Goal: Contribute content: Add original content to the website for others to see

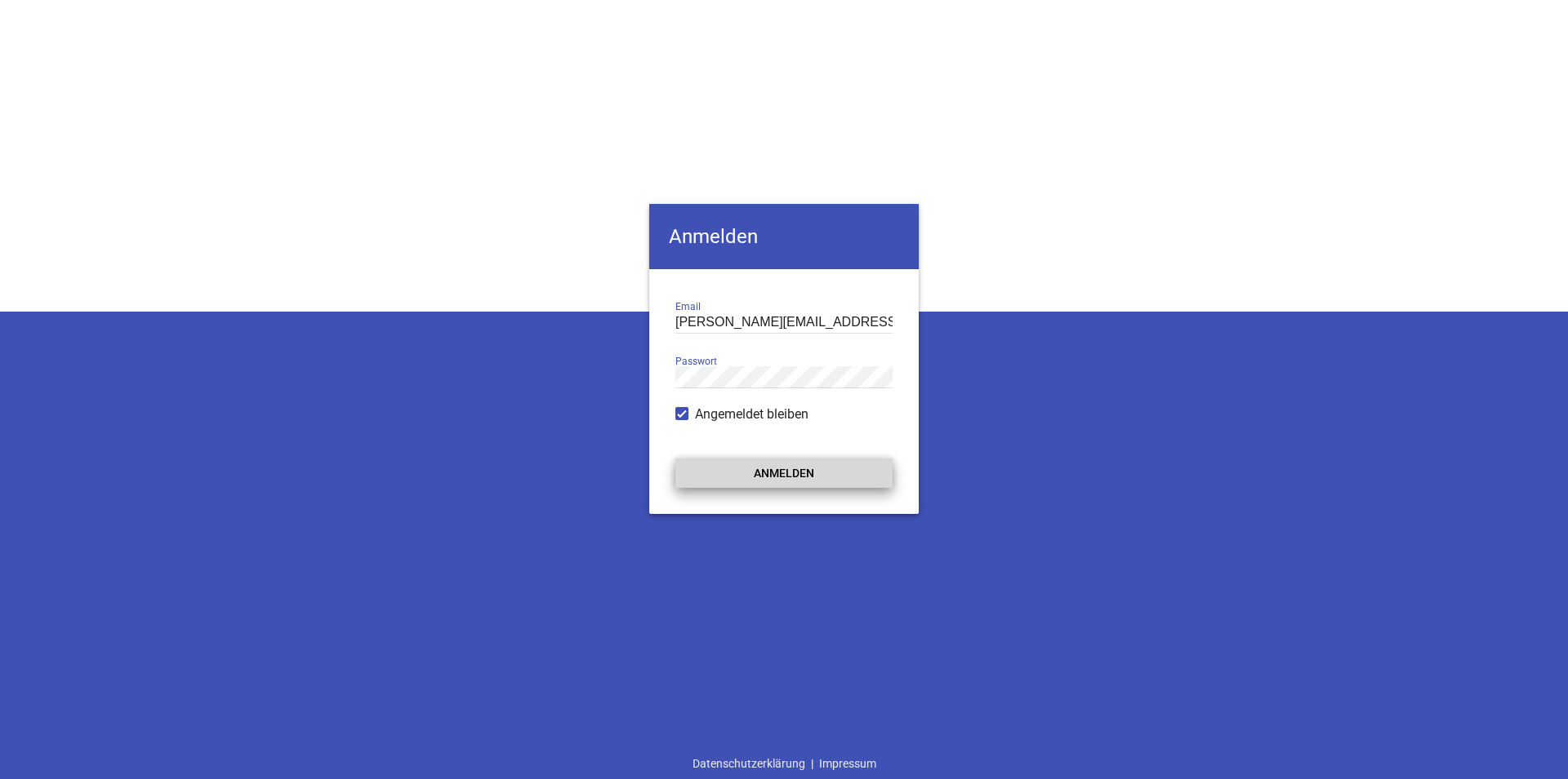
click at [791, 470] on button "Anmelden" at bounding box center [784, 473] width 218 height 29
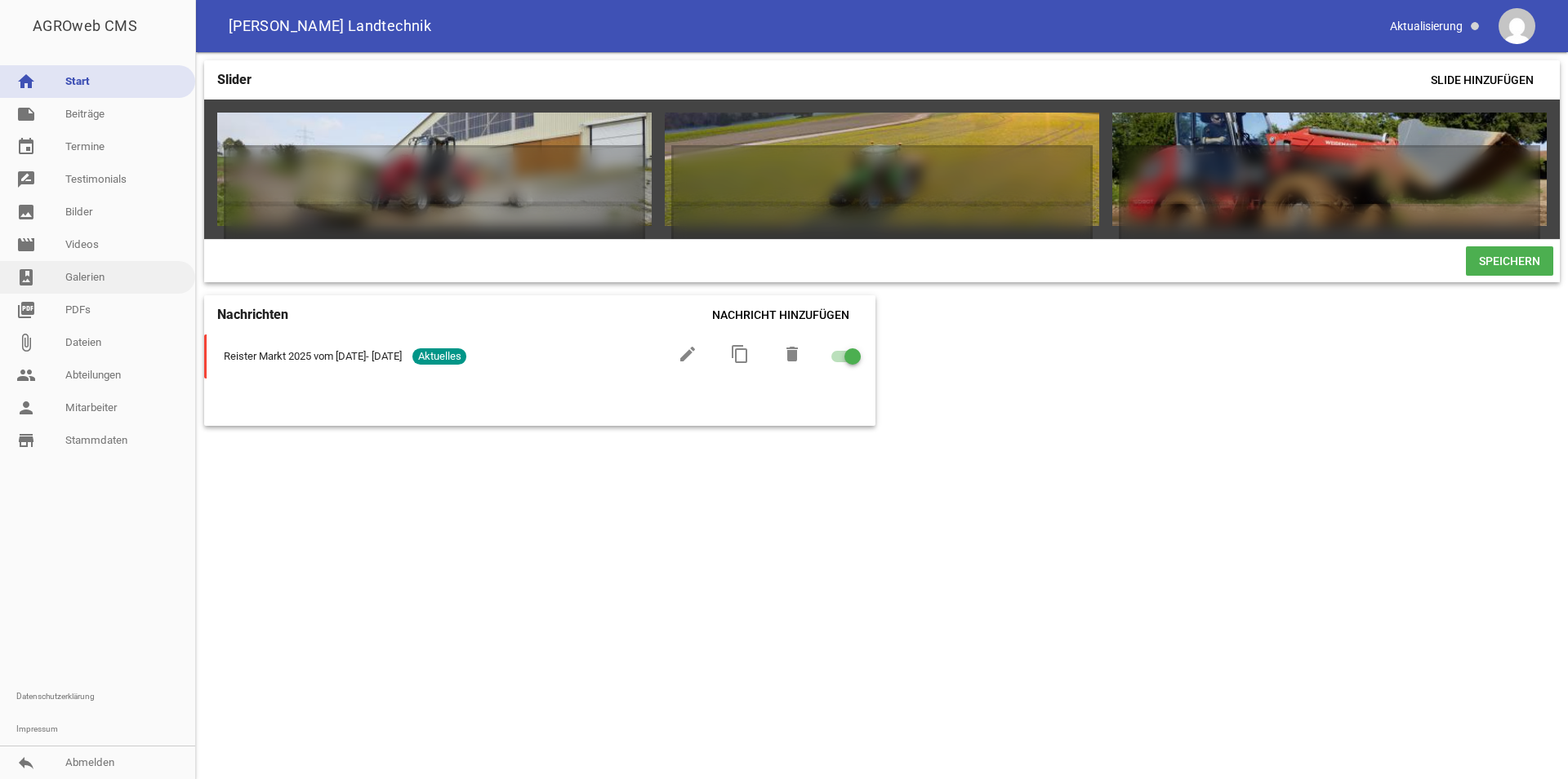
click at [99, 286] on link "photo_album Galerien" at bounding box center [97, 278] width 195 height 33
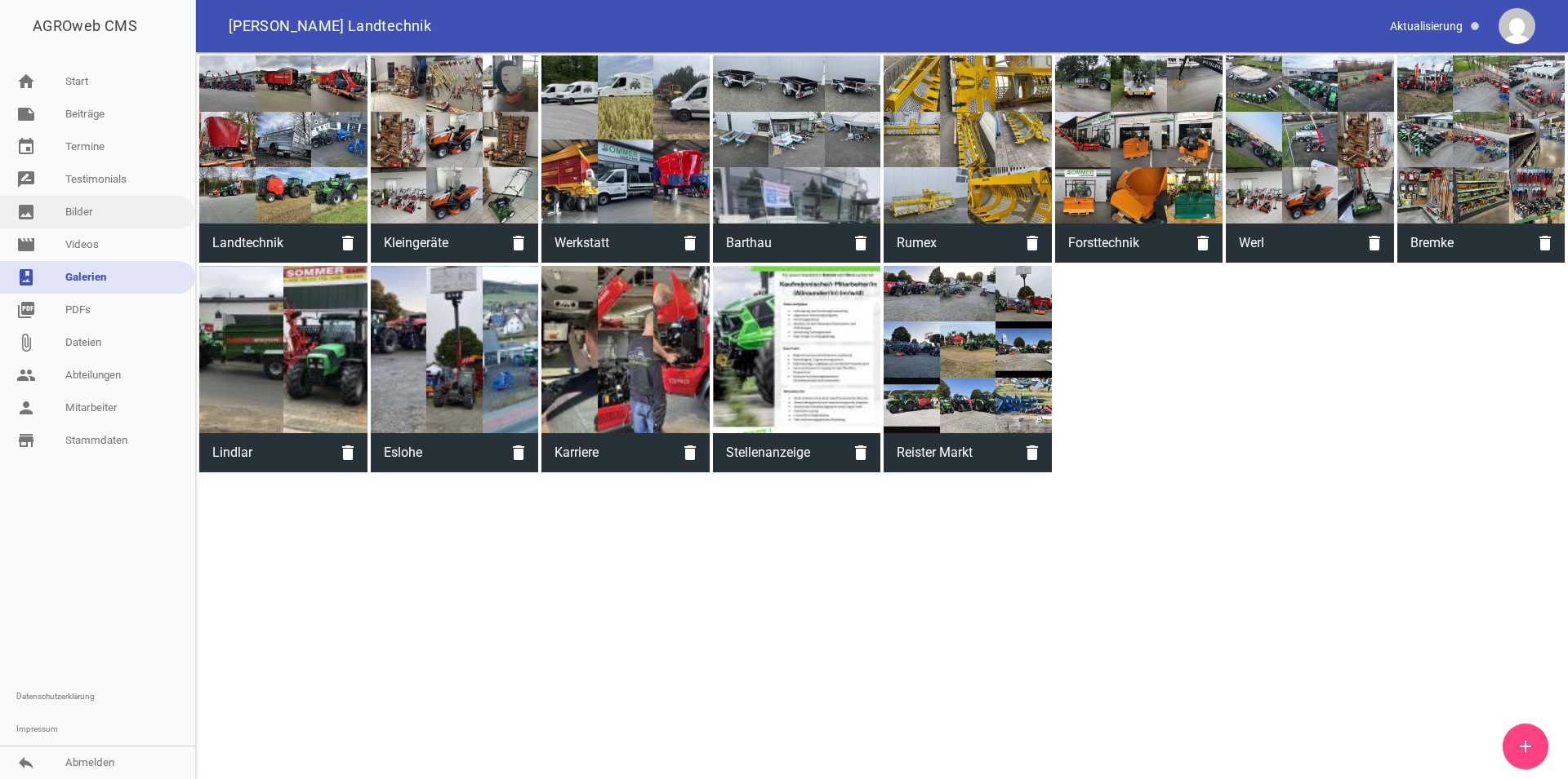
click at [87, 196] on link "image Bilder" at bounding box center [97, 212] width 195 height 33
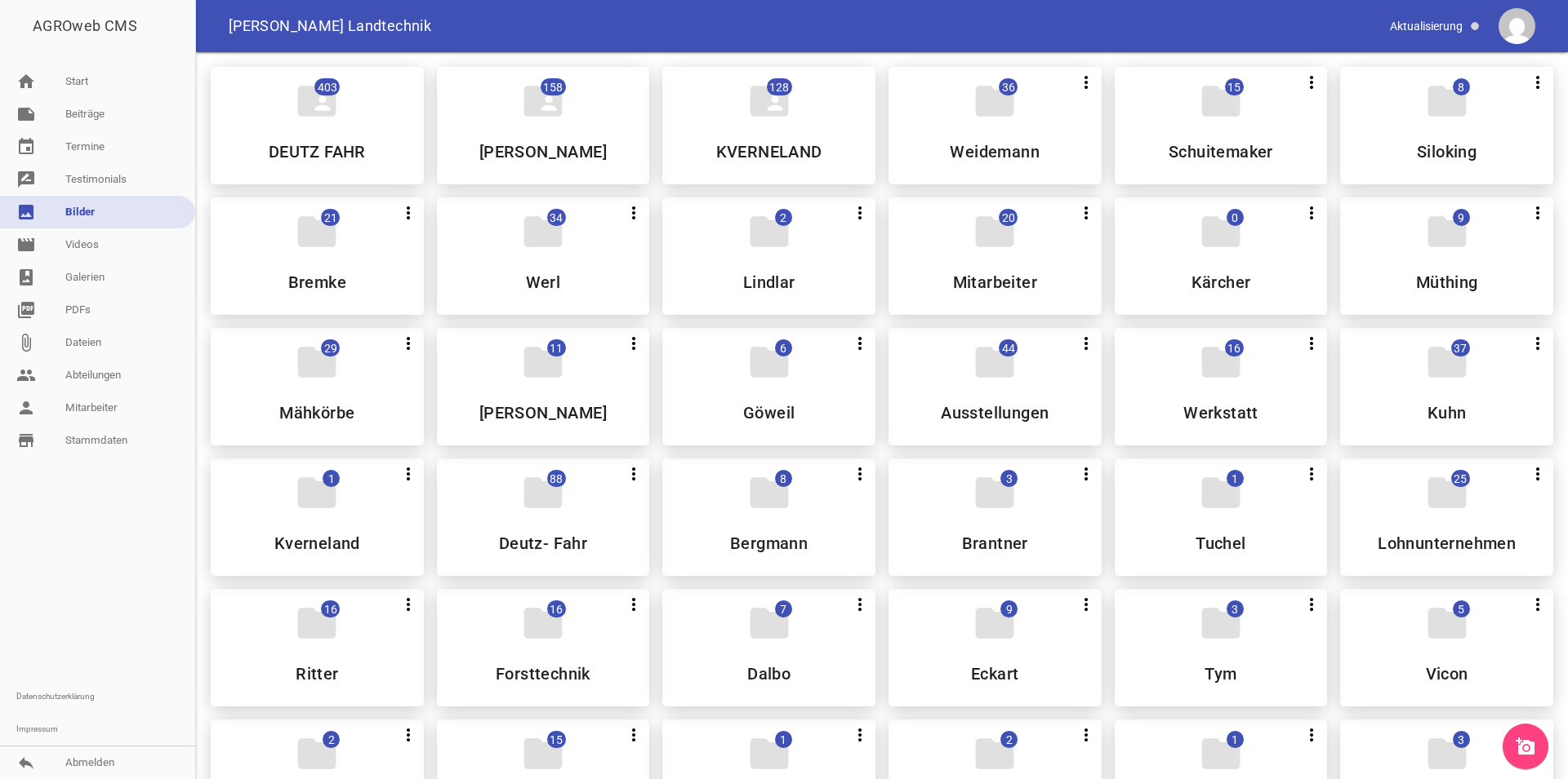
scroll to position [227, 0]
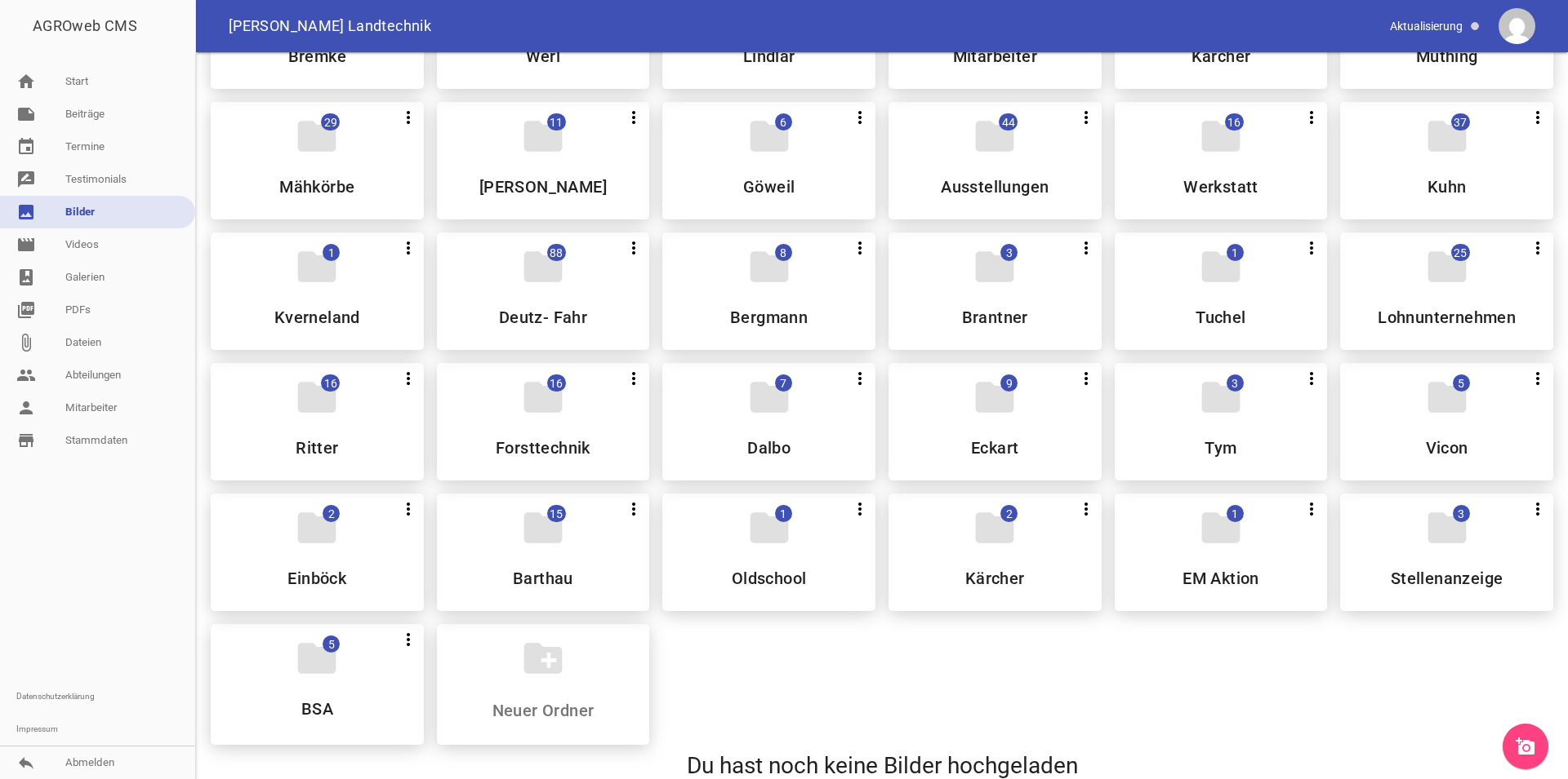
click at [1530, 749] on icon "add_a_photo" at bounding box center [1525, 747] width 20 height 20
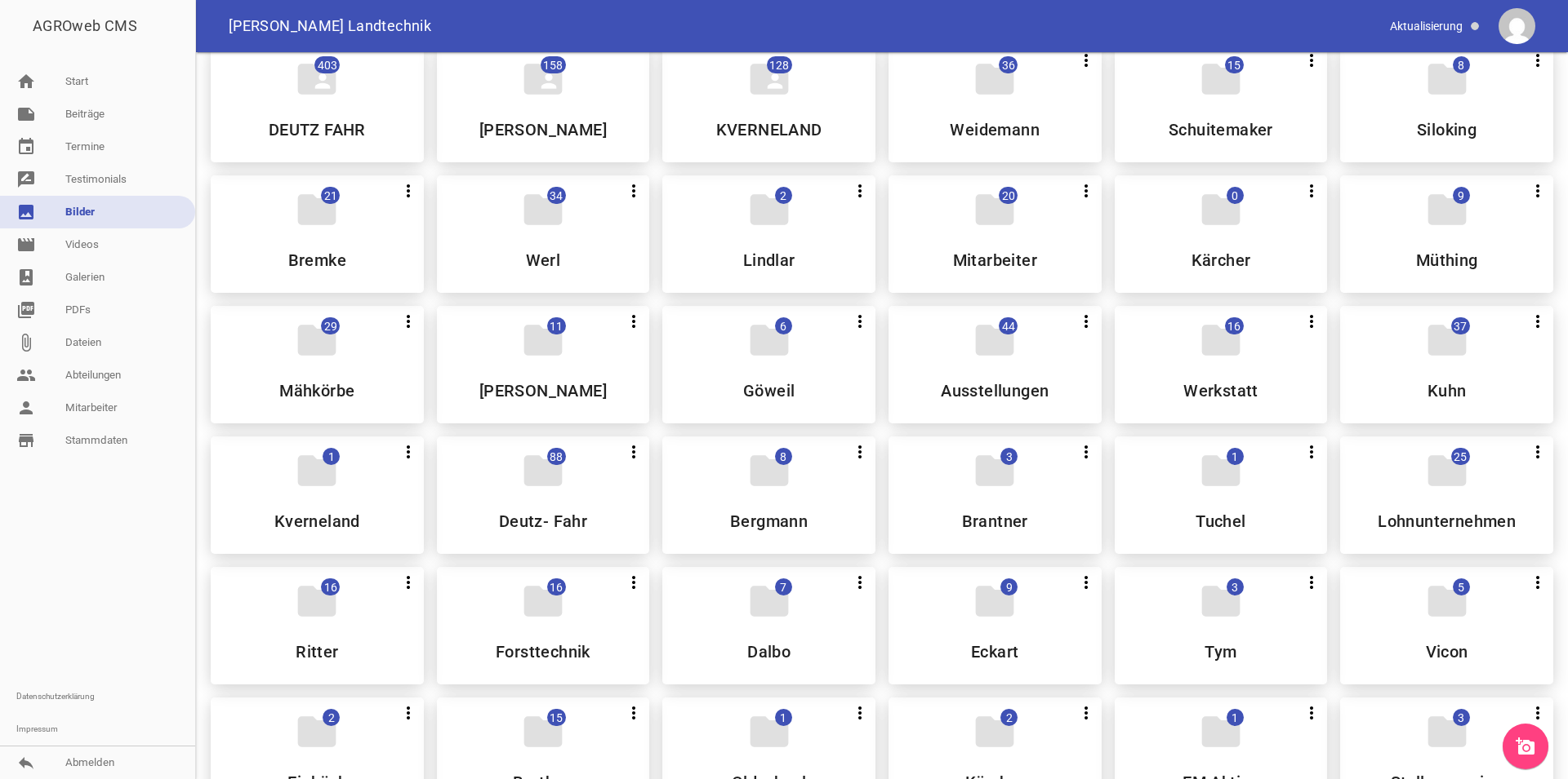
scroll to position [0, 0]
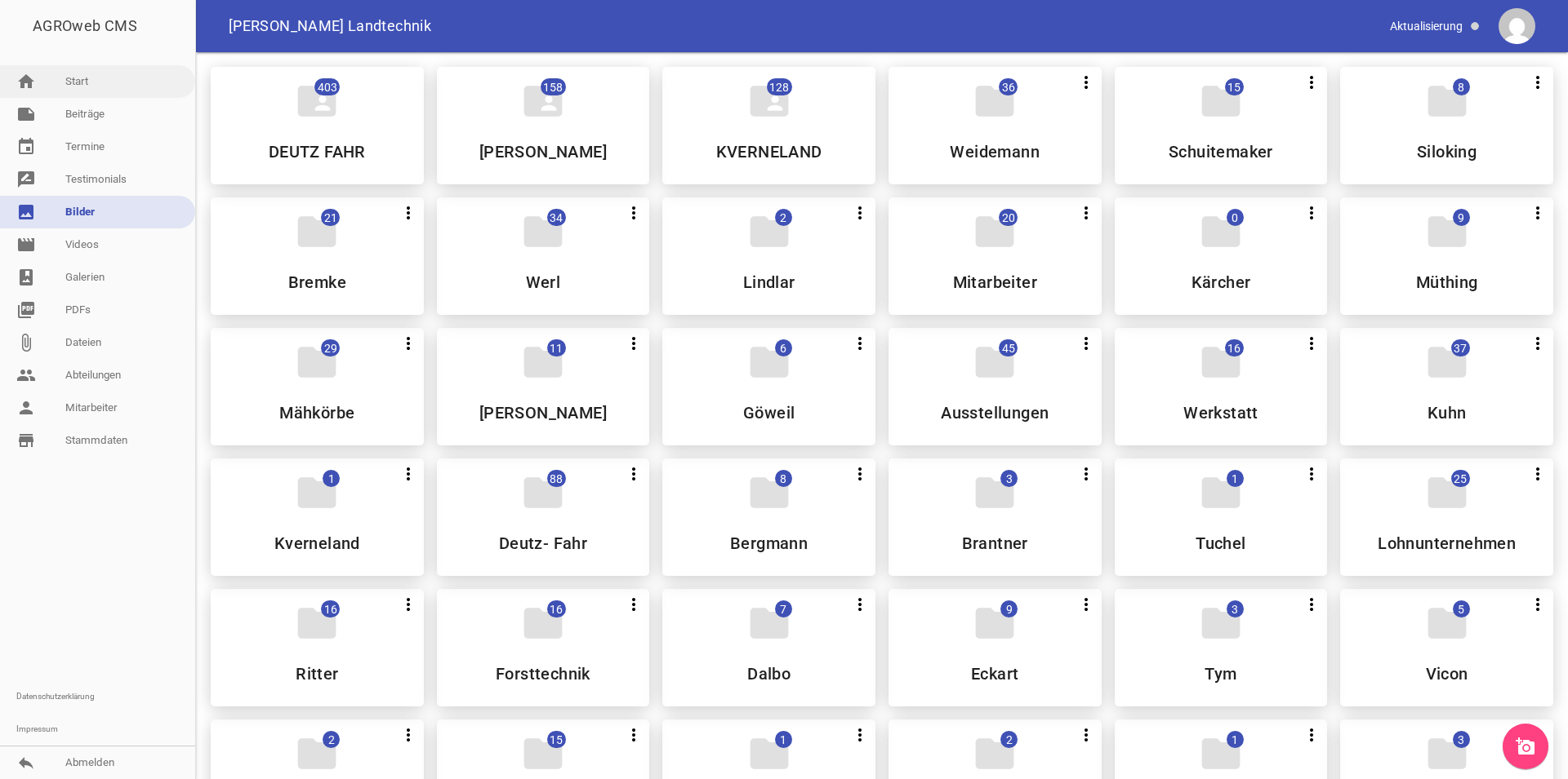
click at [85, 80] on link "home Start" at bounding box center [97, 82] width 195 height 33
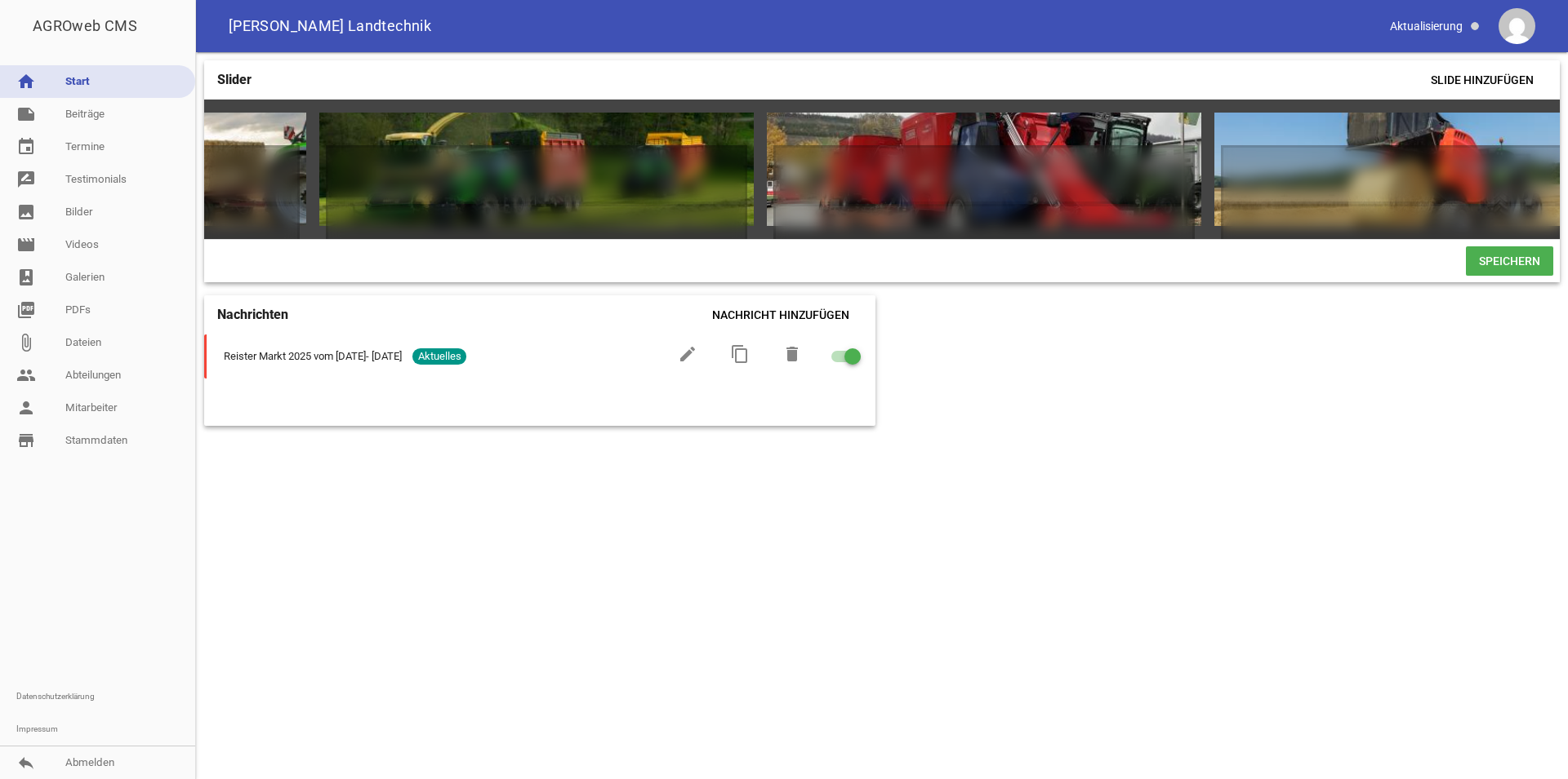
scroll to position [0, 1790]
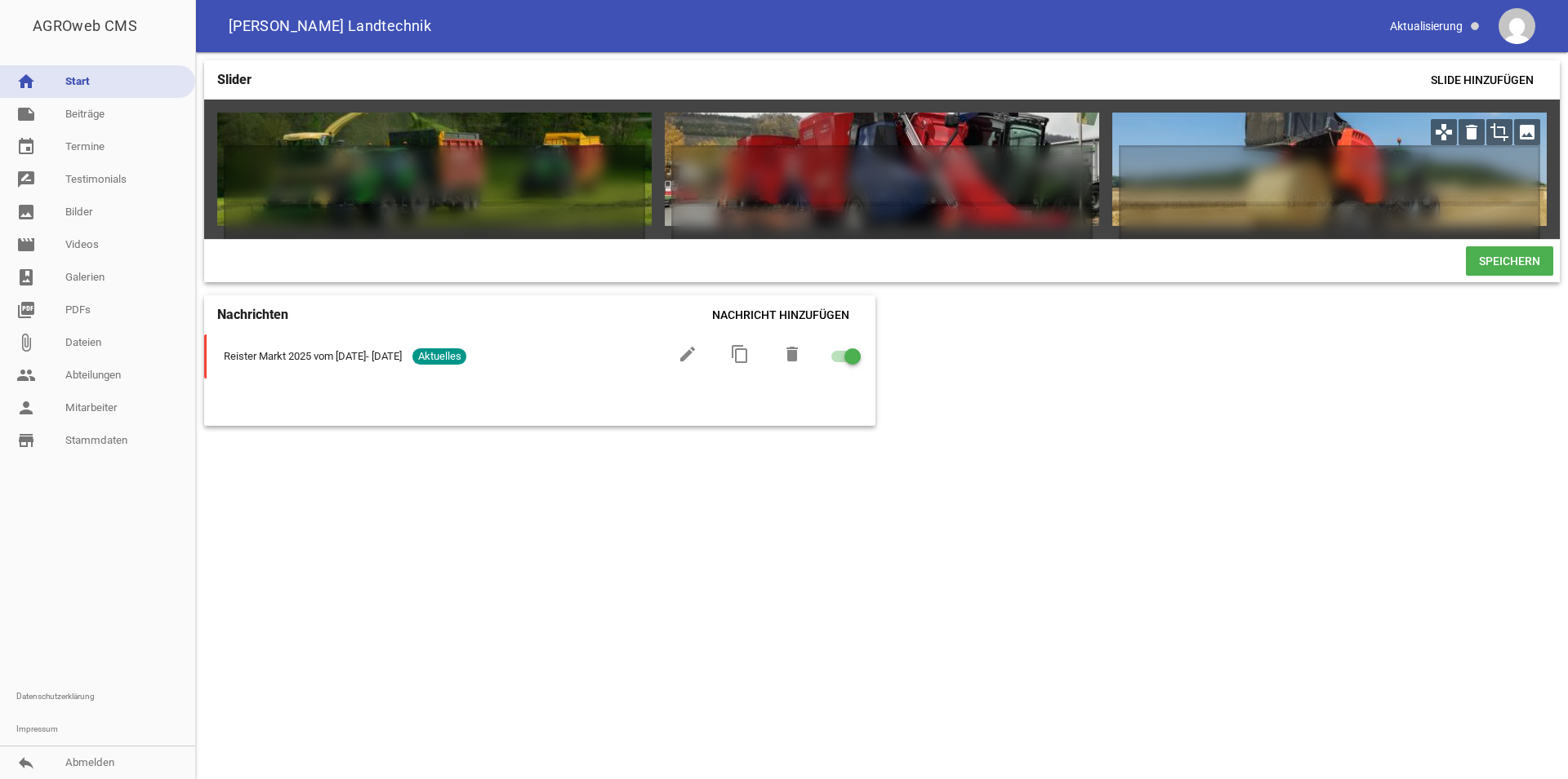
click at [1522, 129] on icon "image" at bounding box center [1527, 132] width 26 height 26
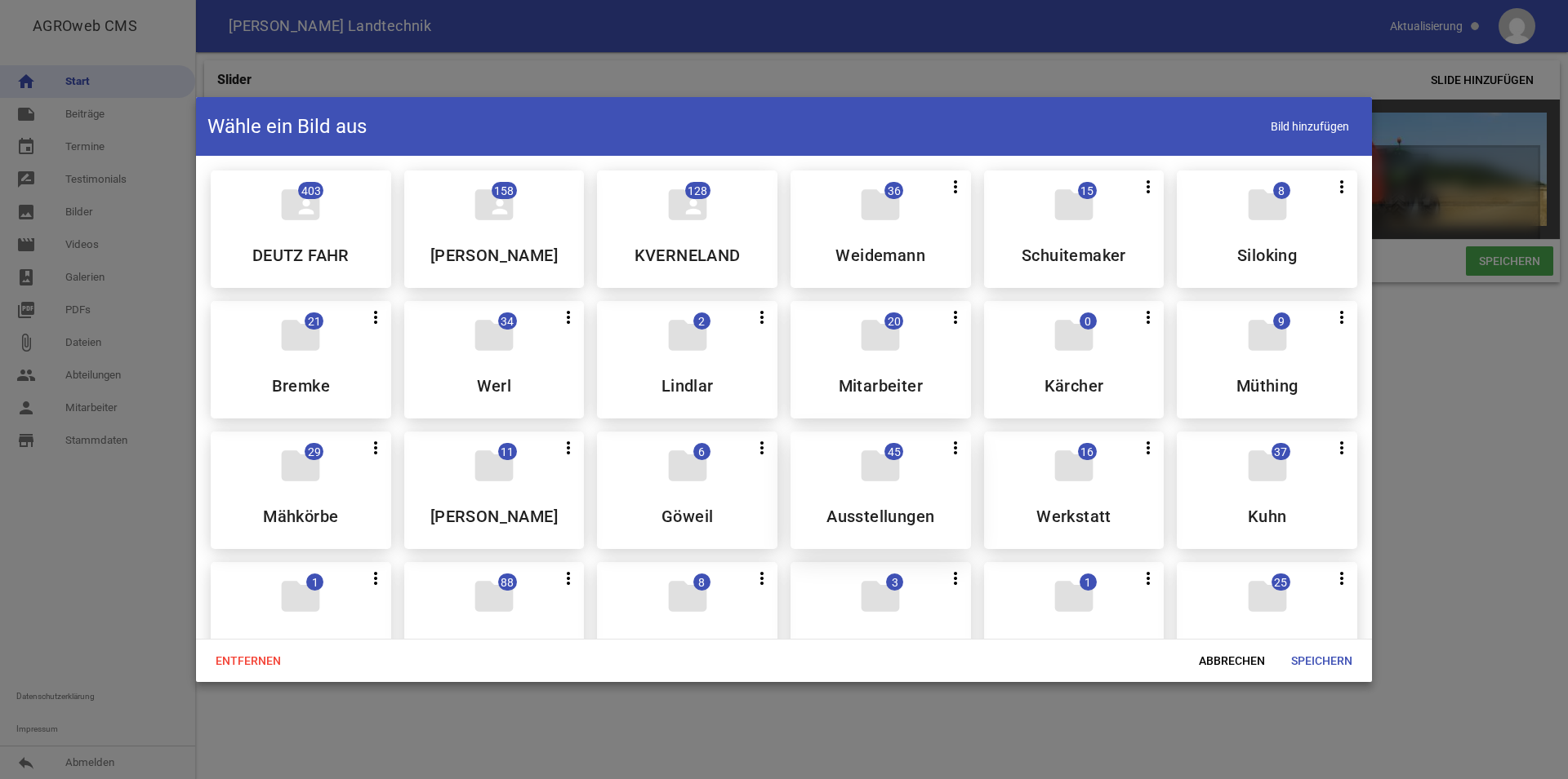
click at [871, 472] on icon "folder" at bounding box center [881, 466] width 46 height 46
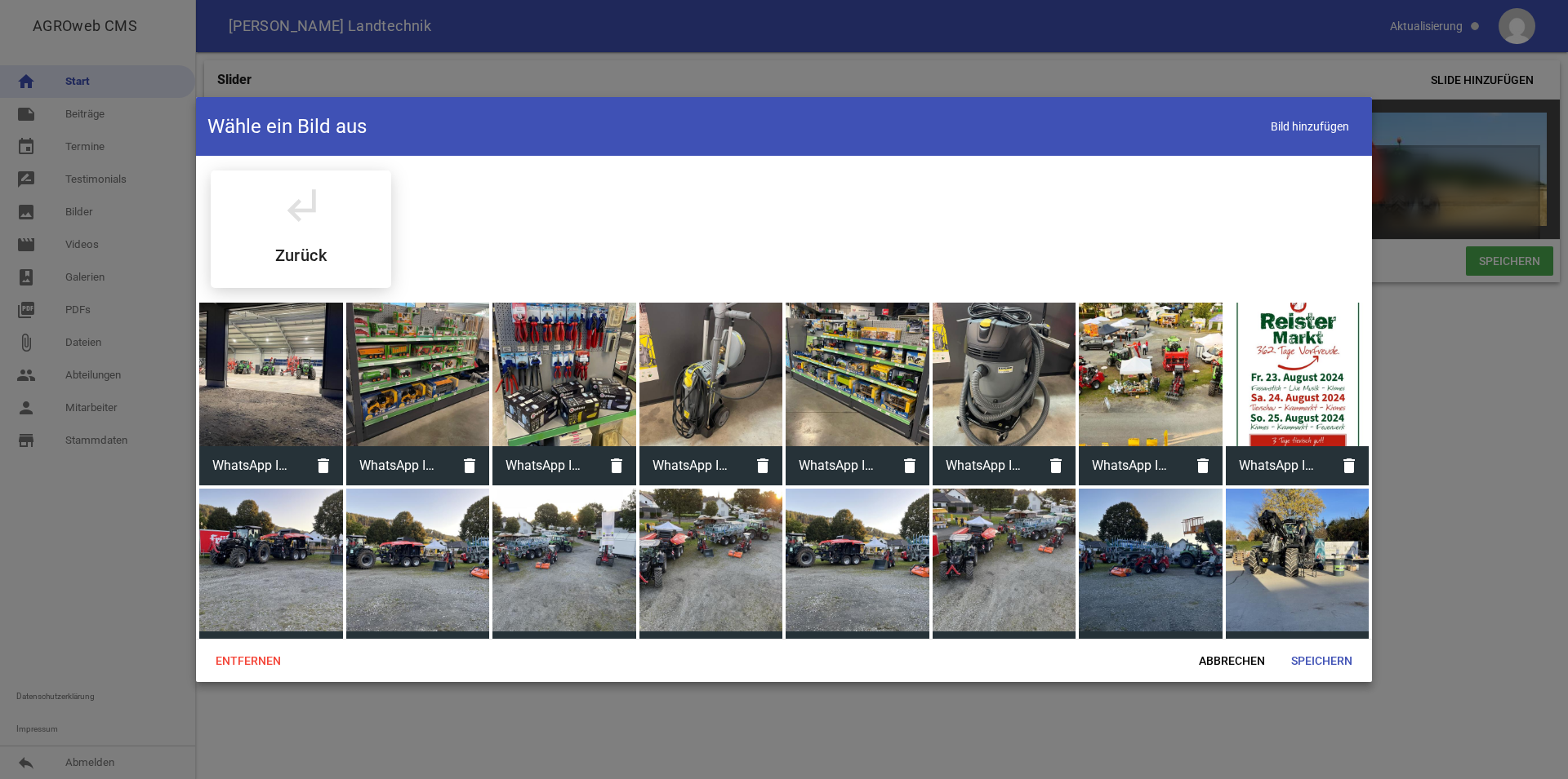
click at [289, 367] on div at bounding box center [271, 375] width 144 height 144
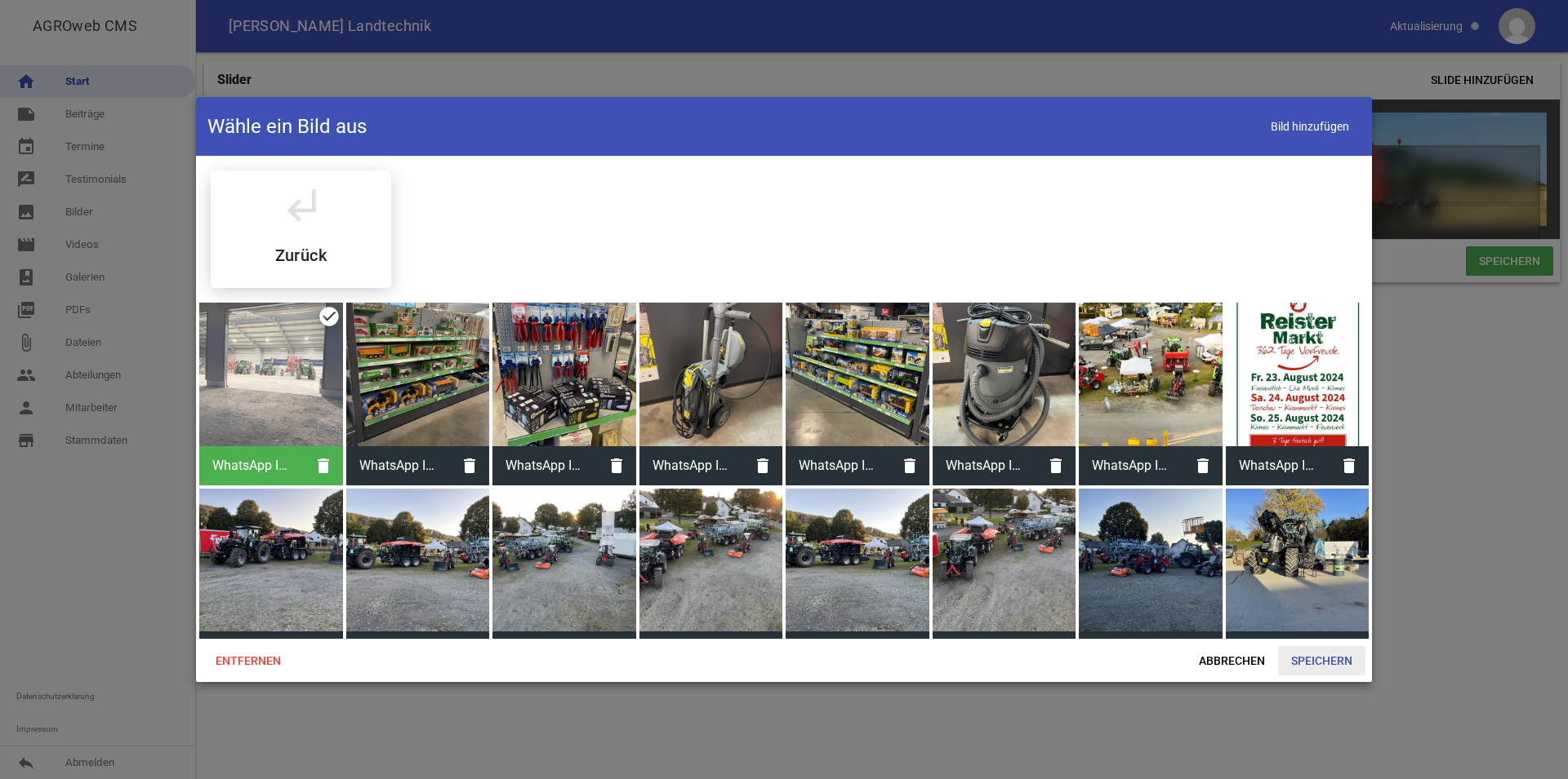
click at [1342, 660] on span "Speichern" at bounding box center [1321, 661] width 87 height 29
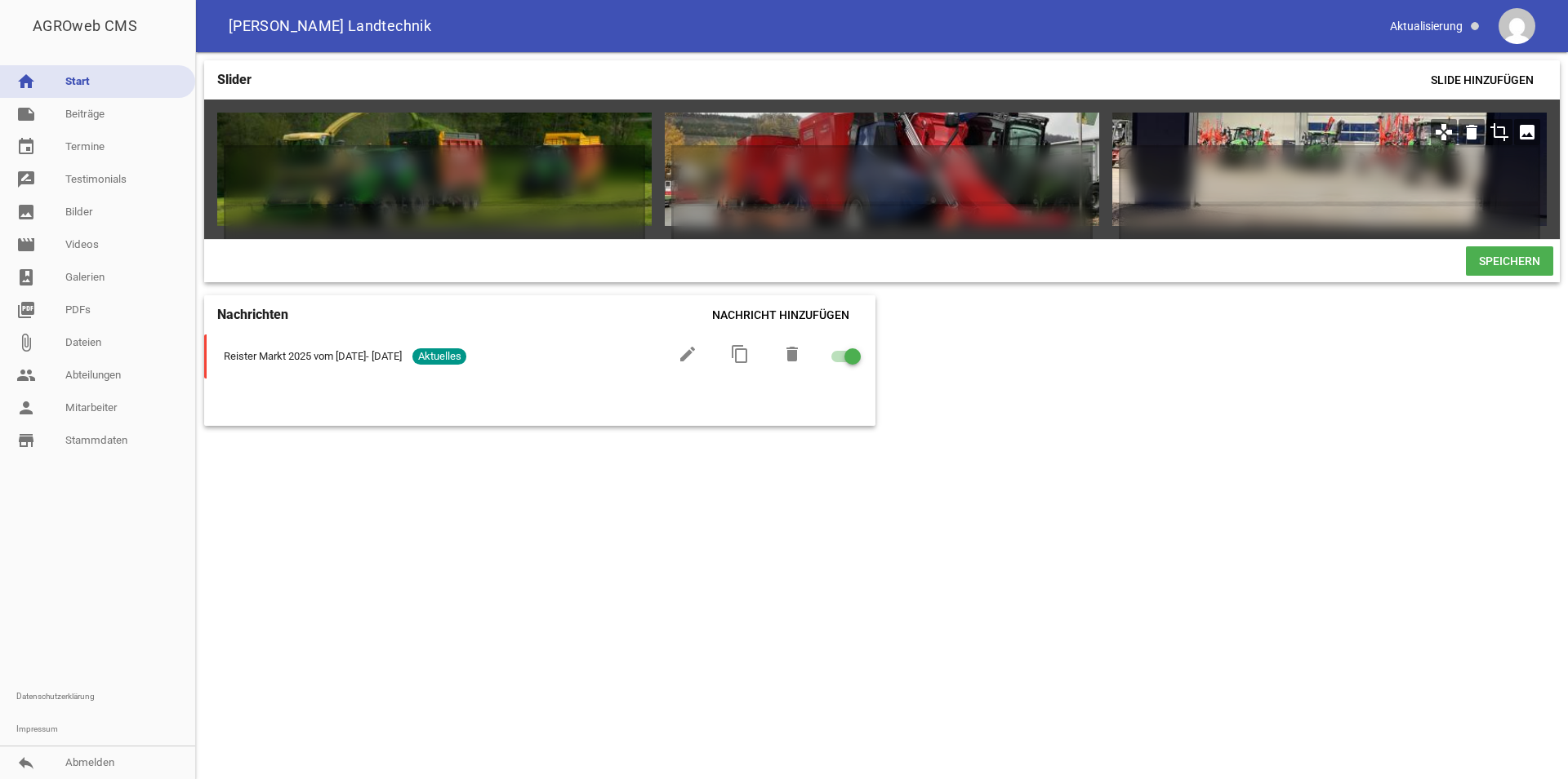
click at [1448, 134] on icon "games" at bounding box center [1443, 132] width 26 height 26
click at [1508, 132] on icon "crop" at bounding box center [1499, 132] width 26 height 26
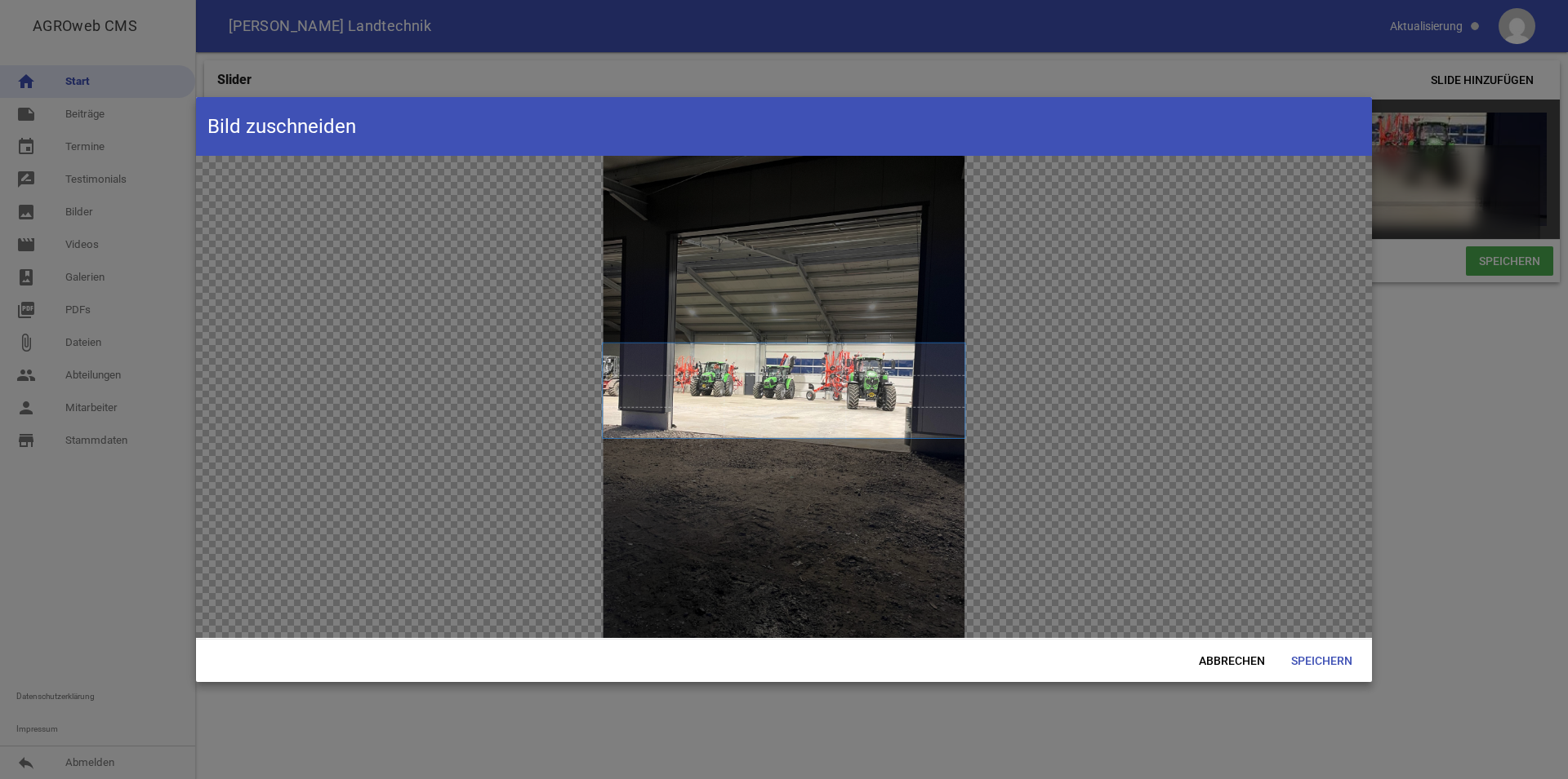
click at [900, 387] on span at bounding box center [783, 390] width 361 height 94
click at [1317, 652] on span "Speichern" at bounding box center [1321, 661] width 87 height 29
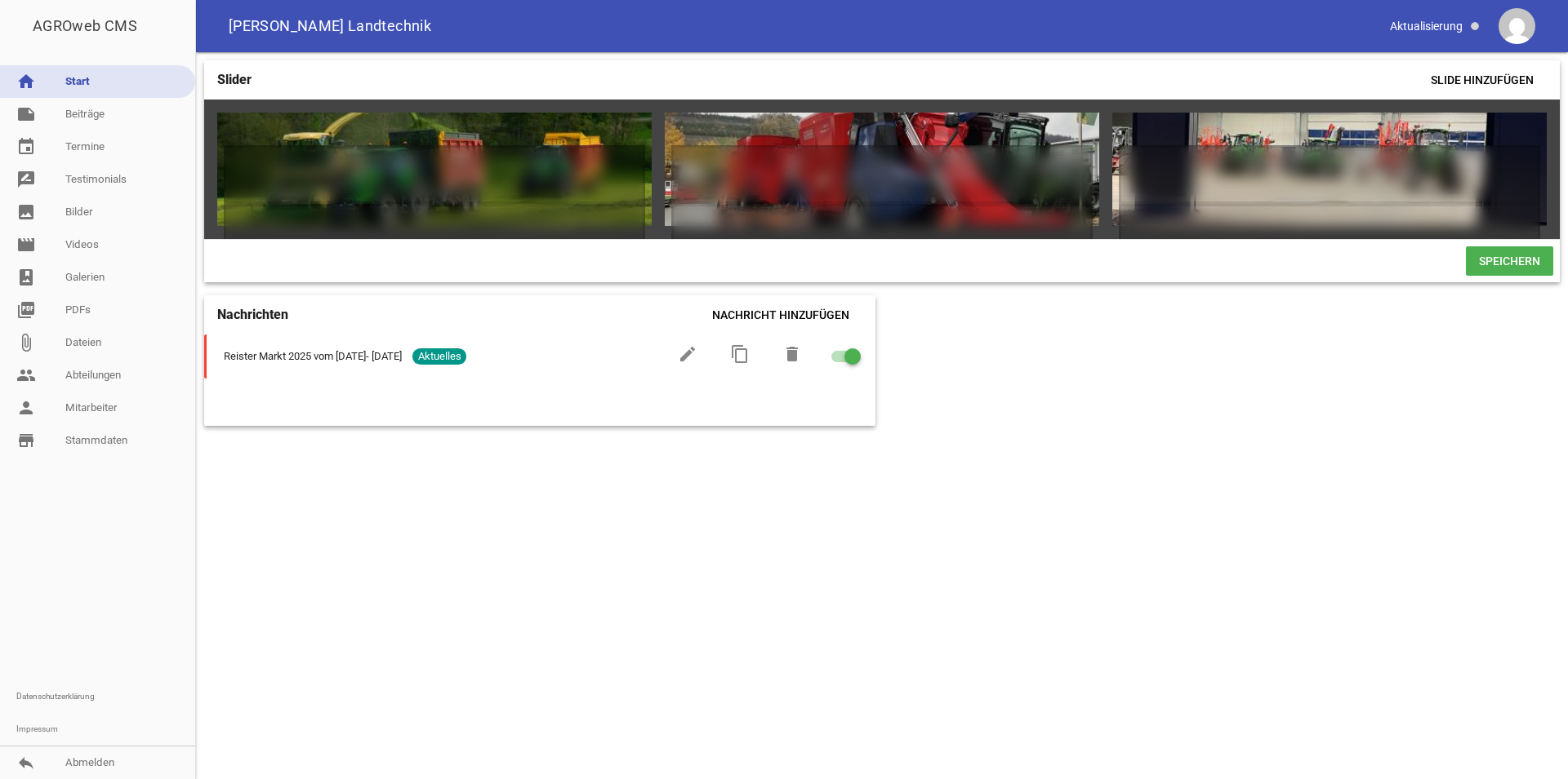
click at [1492, 275] on span "Speichern" at bounding box center [1510, 261] width 87 height 29
click at [85, 220] on link "image Bilder" at bounding box center [97, 212] width 195 height 33
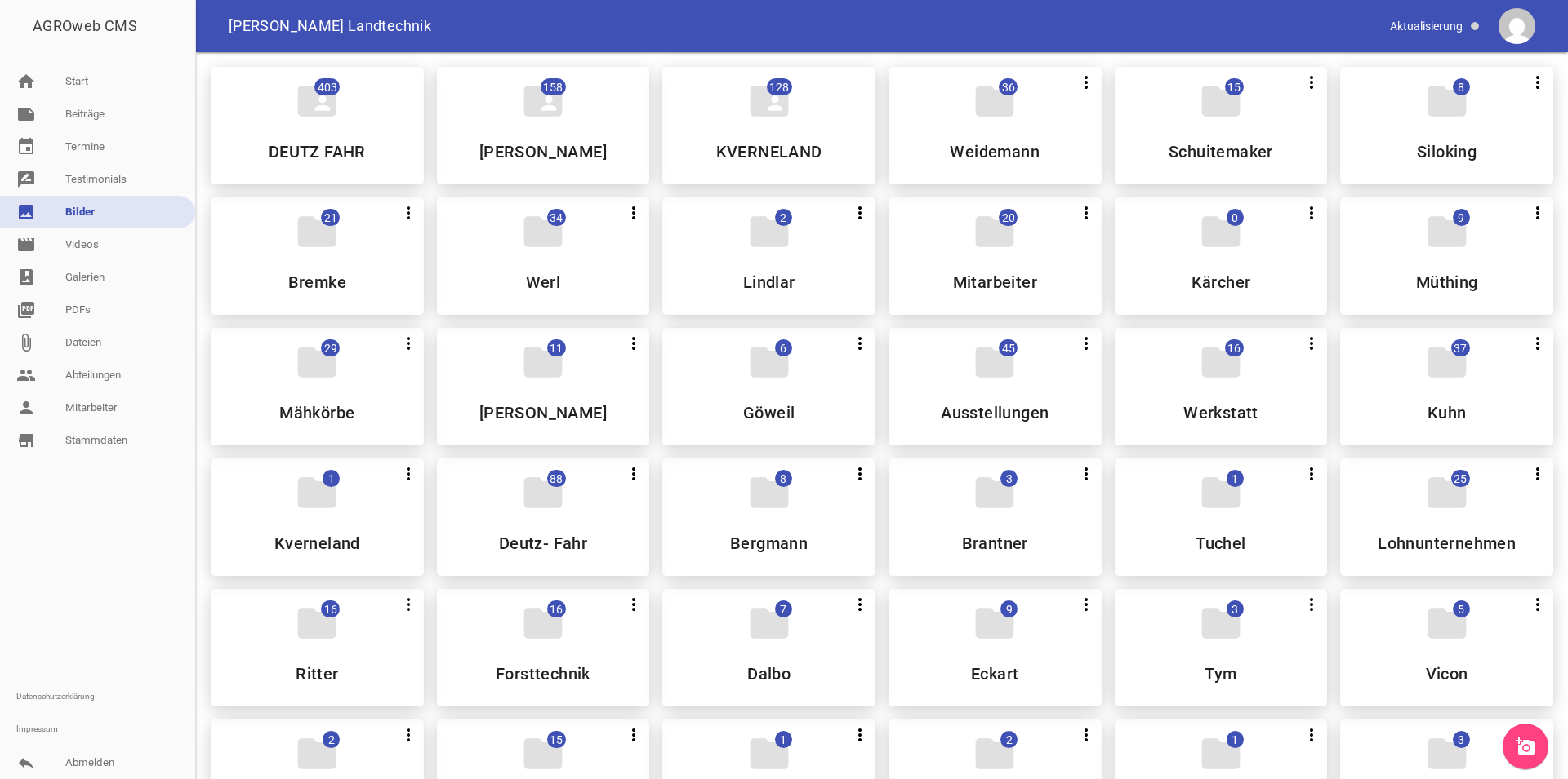
click at [1520, 744] on icon "add_a_photo" at bounding box center [1525, 747] width 20 height 20
click at [995, 265] on div "folder 21 more_vert Teilen Bearbeiten Löschen Mitarbeiter" at bounding box center [995, 256] width 213 height 117
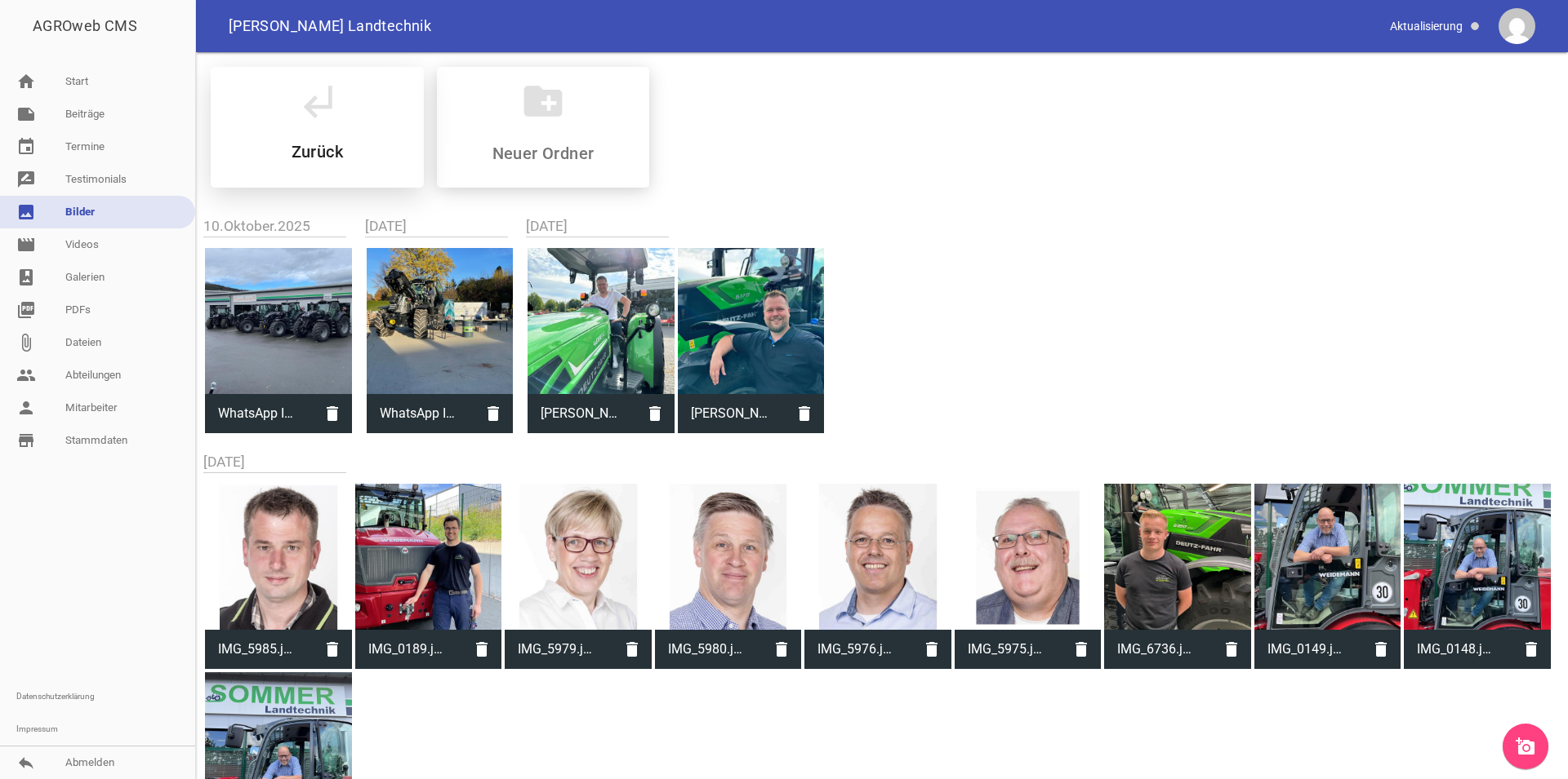
click at [304, 140] on div "subdirectory_arrow_left Zurück" at bounding box center [317, 127] width 213 height 121
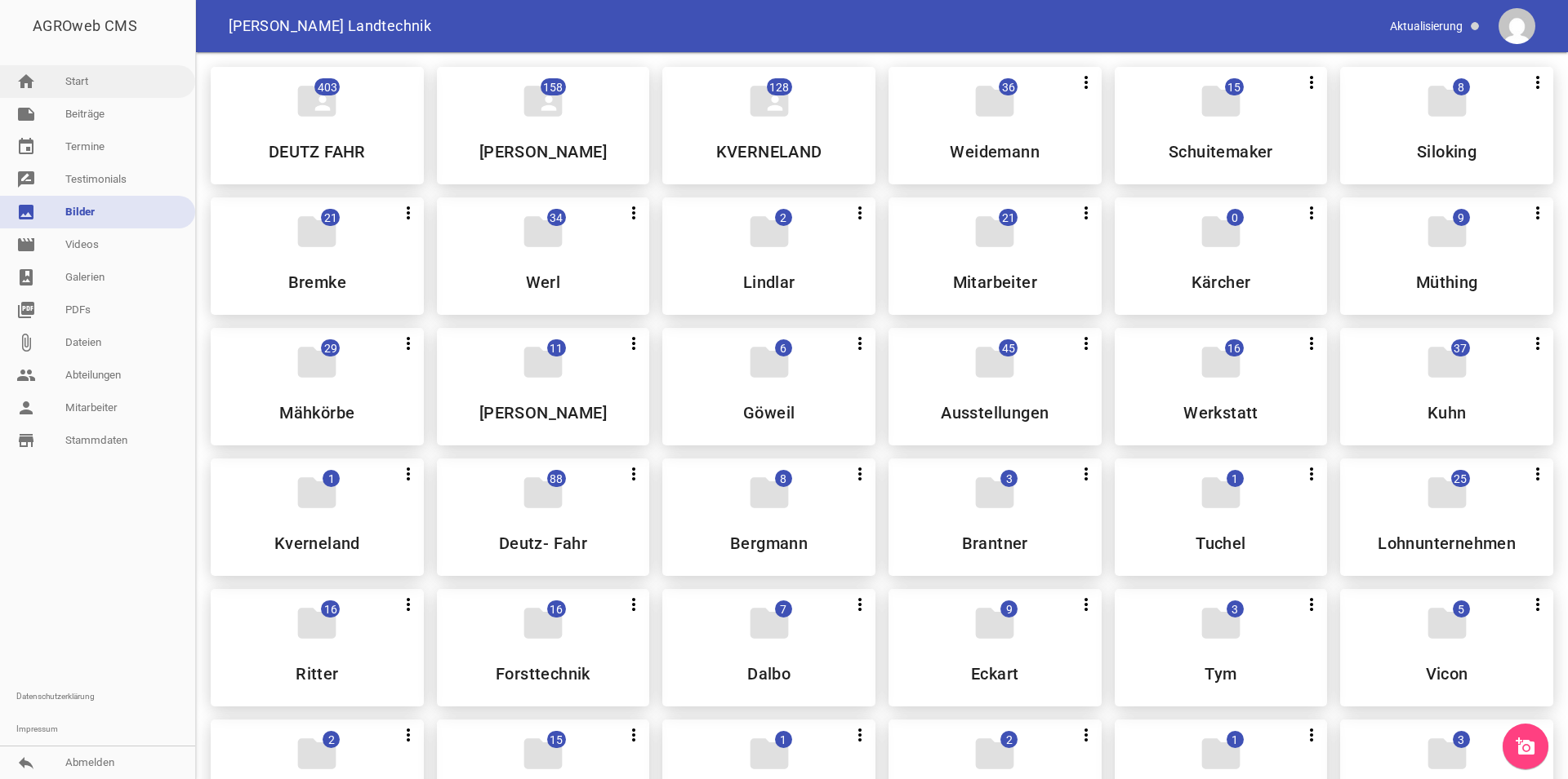
click at [90, 83] on link "home Start" at bounding box center [97, 82] width 195 height 33
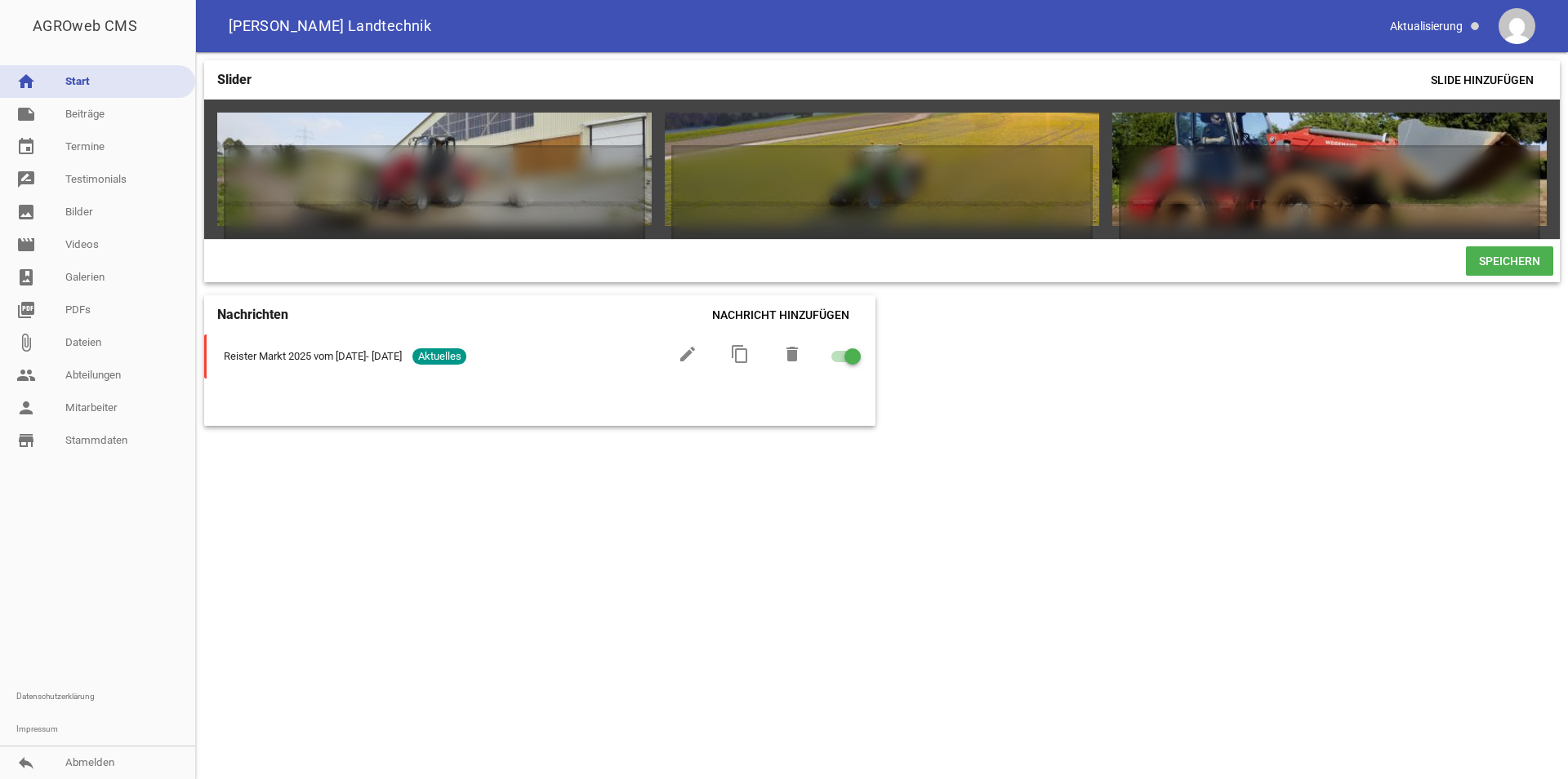
scroll to position [0, 1790]
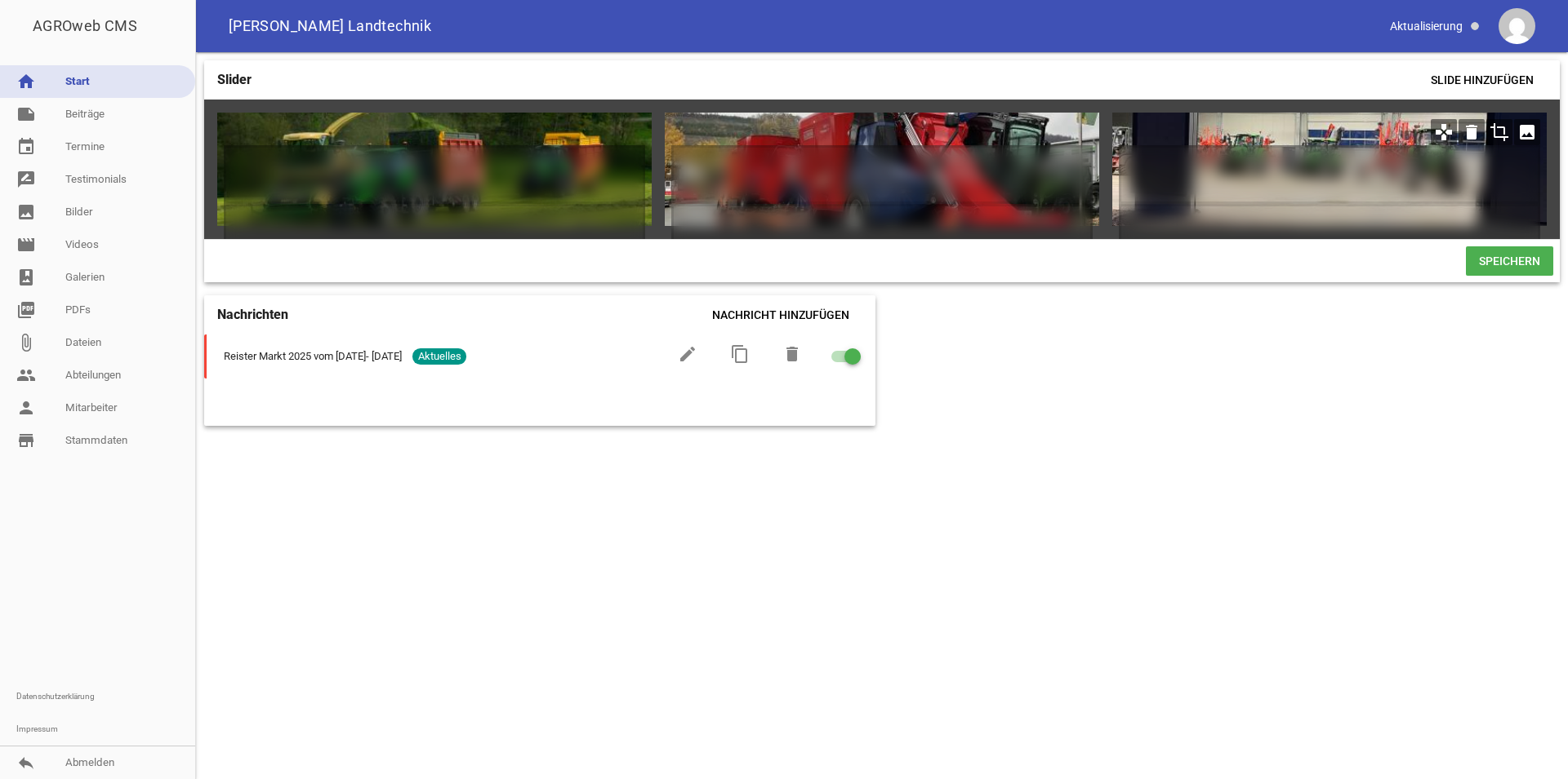
click at [1523, 130] on icon "image" at bounding box center [1527, 132] width 26 height 26
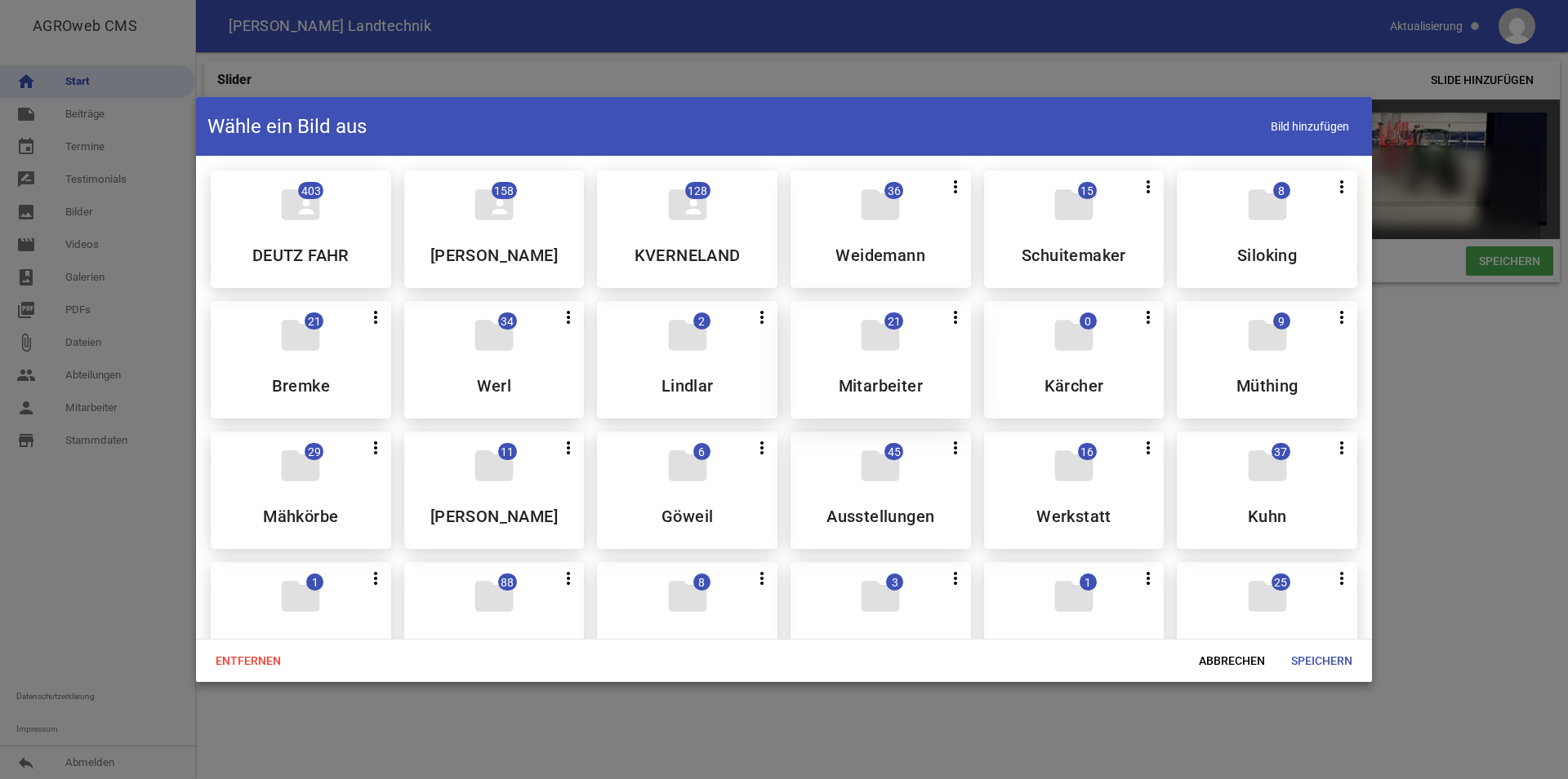
click at [905, 364] on div "folder 21 more_vert Teilen Bearbeiten Löschen Mitarbeiter" at bounding box center [881, 359] width 180 height 117
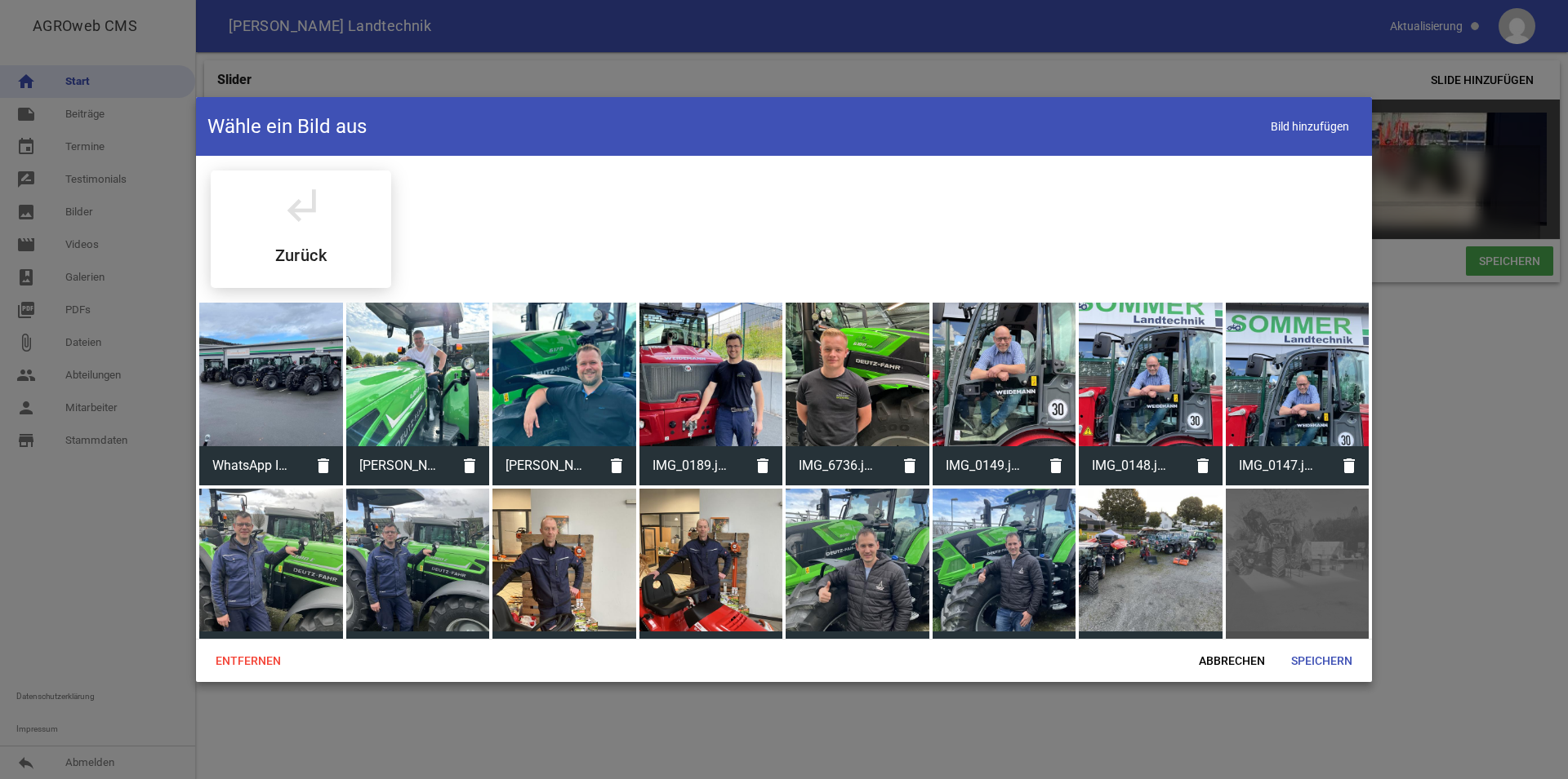
click at [269, 378] on div at bounding box center [271, 375] width 144 height 144
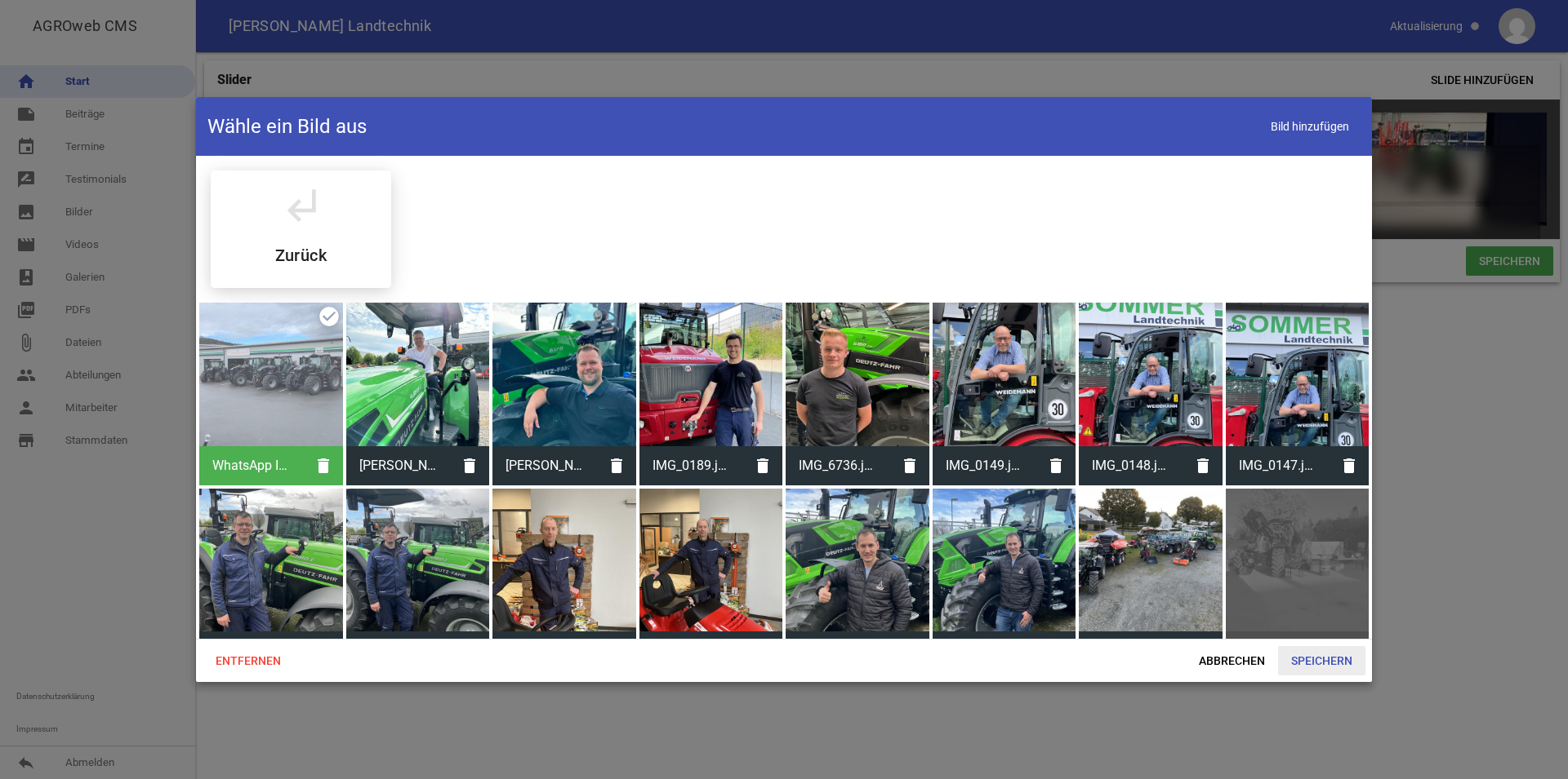
drag, startPoint x: 1332, startPoint y: 661, endPoint x: 1330, endPoint y: 648, distance: 13.2
click at [1331, 661] on span "Speichern" at bounding box center [1321, 661] width 87 height 29
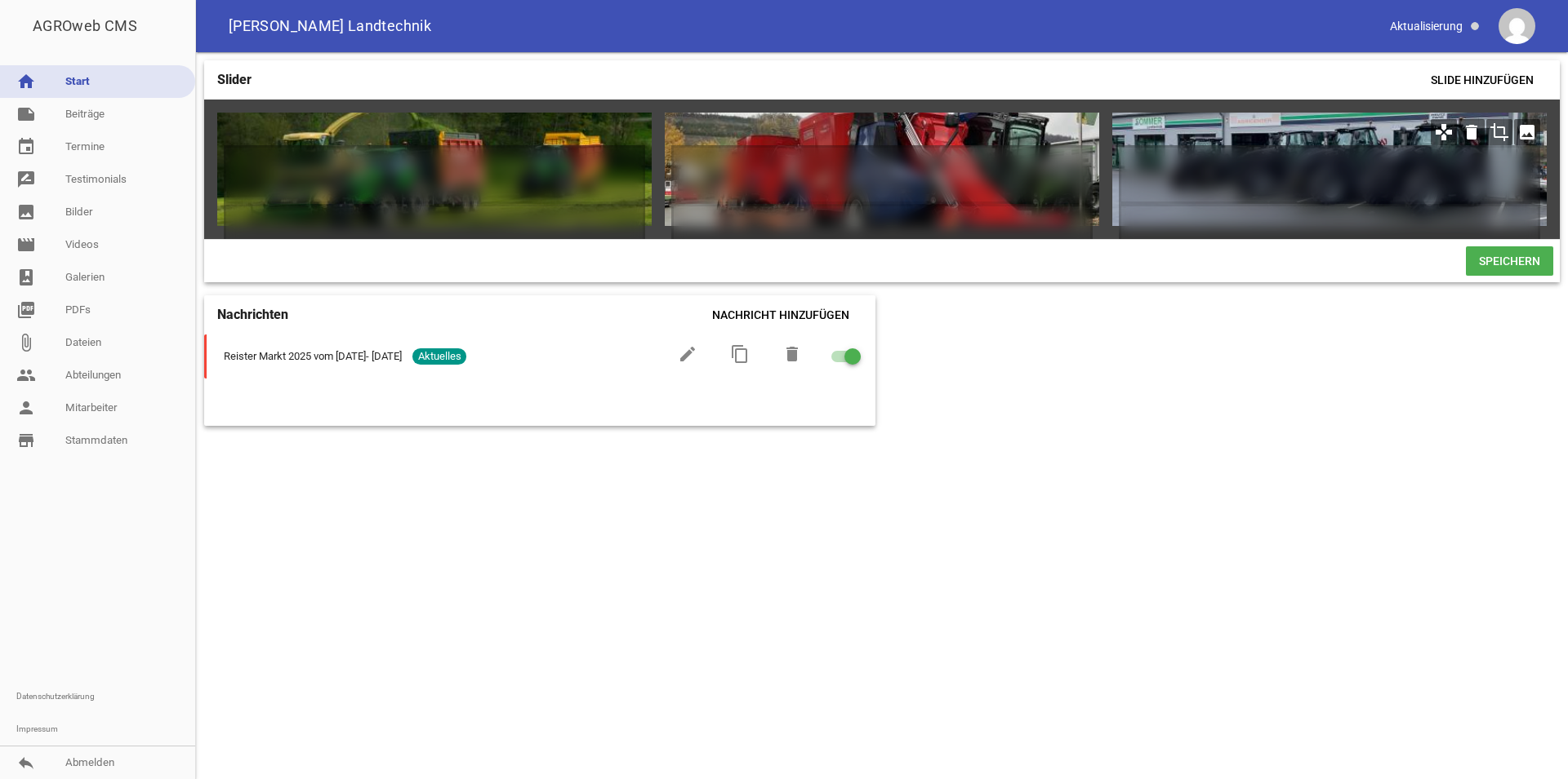
click at [1498, 127] on icon "crop" at bounding box center [1499, 132] width 26 height 26
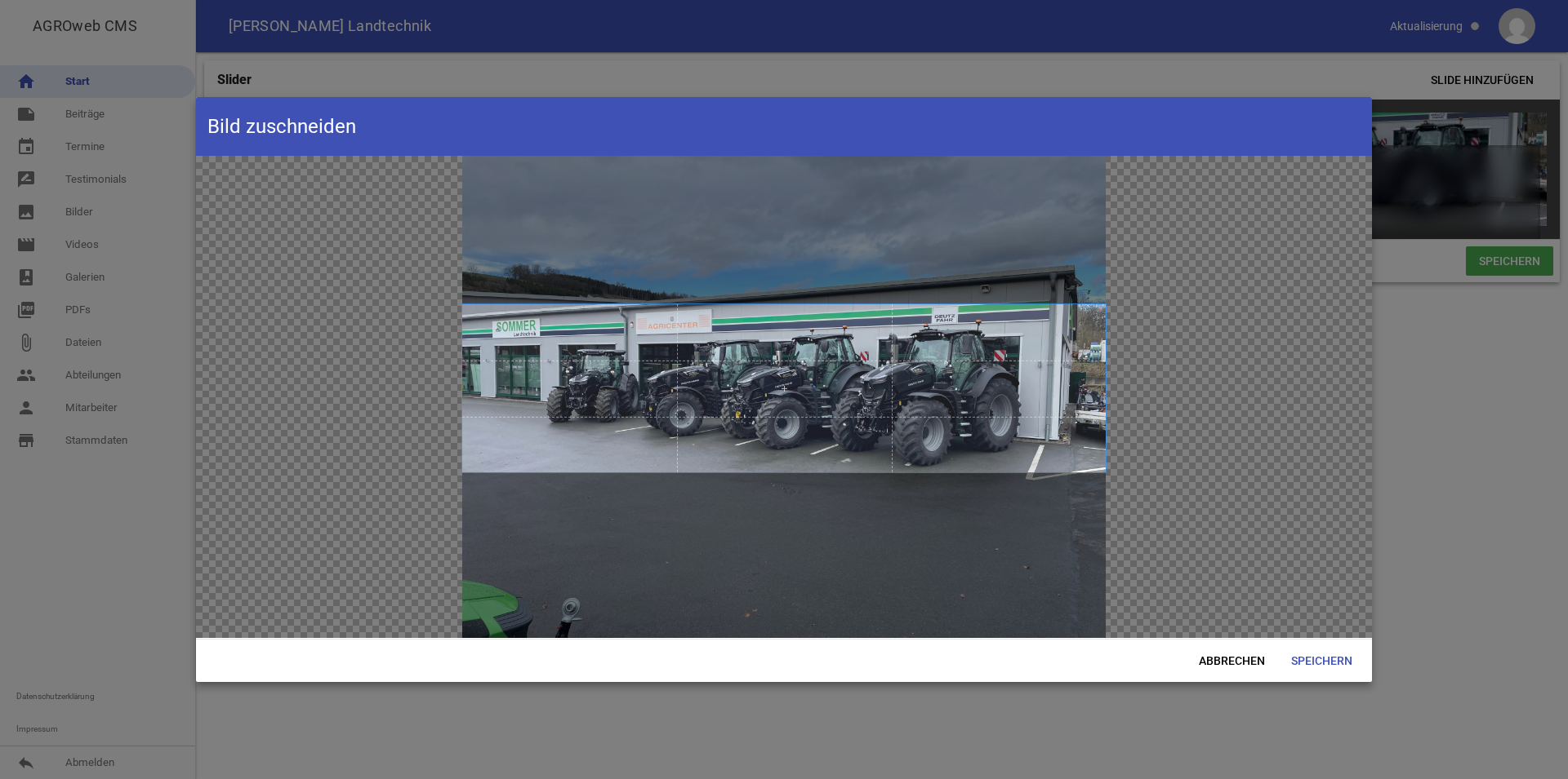
click at [726, 400] on span at bounding box center [784, 388] width 644 height 167
click at [1084, 383] on span at bounding box center [784, 388] width 644 height 167
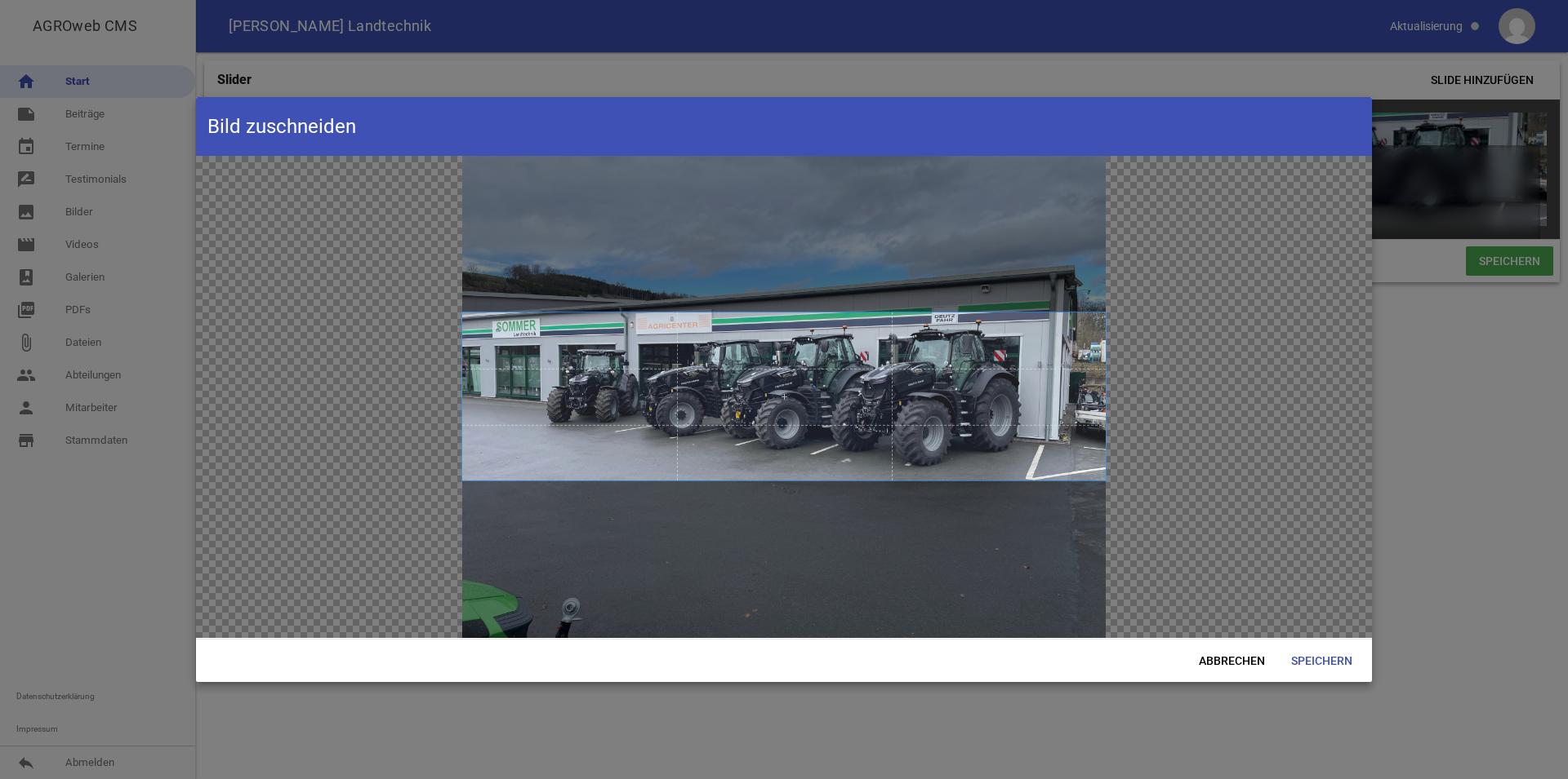
click at [1001, 448] on span at bounding box center [784, 396] width 644 height 167
click at [1307, 653] on span "Speichern" at bounding box center [1321, 661] width 87 height 29
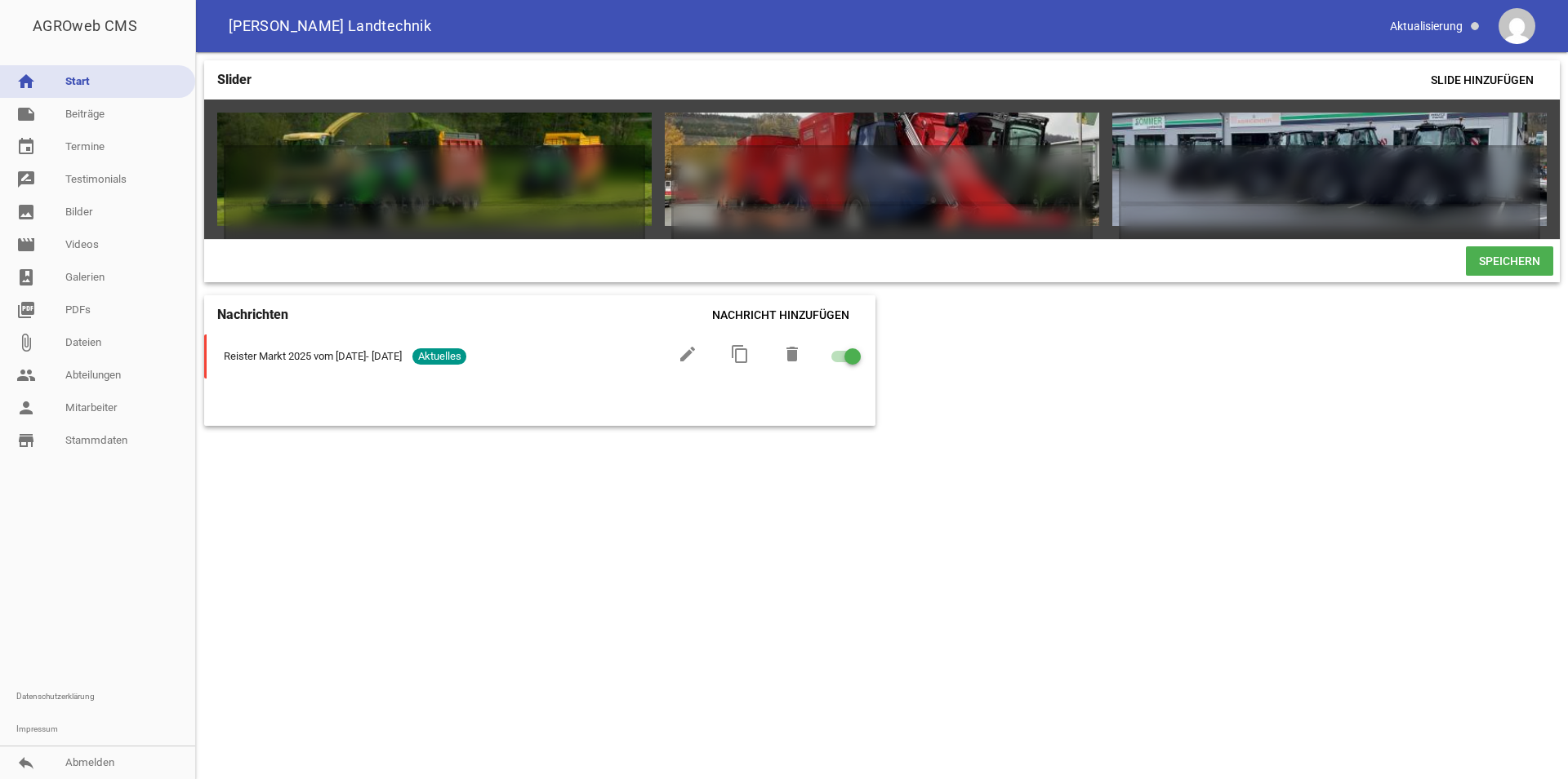
click at [1499, 276] on span "Speichern" at bounding box center [1510, 261] width 87 height 29
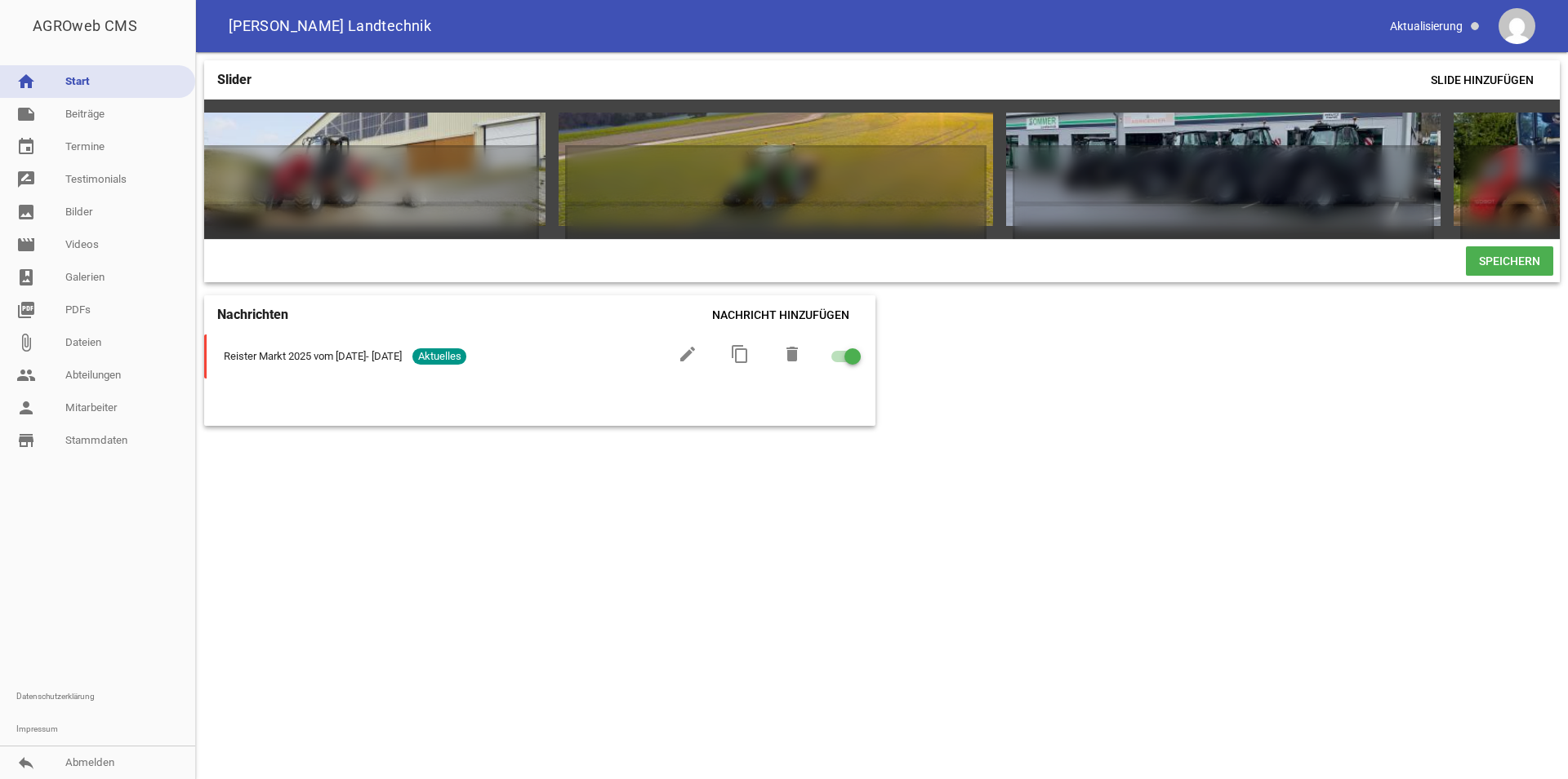
scroll to position [0, 0]
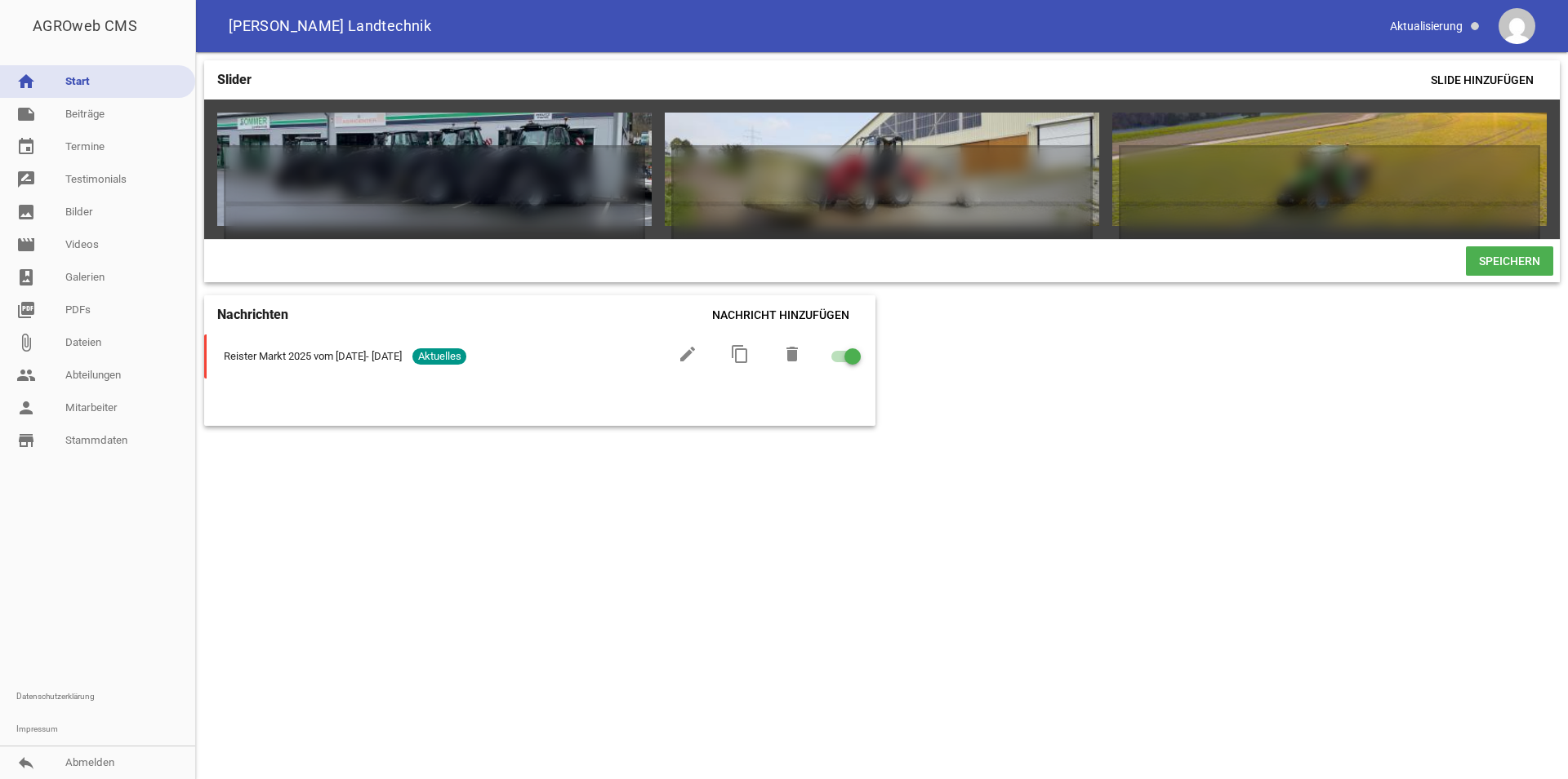
click at [1507, 276] on span "Speichern" at bounding box center [1510, 261] width 87 height 29
click at [1492, 276] on span "Speichern" at bounding box center [1510, 261] width 87 height 29
click at [118, 219] on link "image Bilder" at bounding box center [97, 212] width 195 height 33
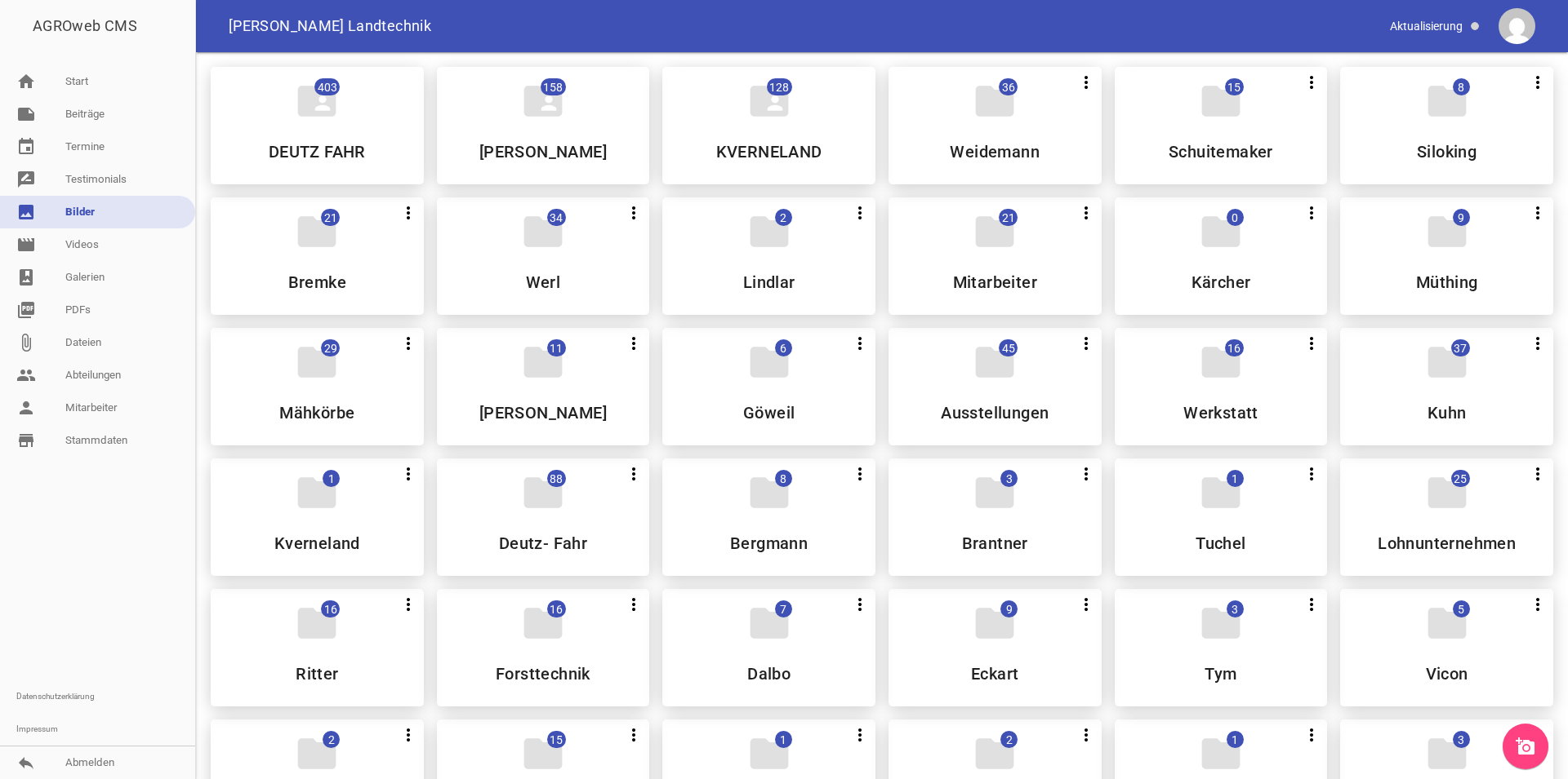
scroll to position [227, 0]
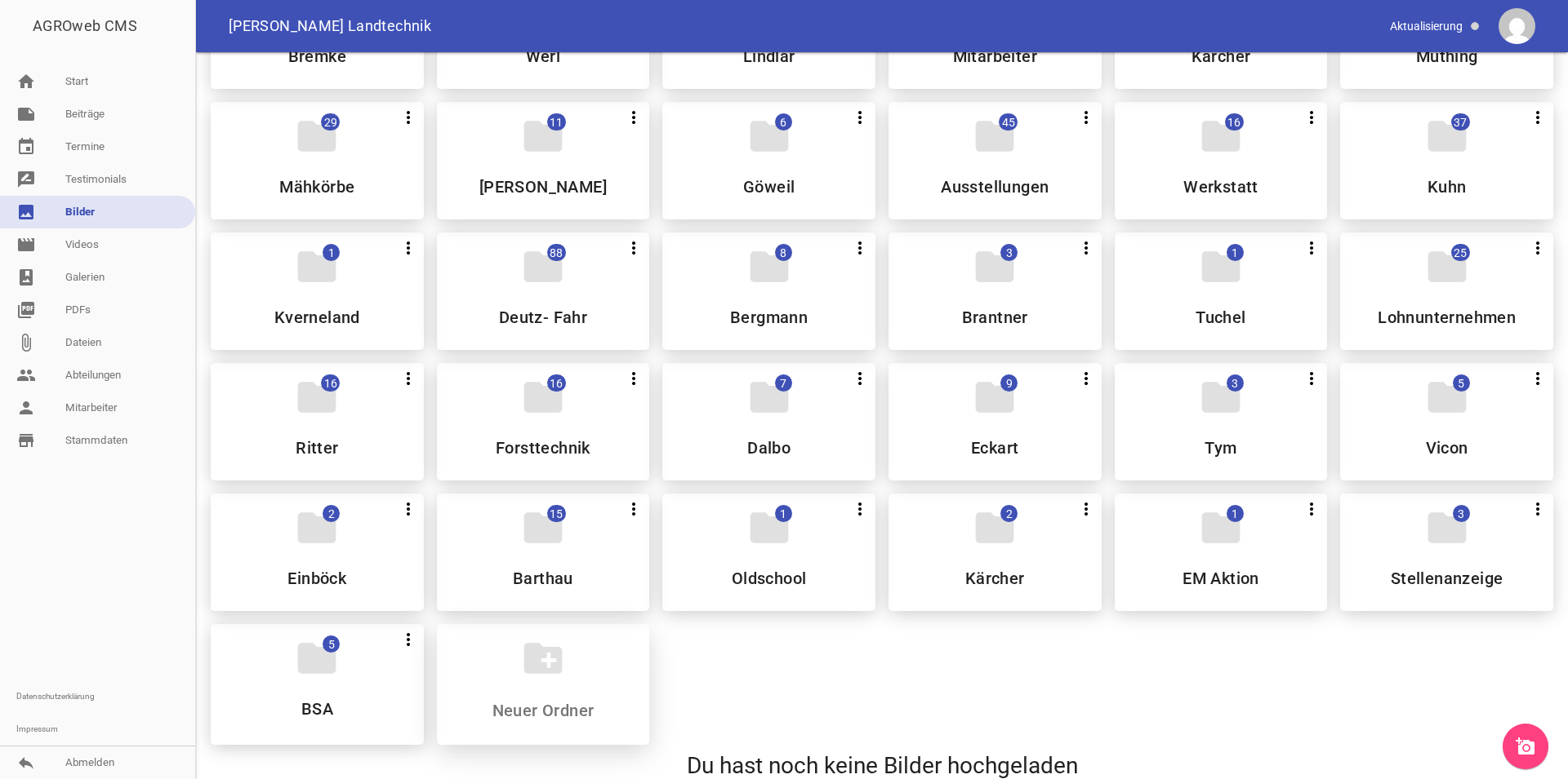
drag, startPoint x: 549, startPoint y: 653, endPoint x: 562, endPoint y: 650, distance: 13.3
click at [557, 651] on icon "create_new_folder" at bounding box center [543, 659] width 46 height 46
click at [531, 715] on input at bounding box center [543, 711] width 194 height 20
type input "[PERSON_NAME]"
click at [1527, 744] on icon "add_a_photo" at bounding box center [1525, 747] width 20 height 20
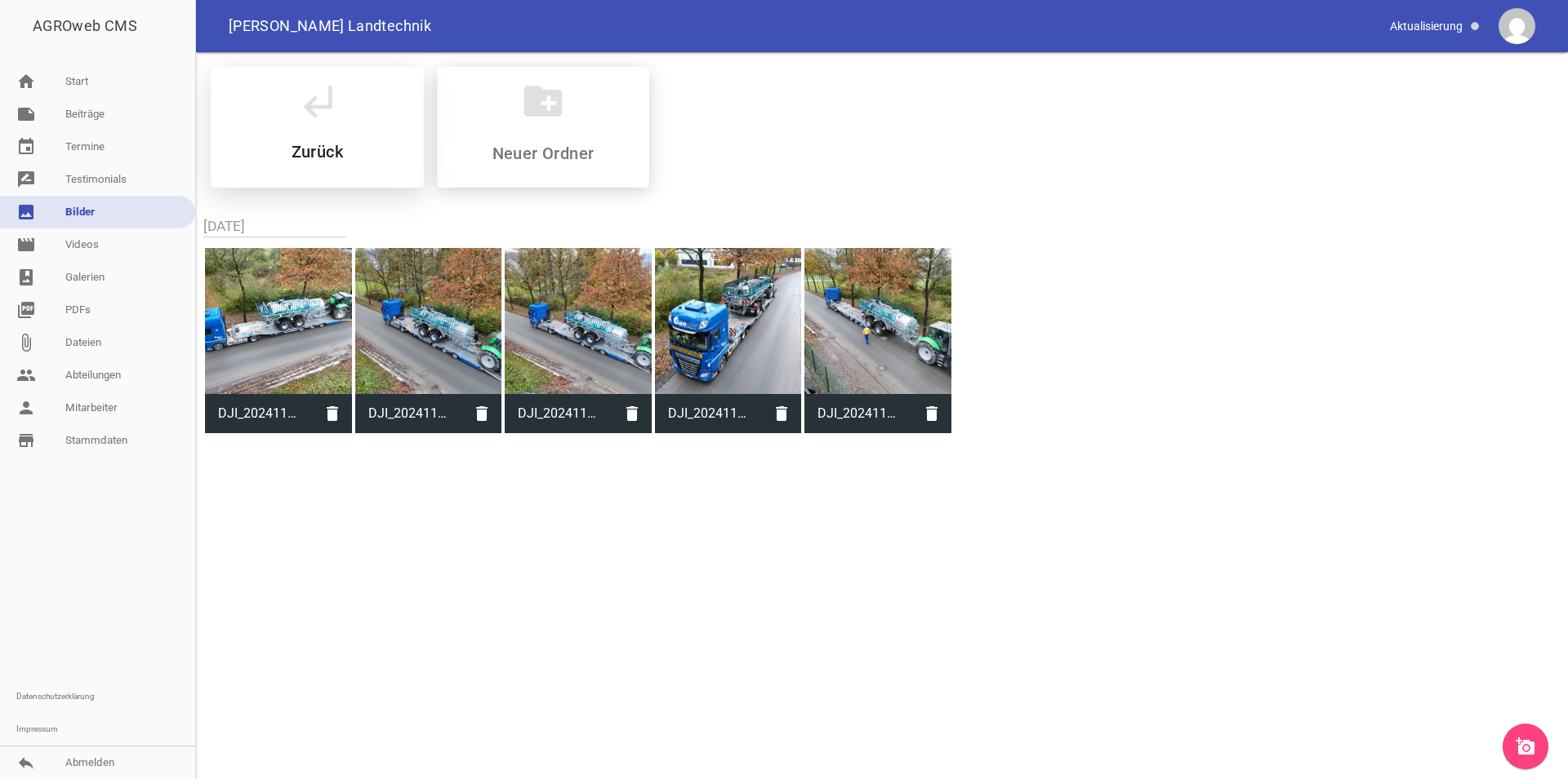
click at [310, 108] on icon "subdirectory_arrow_left" at bounding box center [317, 101] width 46 height 46
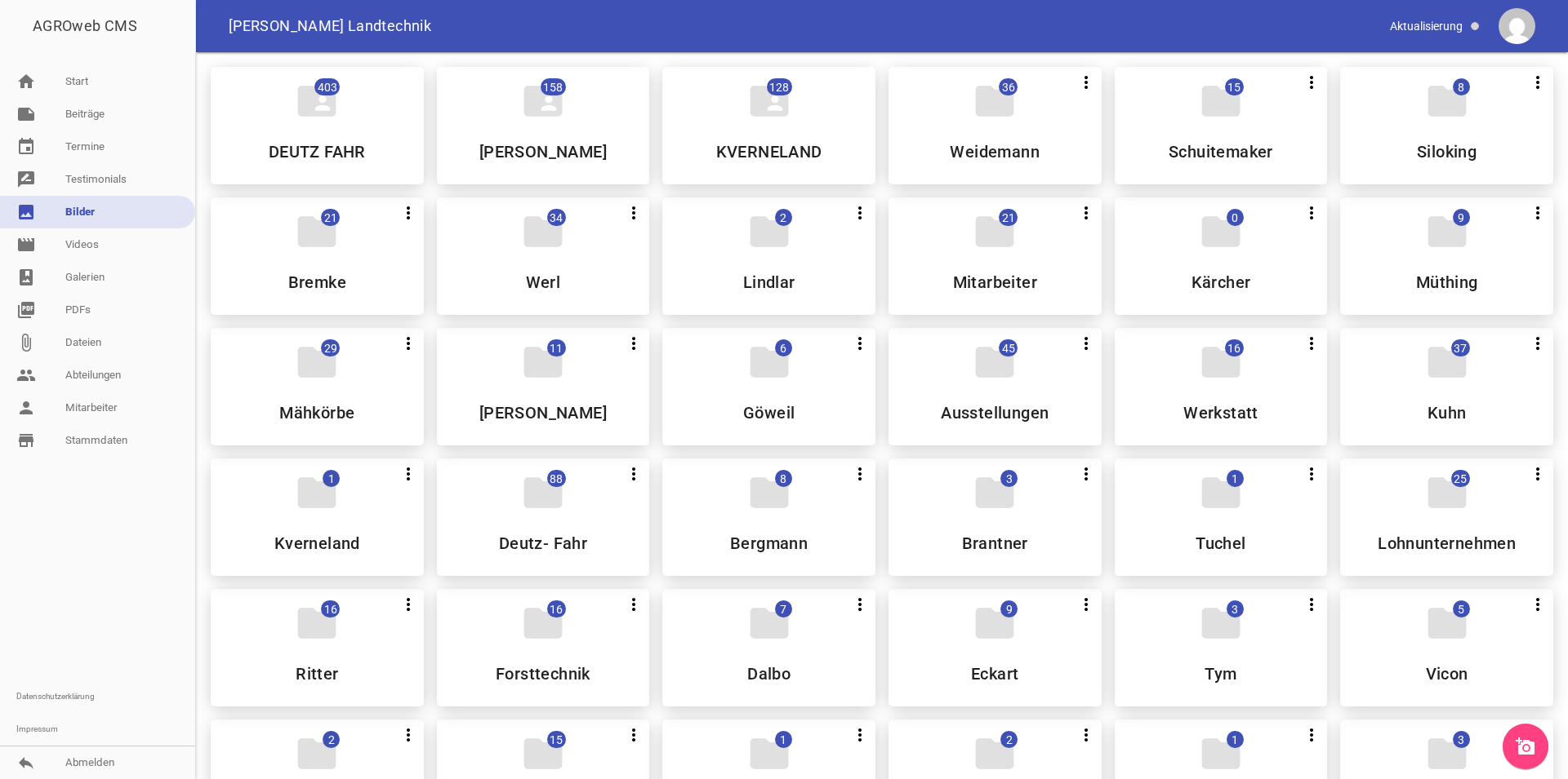
scroll to position [500, 0]
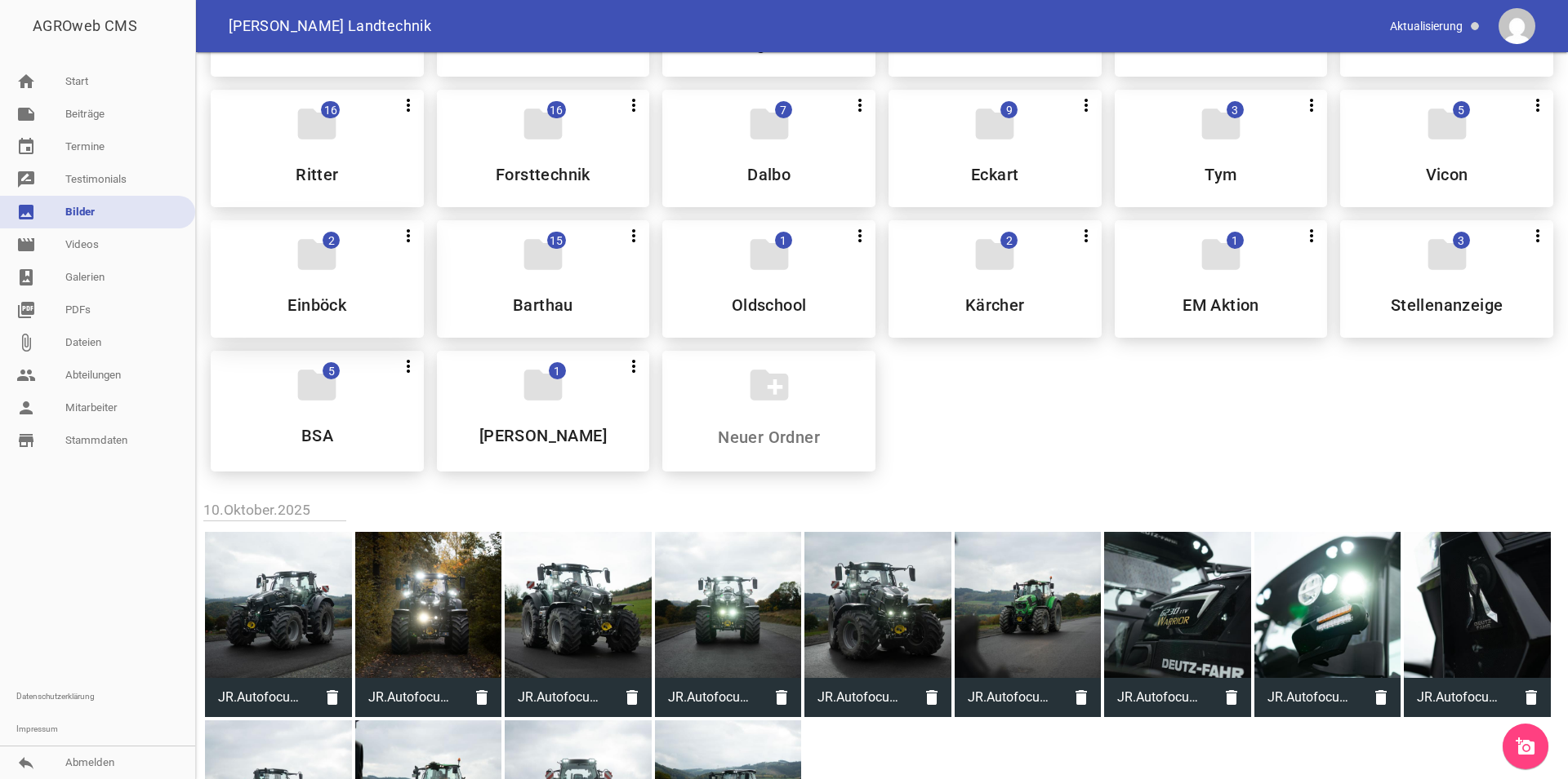
click at [327, 275] on icon "folder" at bounding box center [317, 255] width 46 height 46
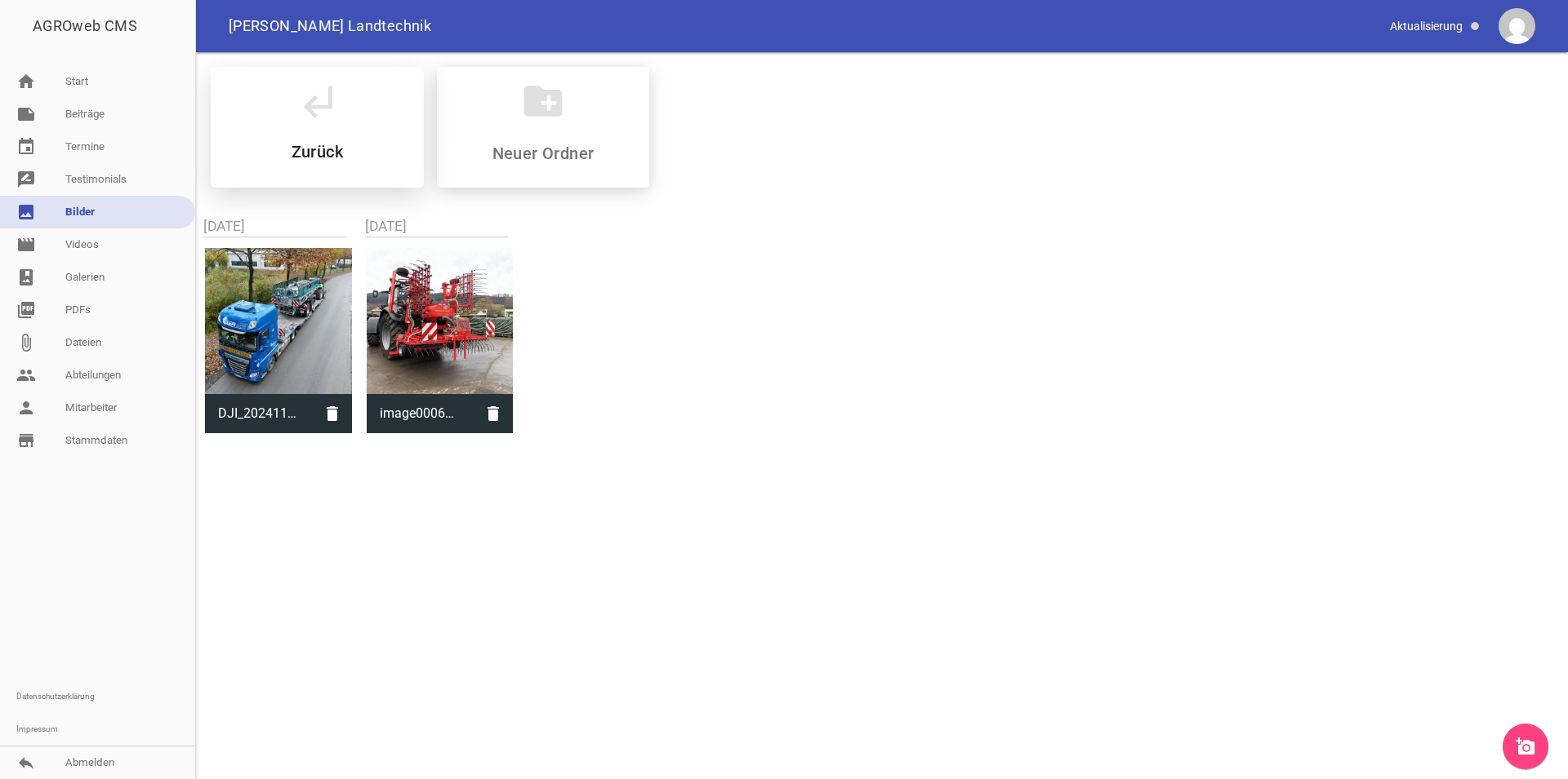
click at [275, 120] on div "subdirectory_arrow_left Zurück" at bounding box center [317, 127] width 213 height 121
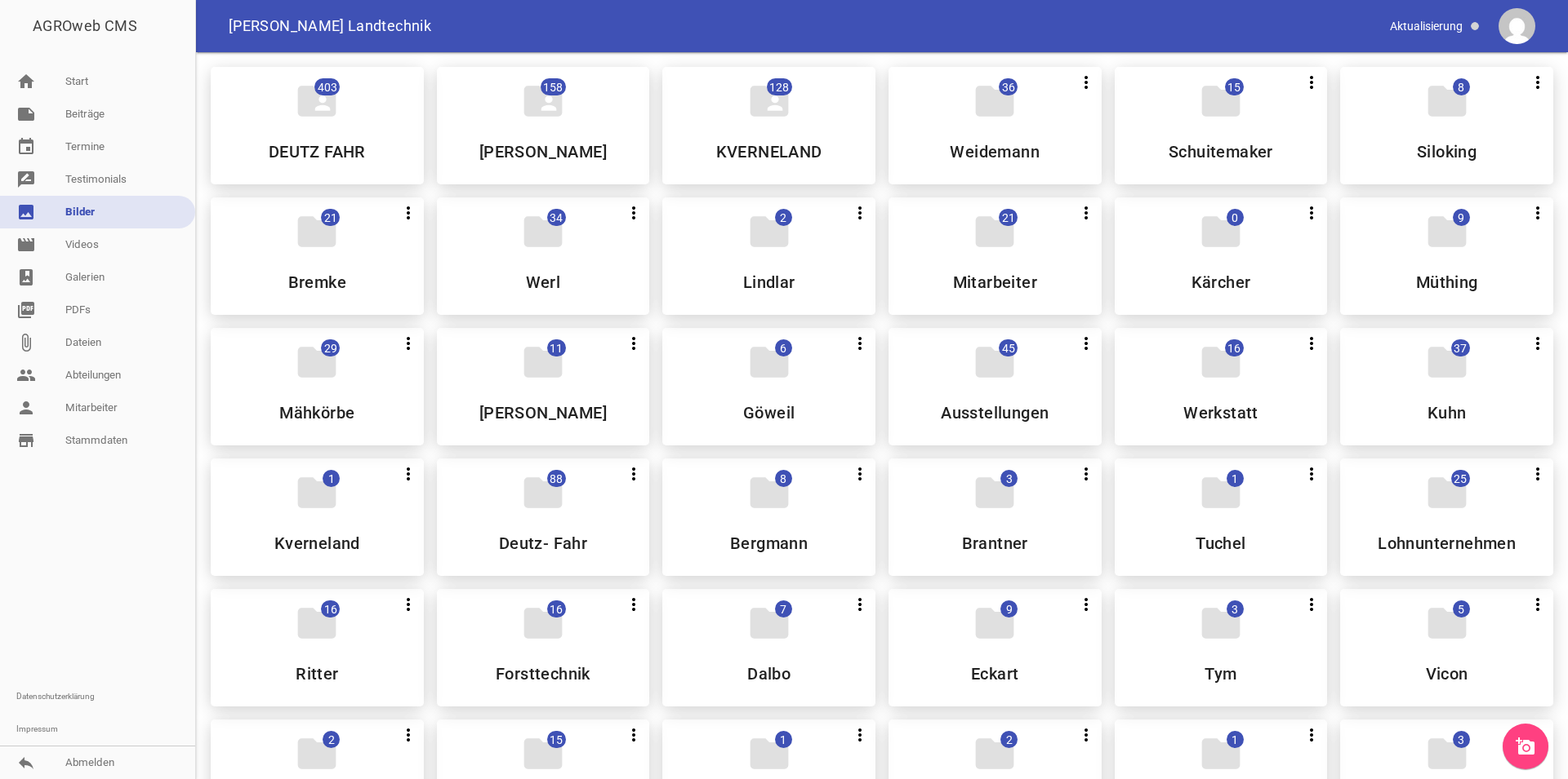
scroll to position [582, 0]
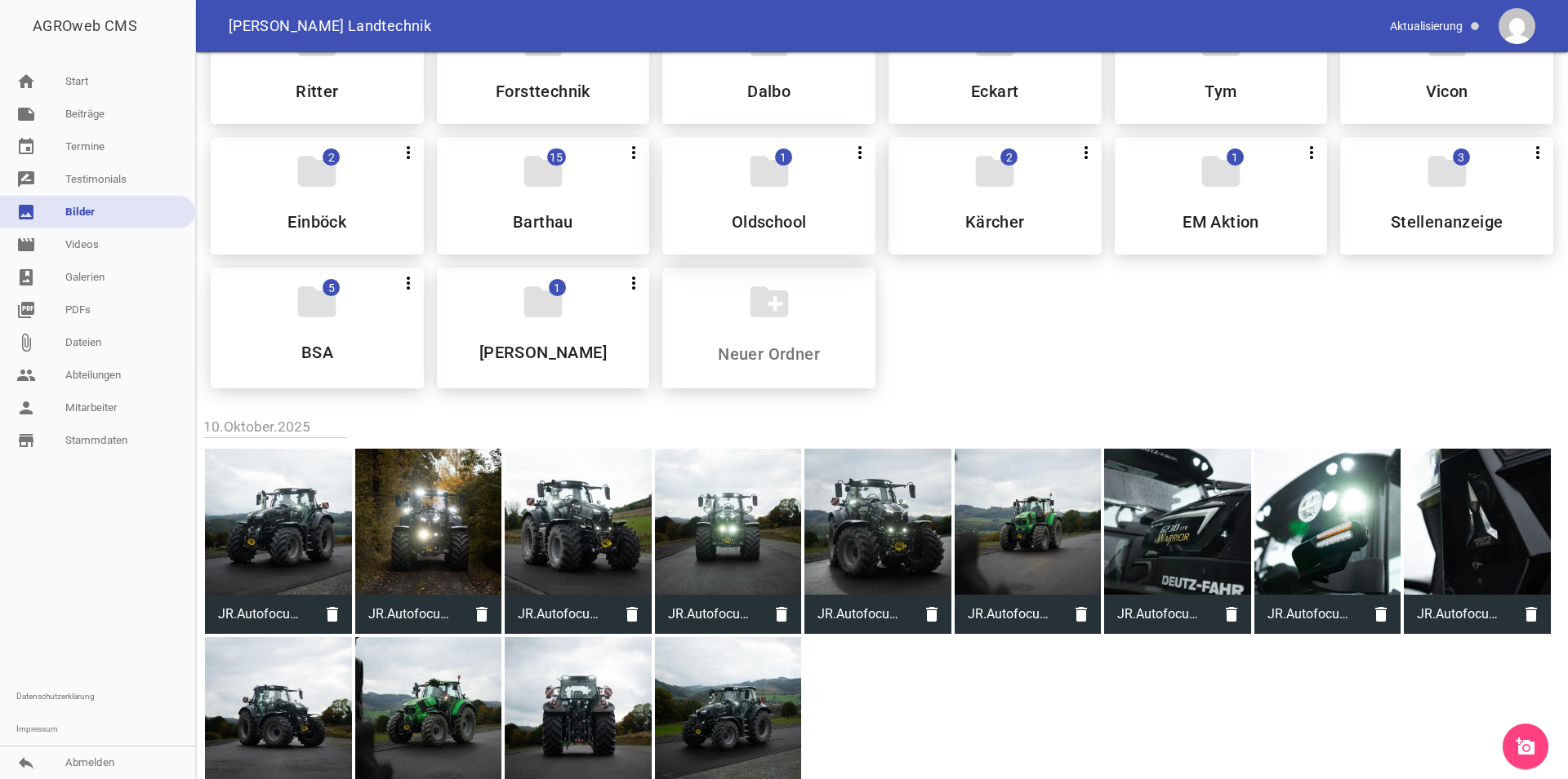
click at [752, 218] on h5 "Oldschool" at bounding box center [769, 222] width 75 height 16
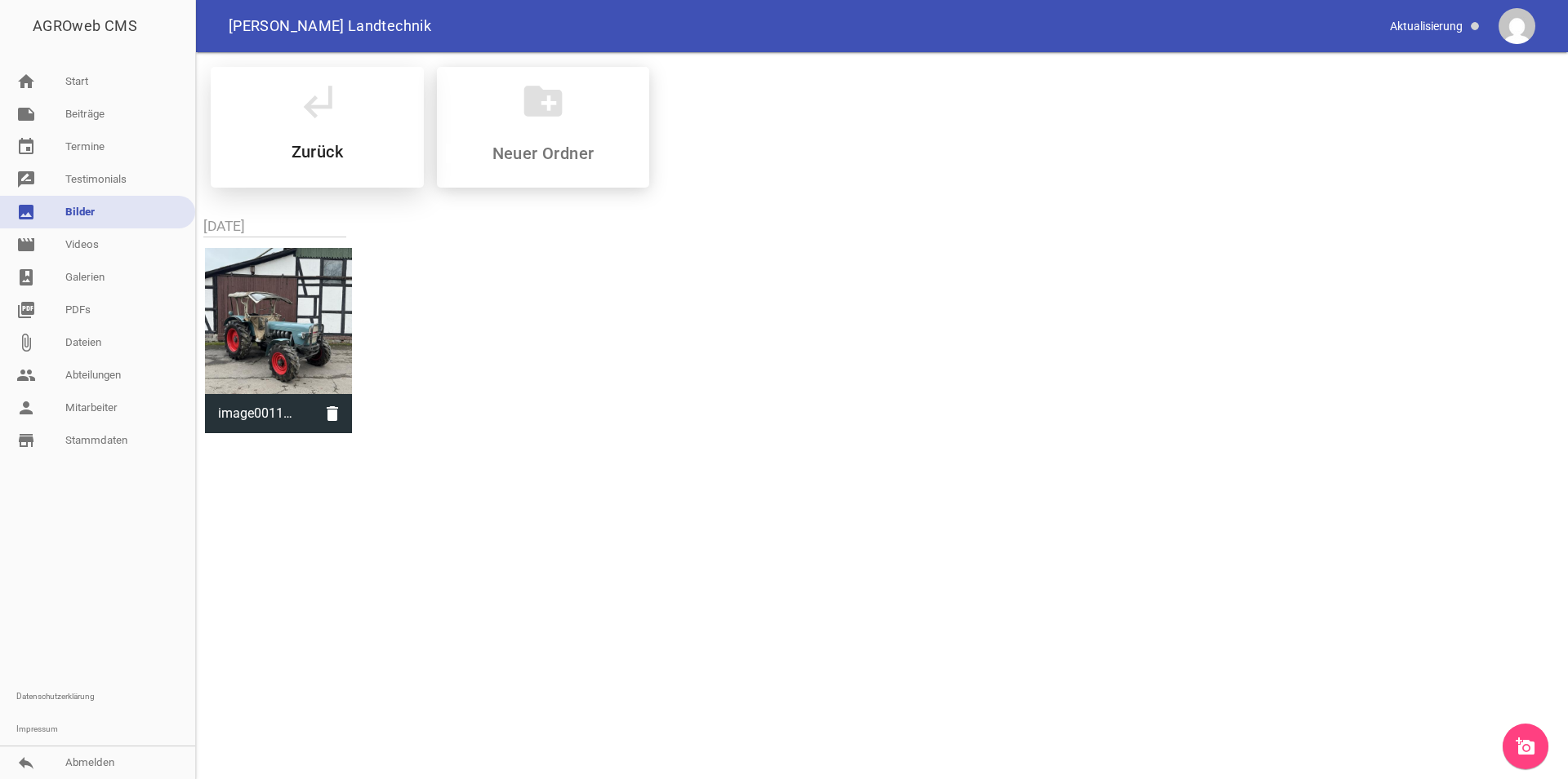
click at [313, 120] on icon "subdirectory_arrow_left" at bounding box center [317, 101] width 46 height 46
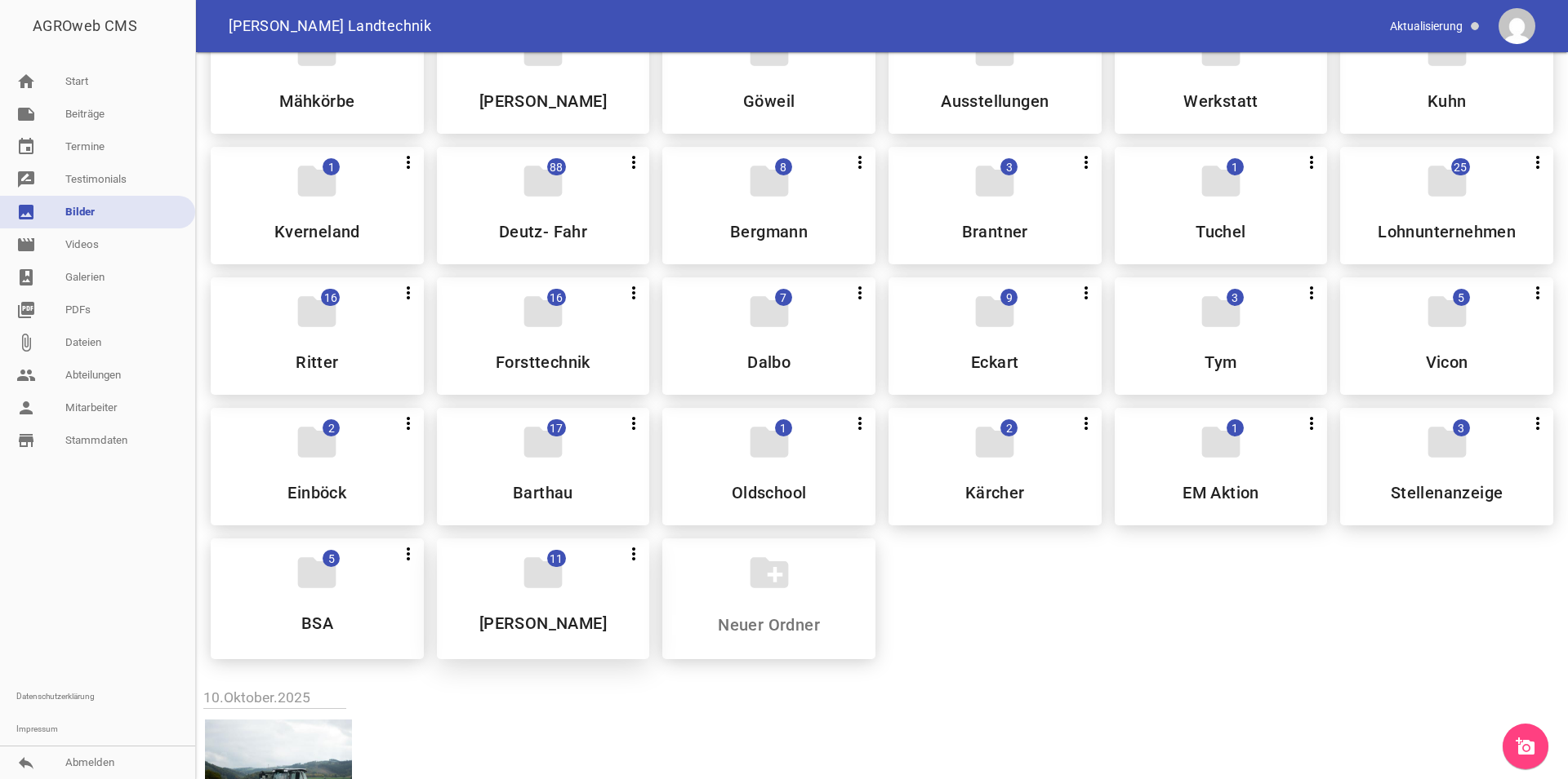
scroll to position [227, 0]
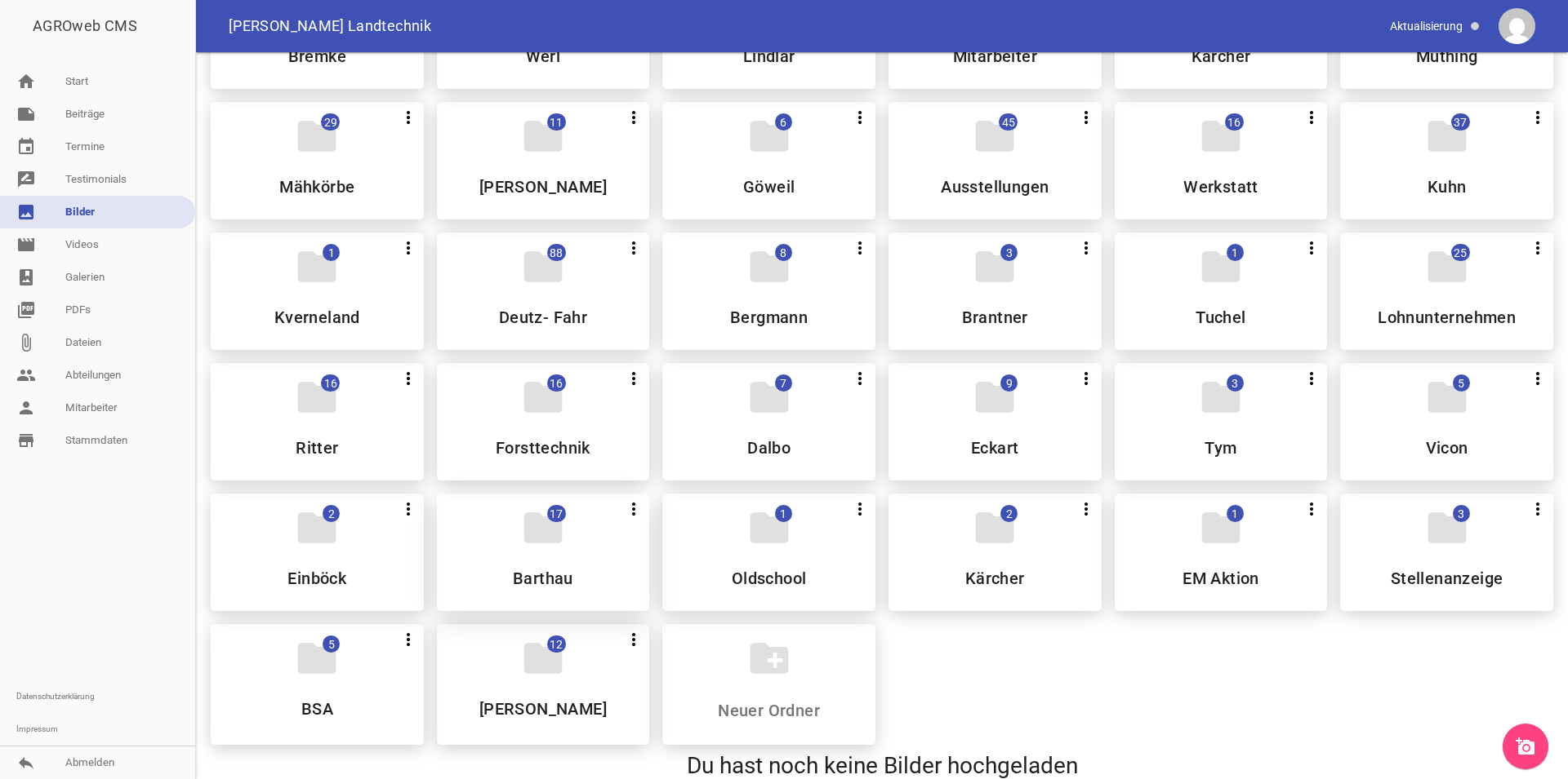
click at [542, 550] on div "folder 17 more_vert Teilen Bearbeiten Löschen Barthau" at bounding box center [544, 552] width 213 height 117
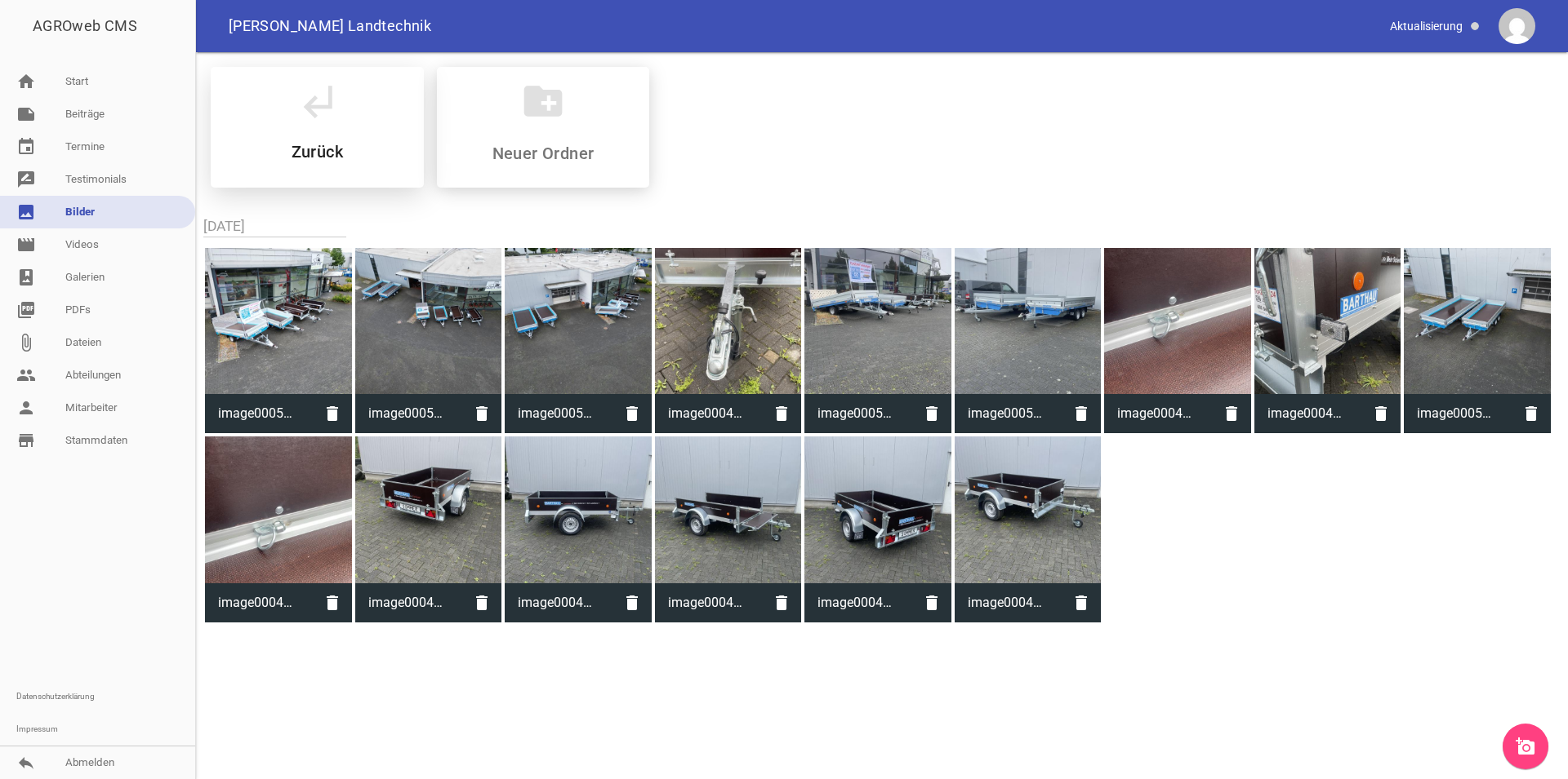
click at [300, 146] on h5 "Zurück" at bounding box center [317, 152] width 51 height 16
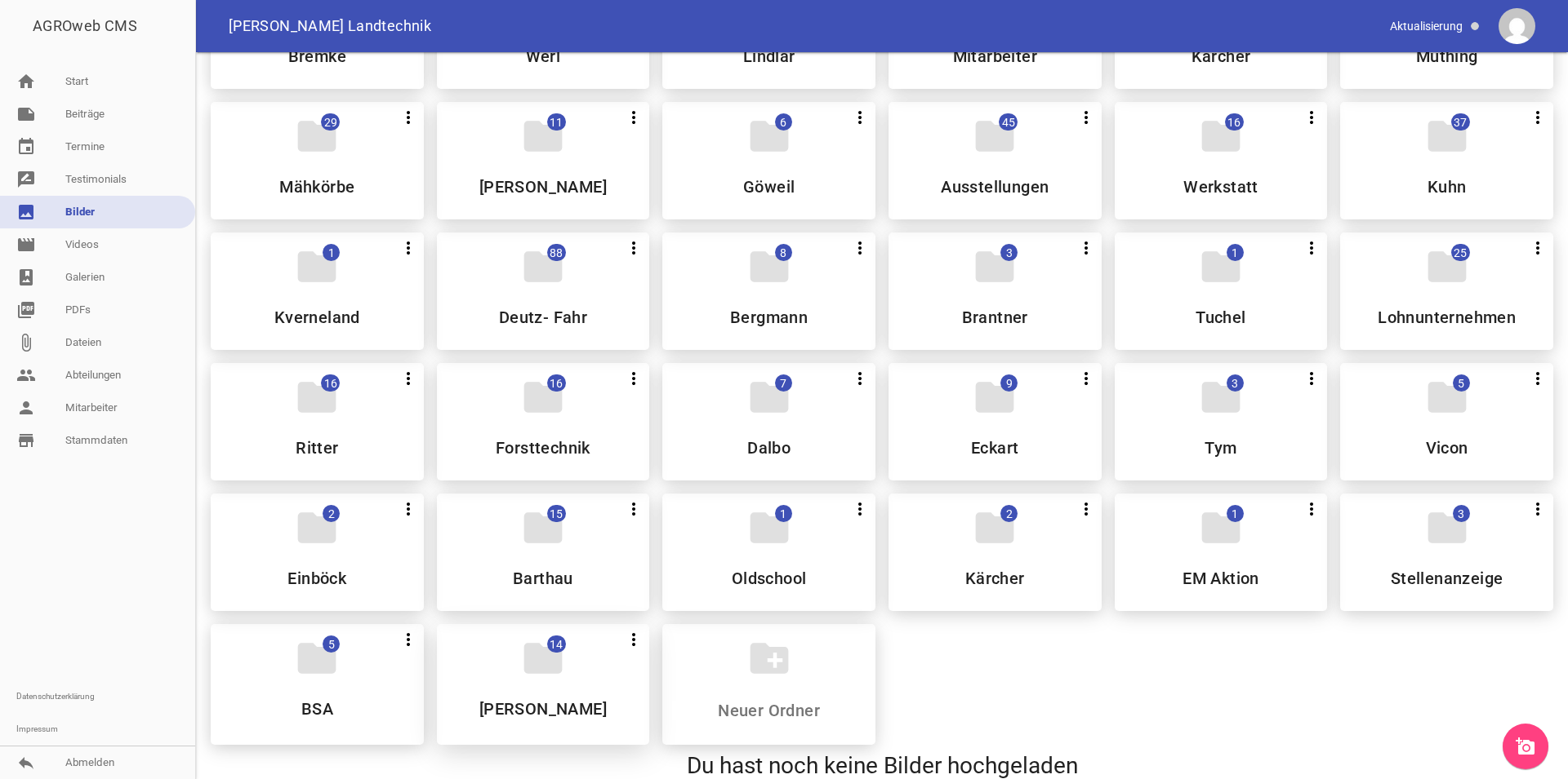
scroll to position [227, 0]
click at [64, 77] on link "home Start" at bounding box center [97, 82] width 195 height 33
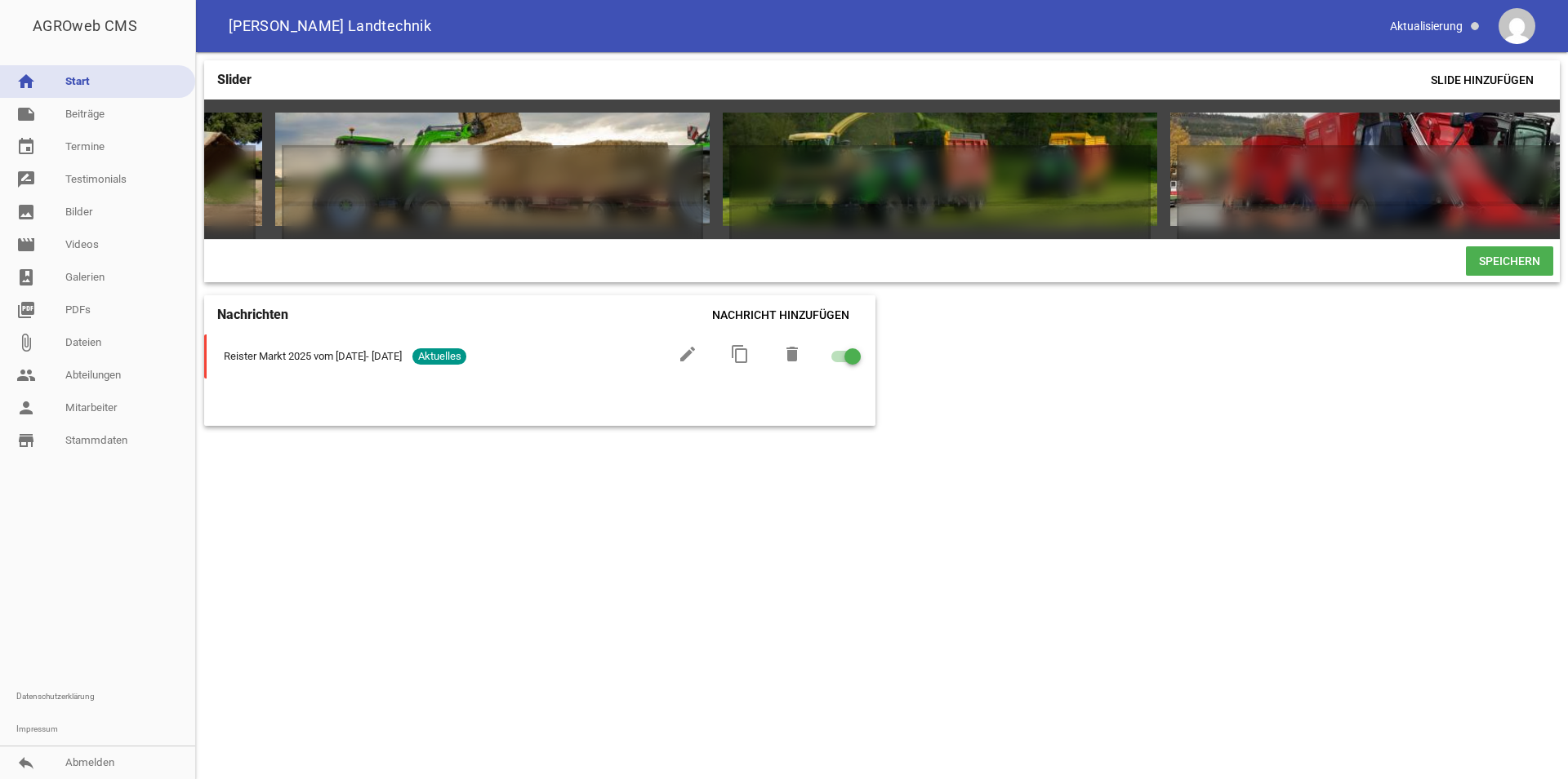
scroll to position [0, 1790]
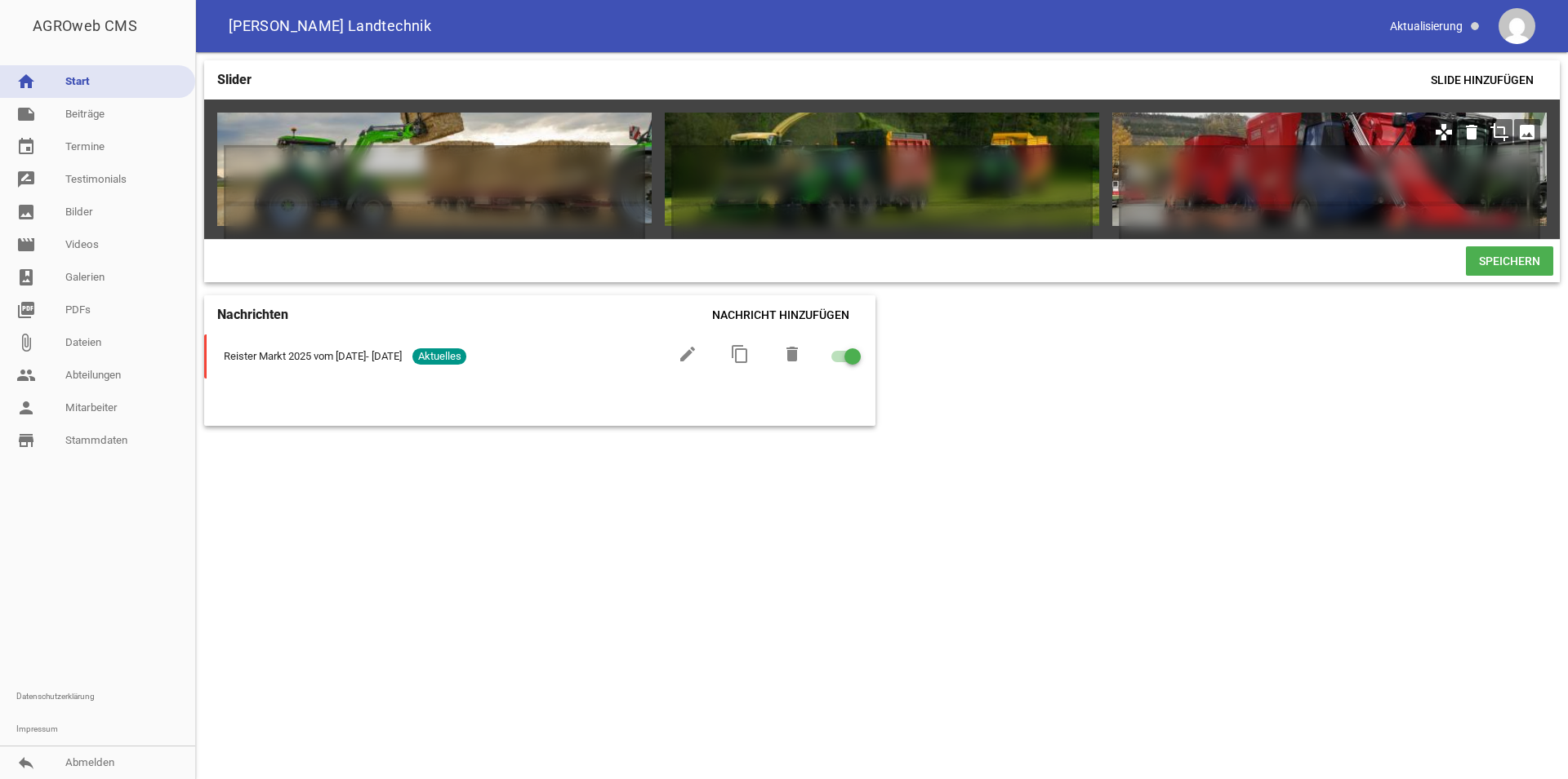
click at [1527, 130] on icon "image" at bounding box center [1527, 132] width 26 height 26
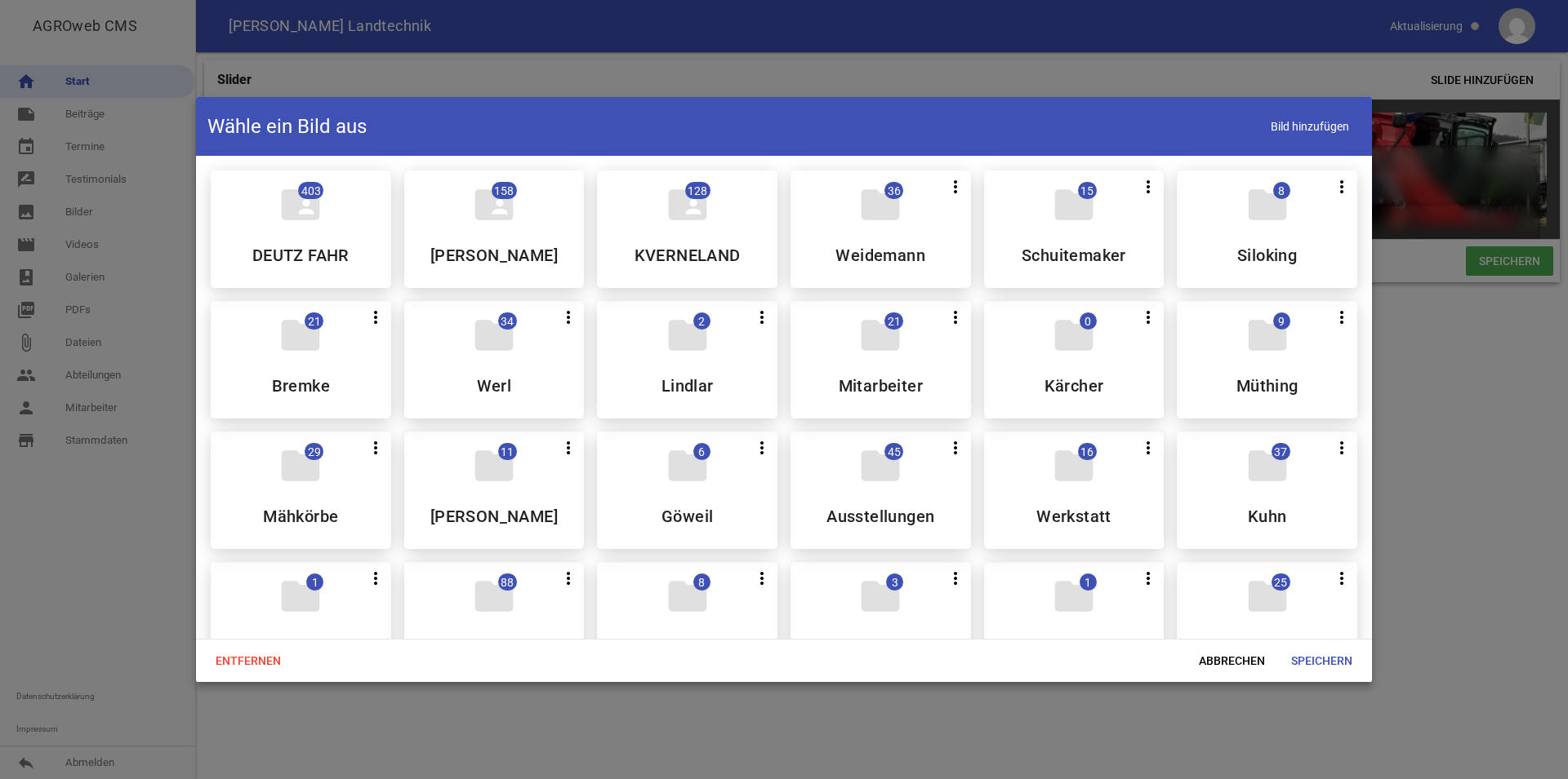
scroll to position [469, 0]
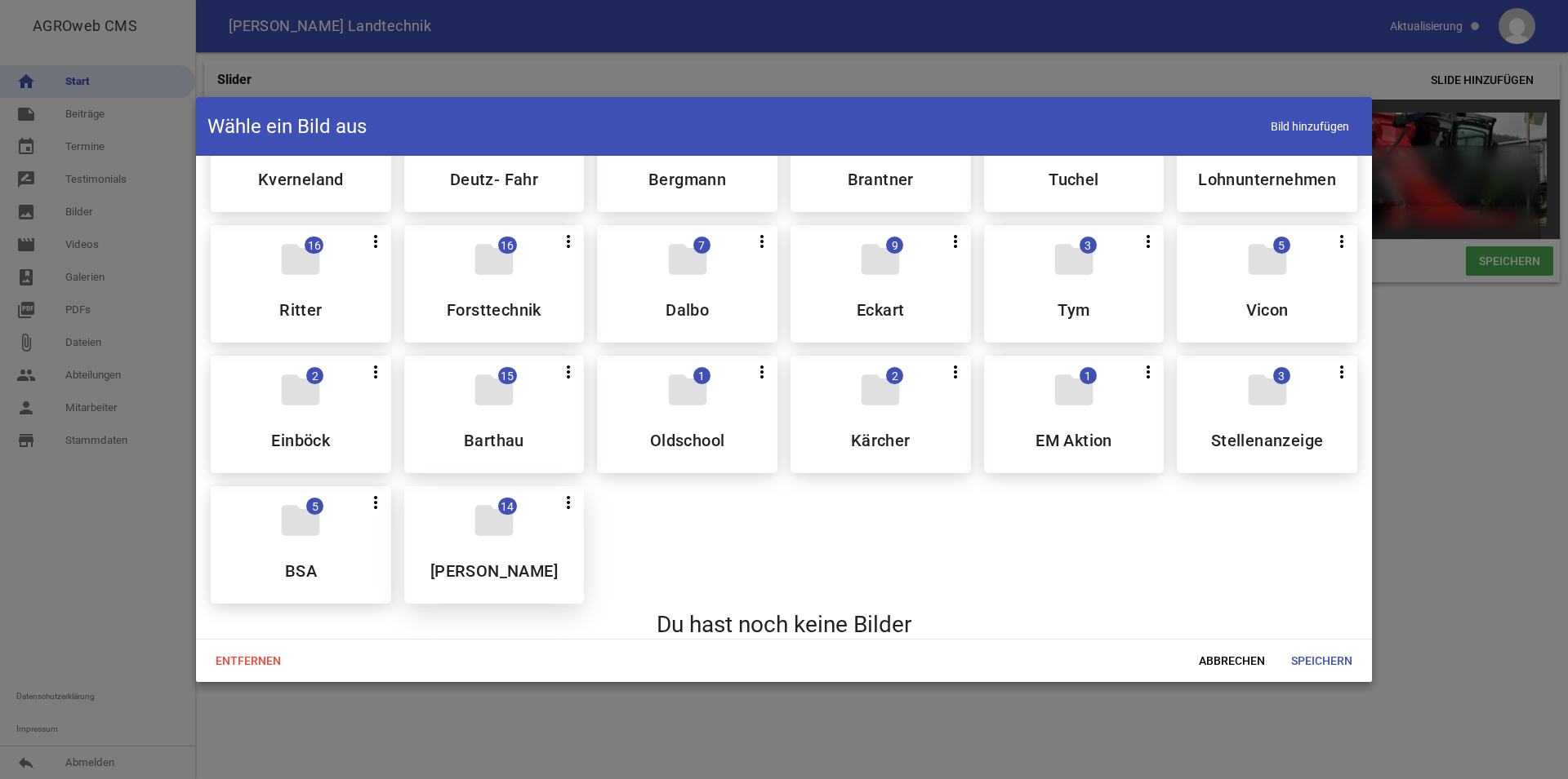
click at [517, 527] on div "folder 14 more_vert Teilen Bearbeiten Löschen Joana" at bounding box center [494, 544] width 180 height 117
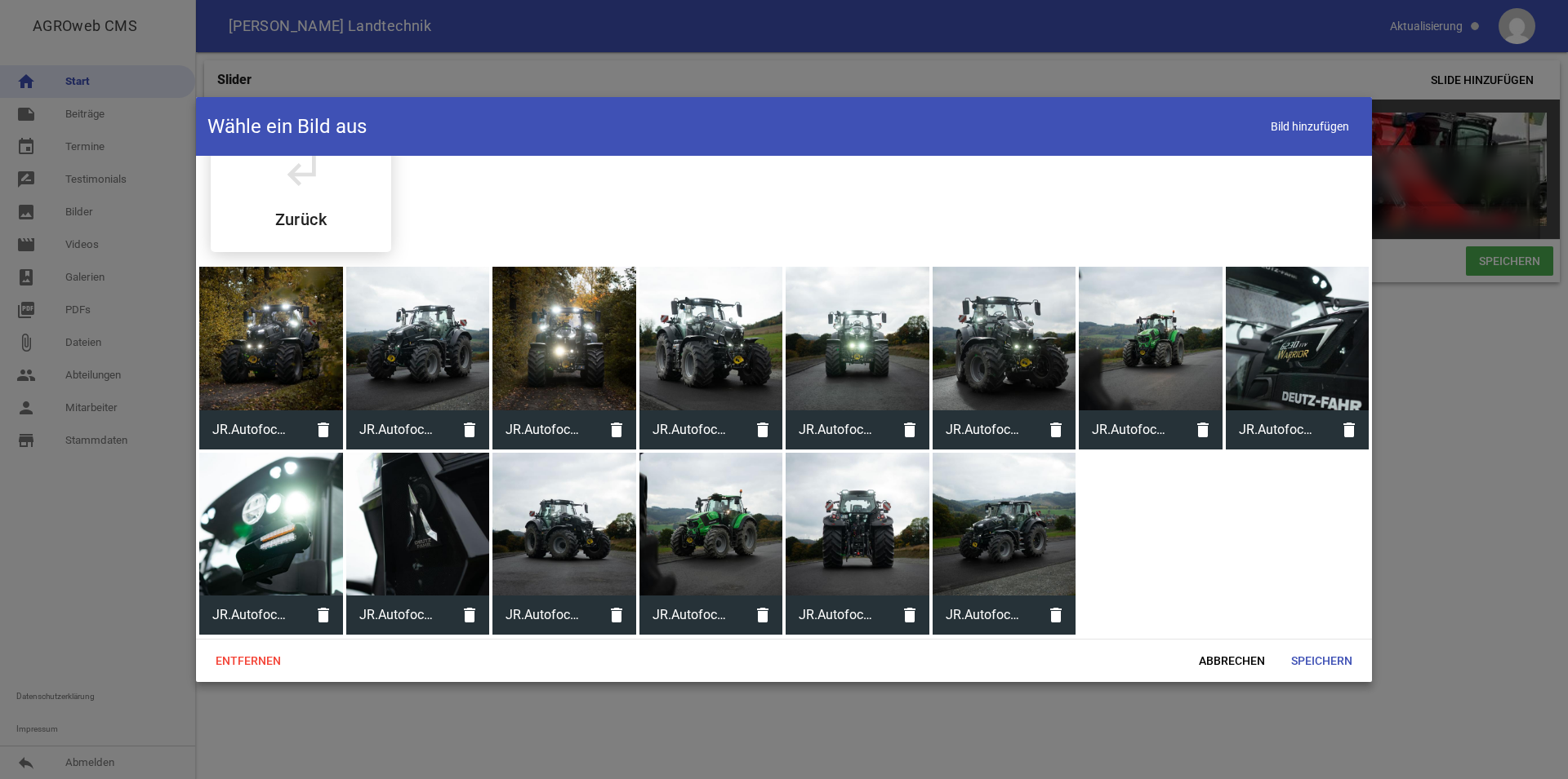
scroll to position [33, 0]
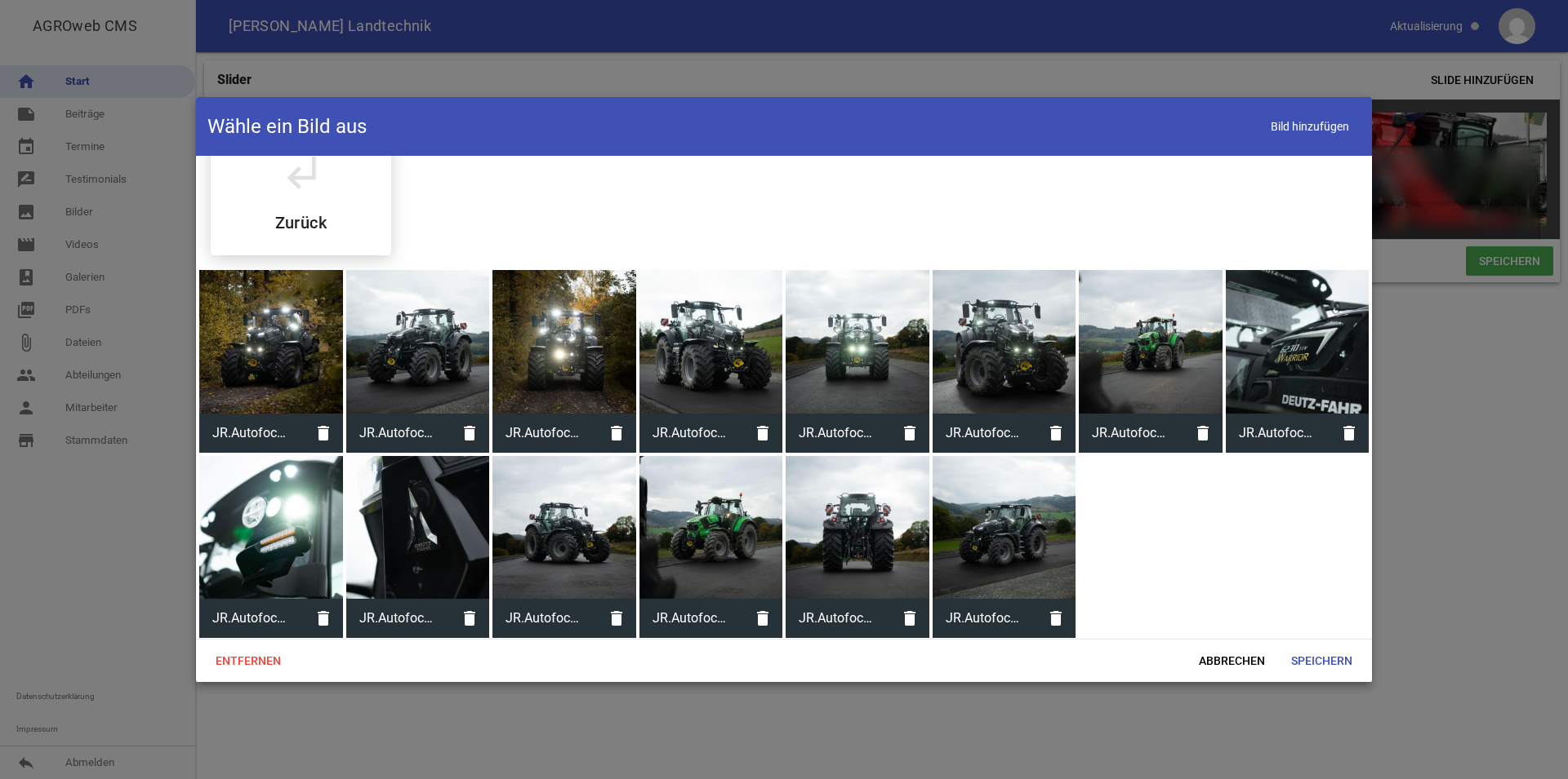
click at [1151, 347] on div at bounding box center [1151, 342] width 144 height 144
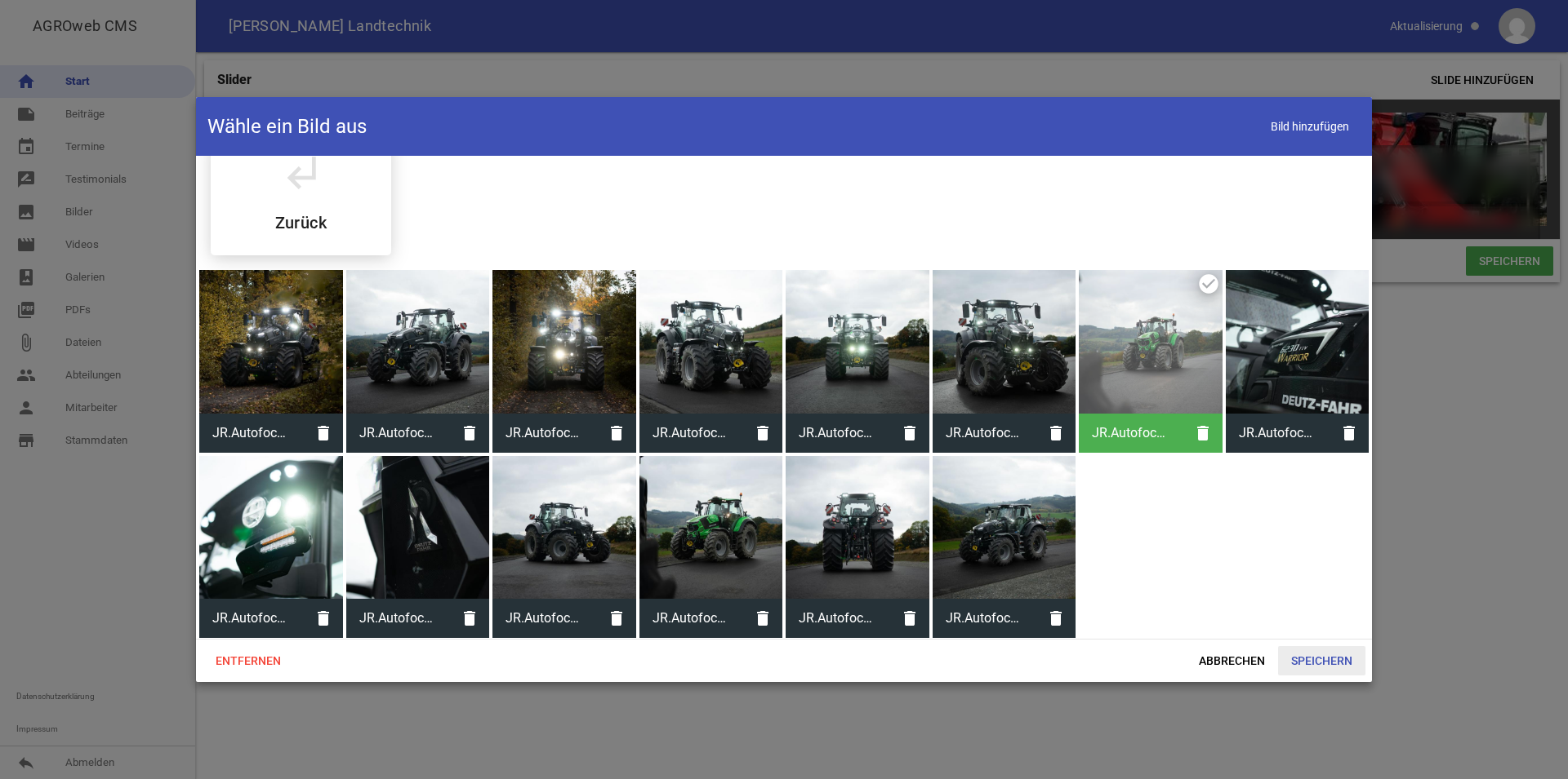
click at [1317, 650] on span "Speichern" at bounding box center [1321, 661] width 87 height 29
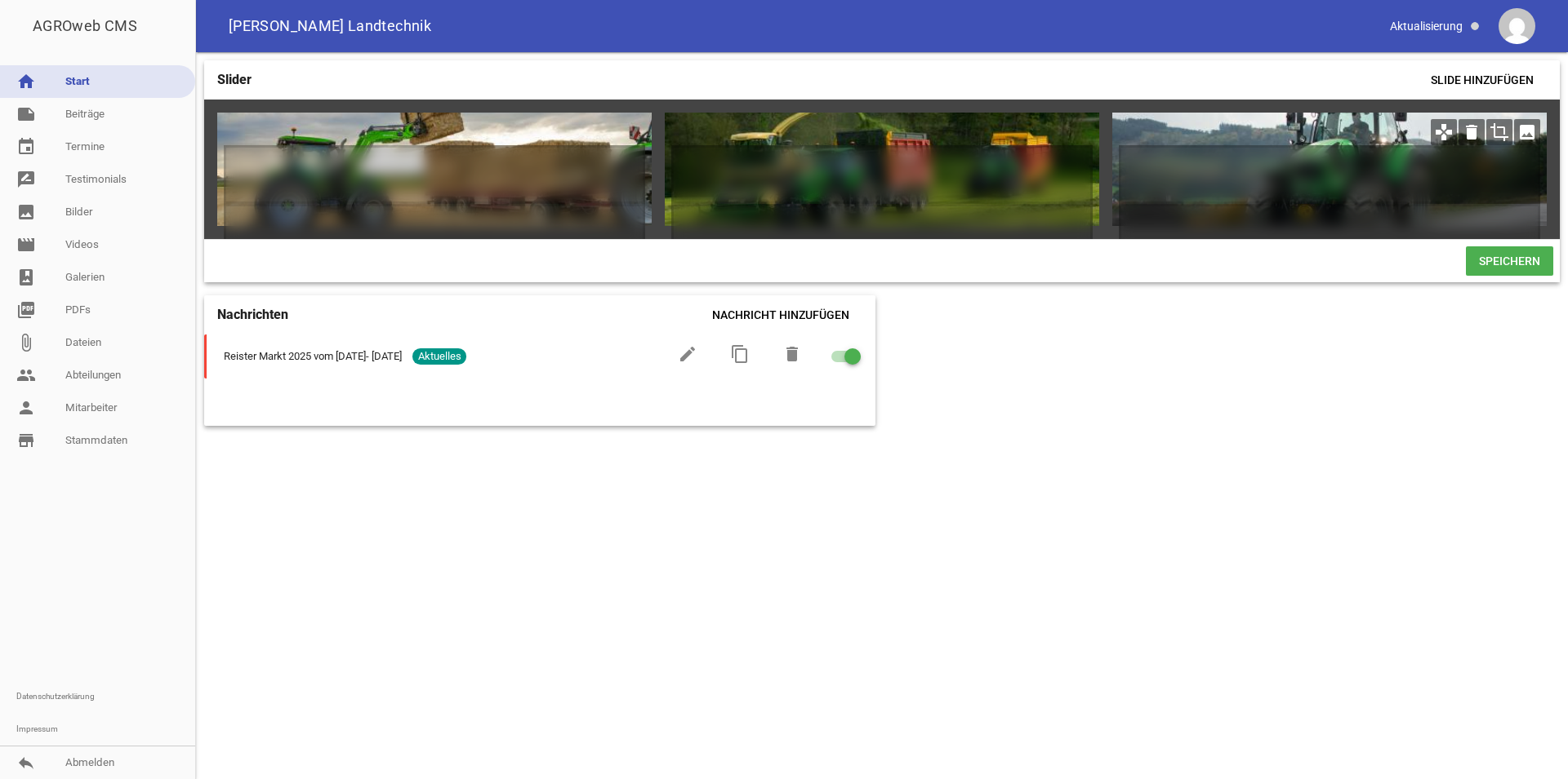
click at [1499, 129] on icon "crop" at bounding box center [1499, 132] width 26 height 26
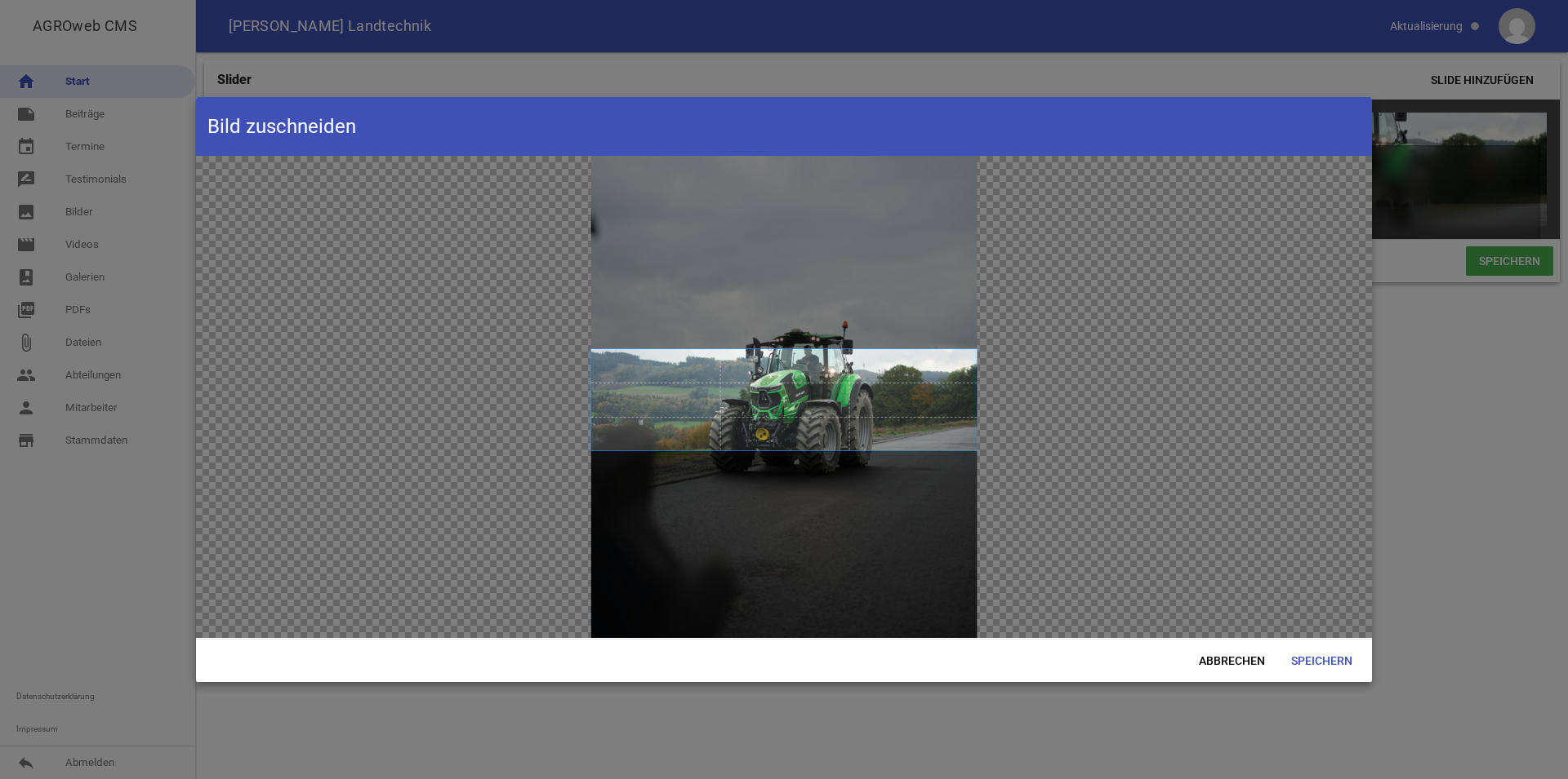
click at [802, 388] on span at bounding box center [784, 400] width 386 height 100
click at [1336, 657] on span "Speichern" at bounding box center [1321, 661] width 87 height 29
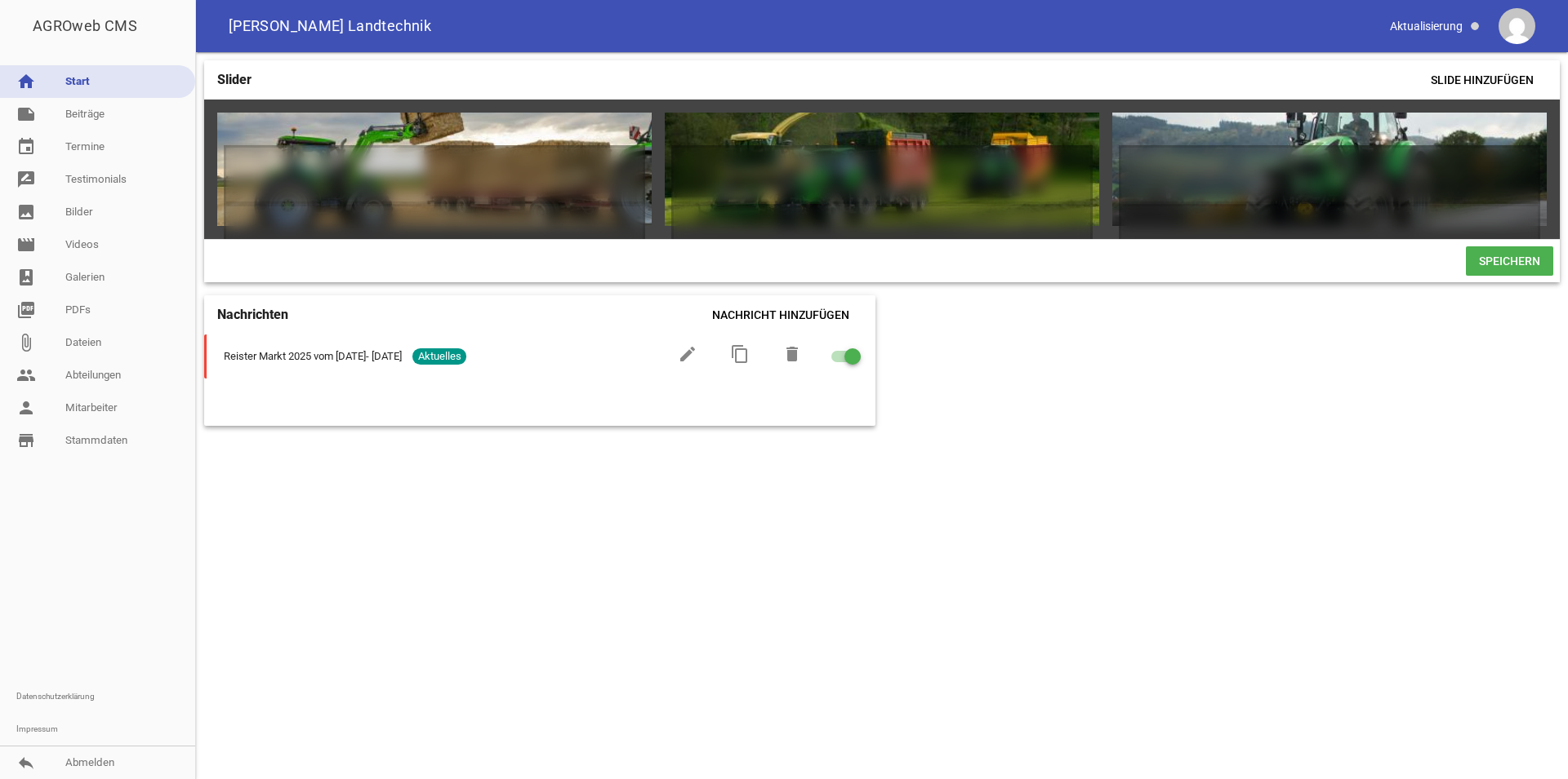
click at [1522, 267] on span "Speichern" at bounding box center [1510, 261] width 87 height 29
click at [1505, 130] on icon "crop" at bounding box center [1499, 132] width 26 height 26
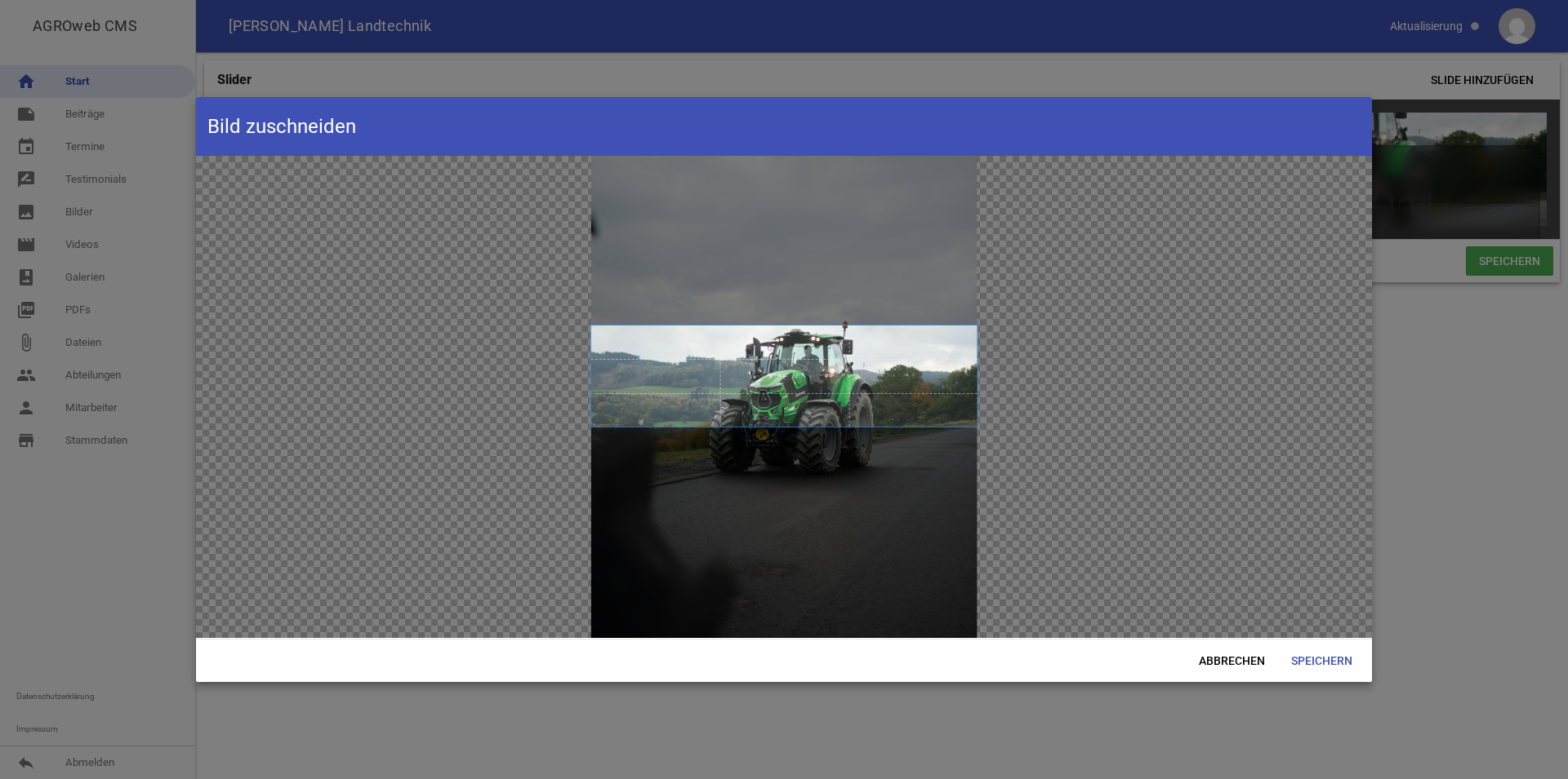
click at [830, 387] on span at bounding box center [784, 376] width 386 height 100
click at [1339, 657] on span "Speichern" at bounding box center [1321, 661] width 87 height 29
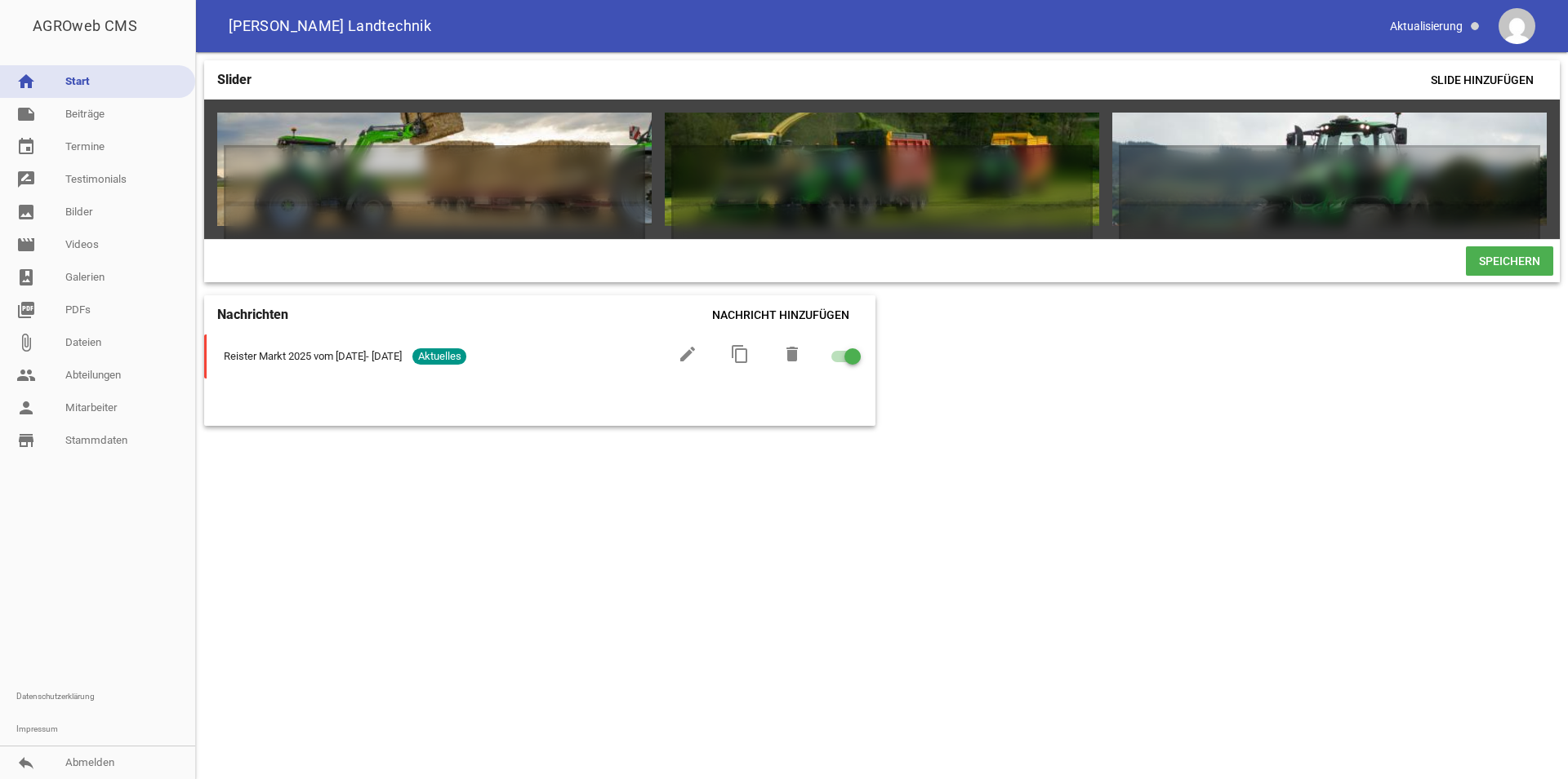
drag, startPoint x: 1528, startPoint y: 275, endPoint x: 1520, endPoint y: 279, distance: 8.9
click at [1526, 275] on span "Speichern" at bounding box center [1510, 261] width 87 height 29
click at [1532, 126] on icon "image" at bounding box center [1527, 132] width 26 height 26
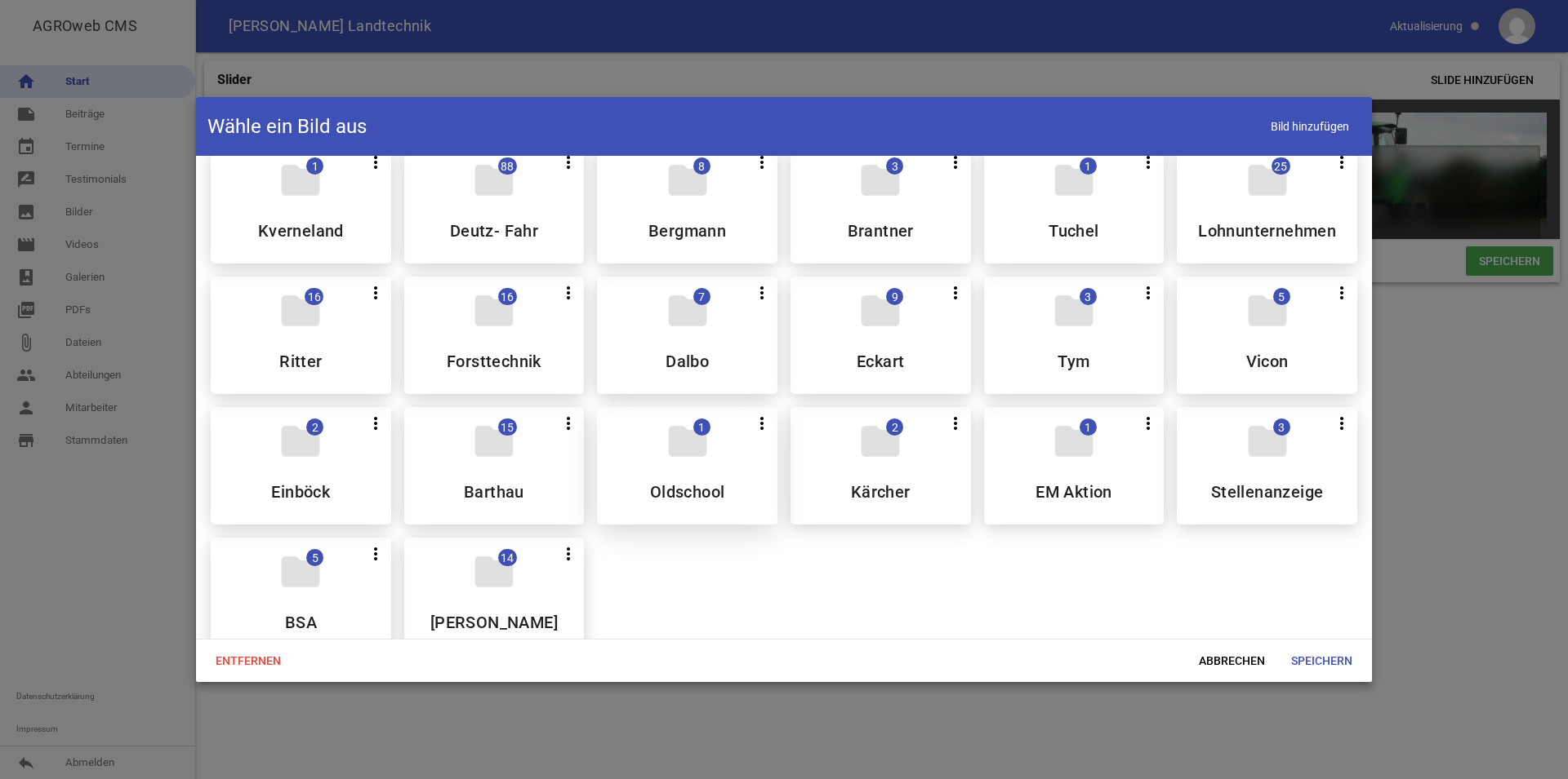
scroll to position [469, 0]
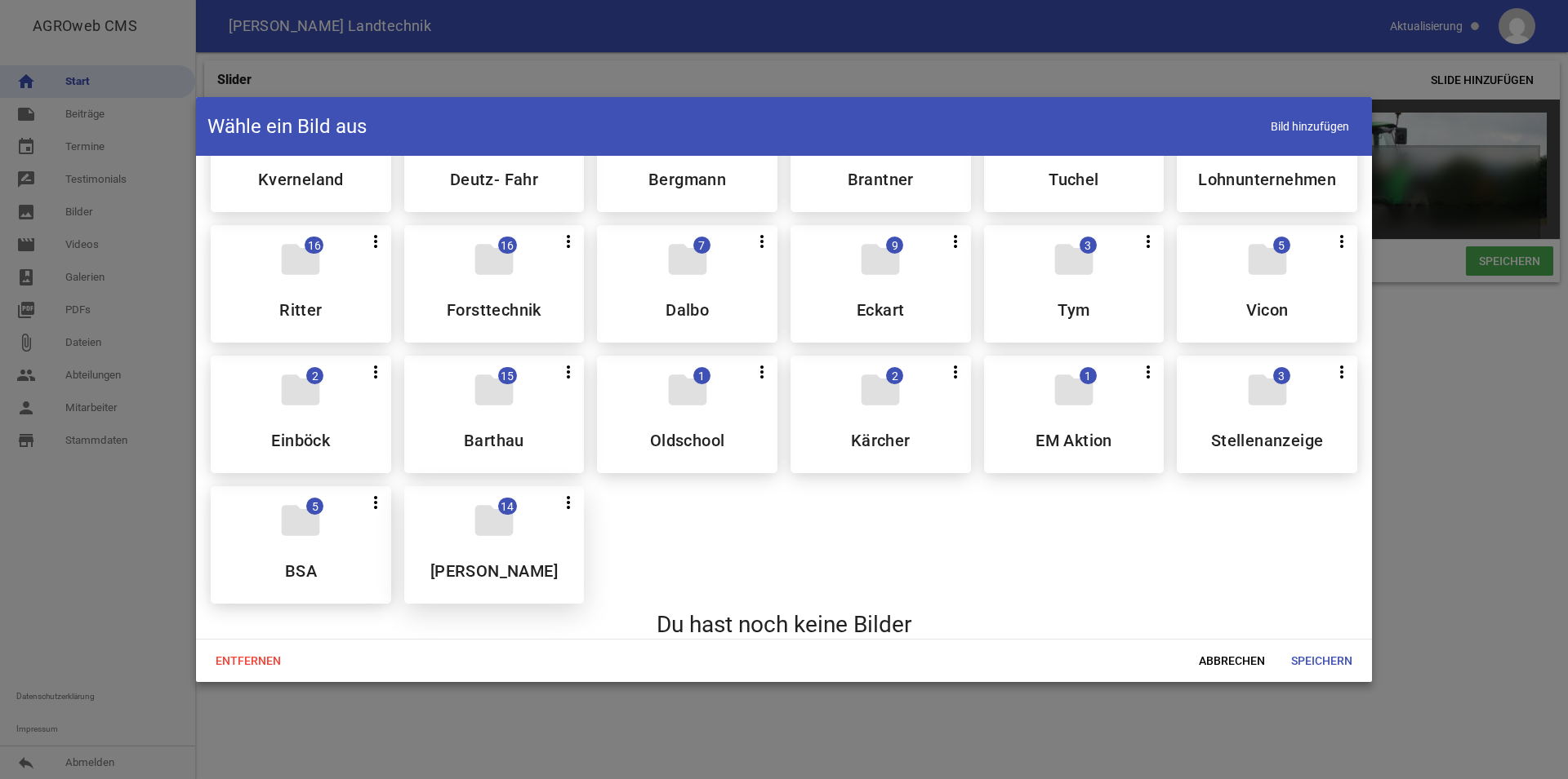
click at [471, 541] on icon "folder" at bounding box center [494, 521] width 46 height 46
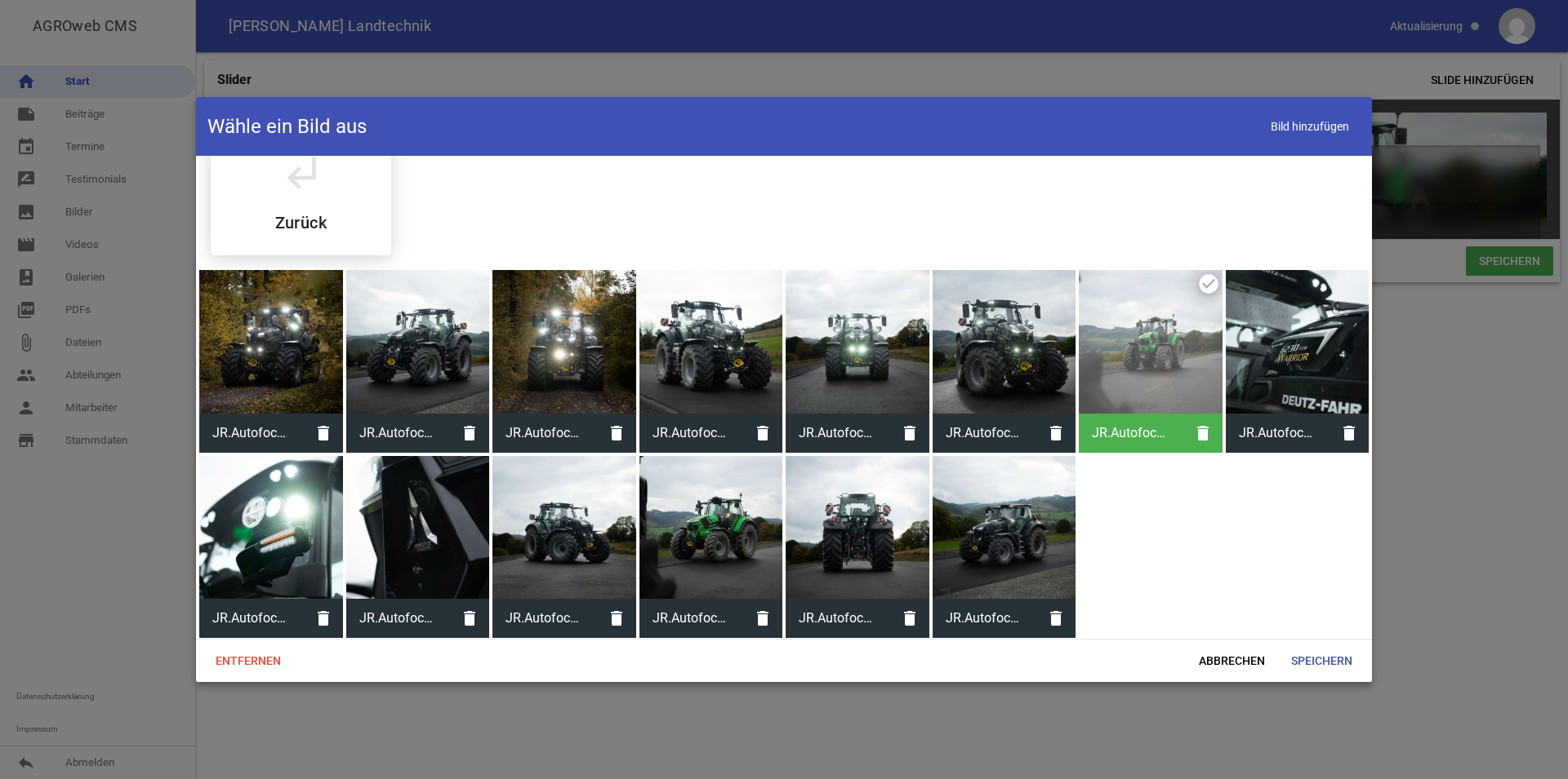
click at [1288, 348] on div at bounding box center [1298, 342] width 144 height 144
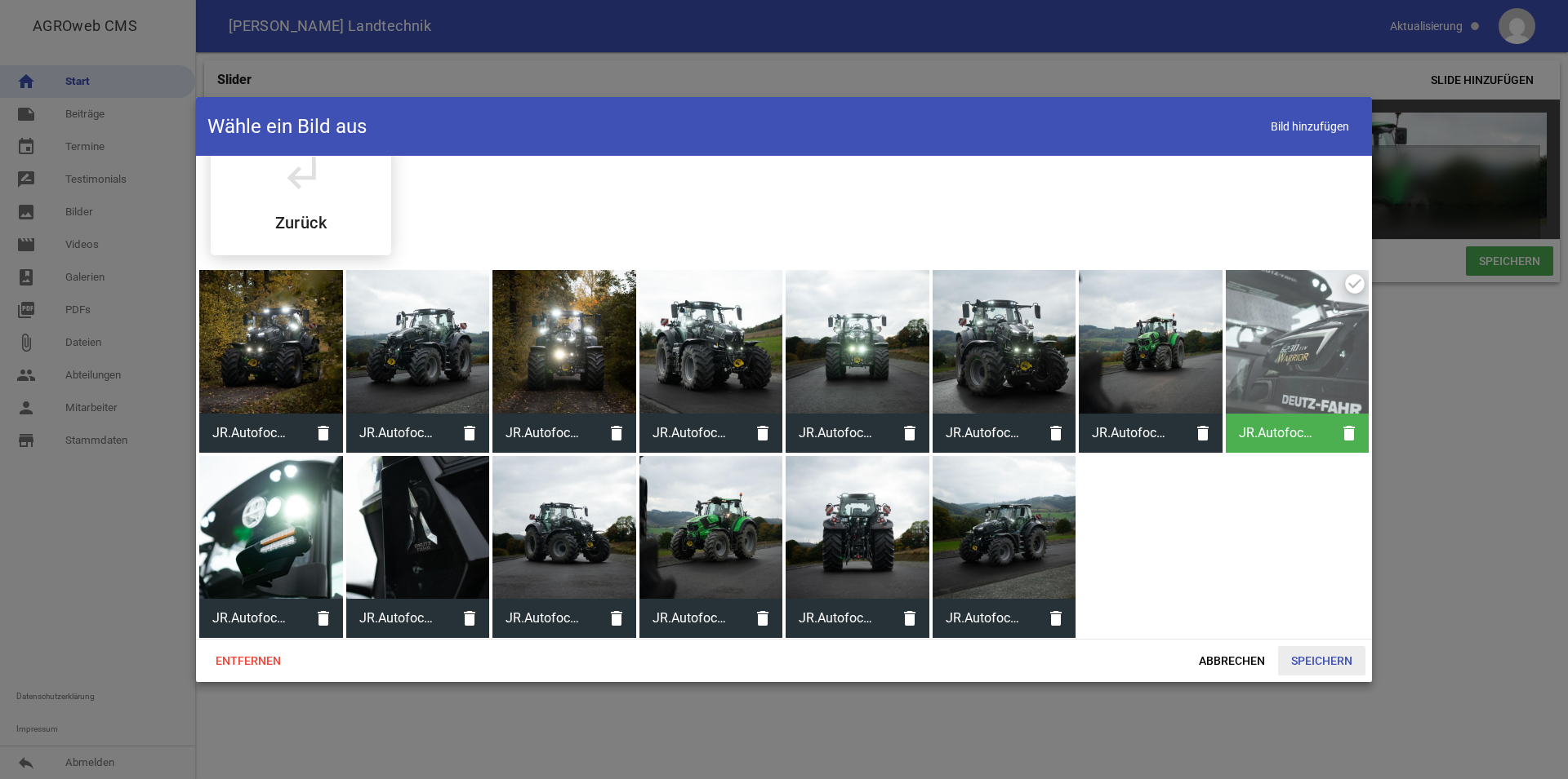
click at [1332, 655] on span "Speichern" at bounding box center [1321, 661] width 87 height 29
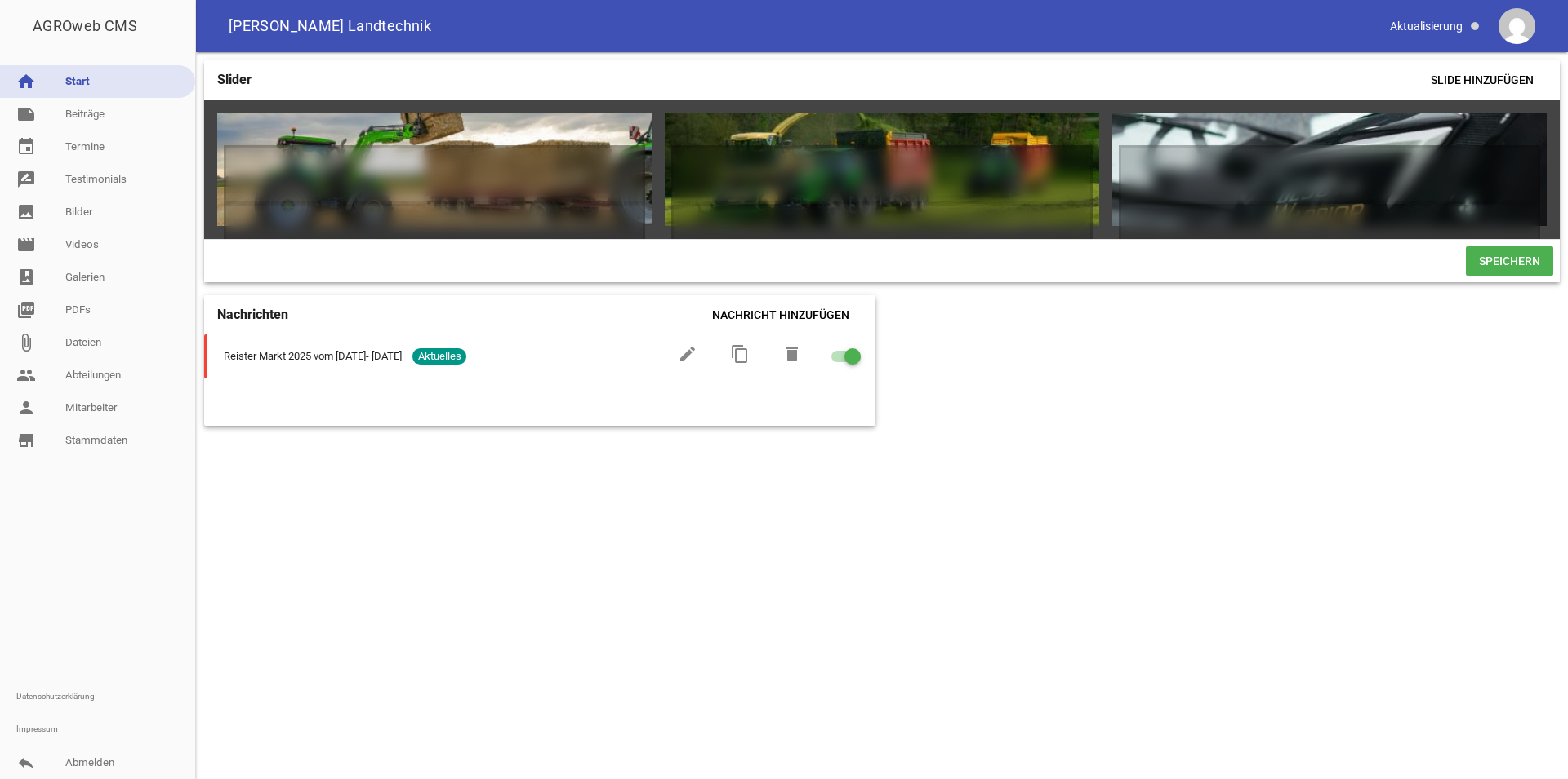
drag, startPoint x: 1530, startPoint y: 270, endPoint x: 1499, endPoint y: 261, distance: 32.3
click at [1528, 270] on span "Speichern" at bounding box center [1510, 261] width 87 height 29
click at [1501, 136] on icon "crop" at bounding box center [1499, 132] width 26 height 26
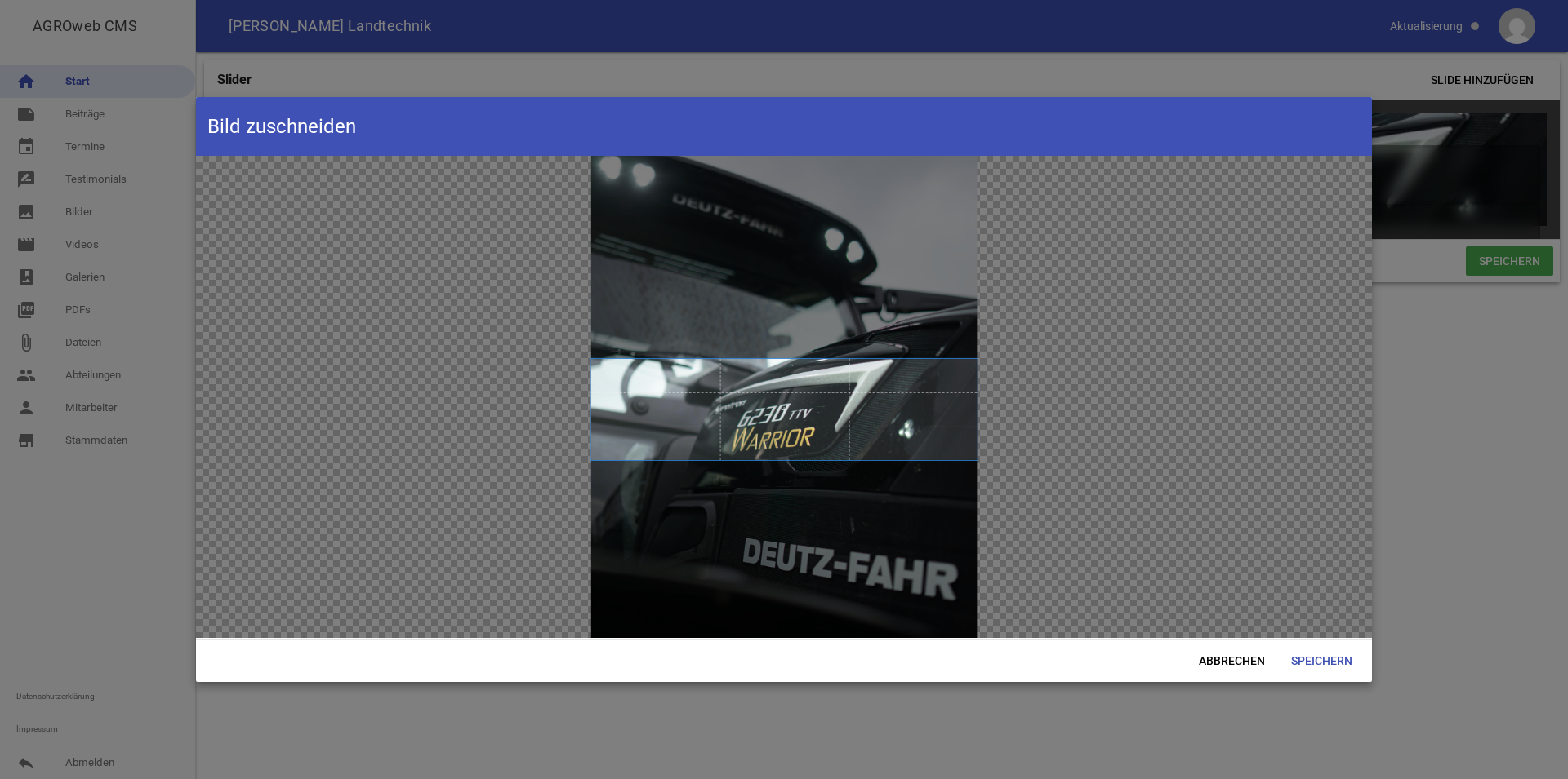
click at [796, 425] on span at bounding box center [784, 410] width 386 height 100
click at [1317, 657] on span "Speichern" at bounding box center [1321, 661] width 87 height 29
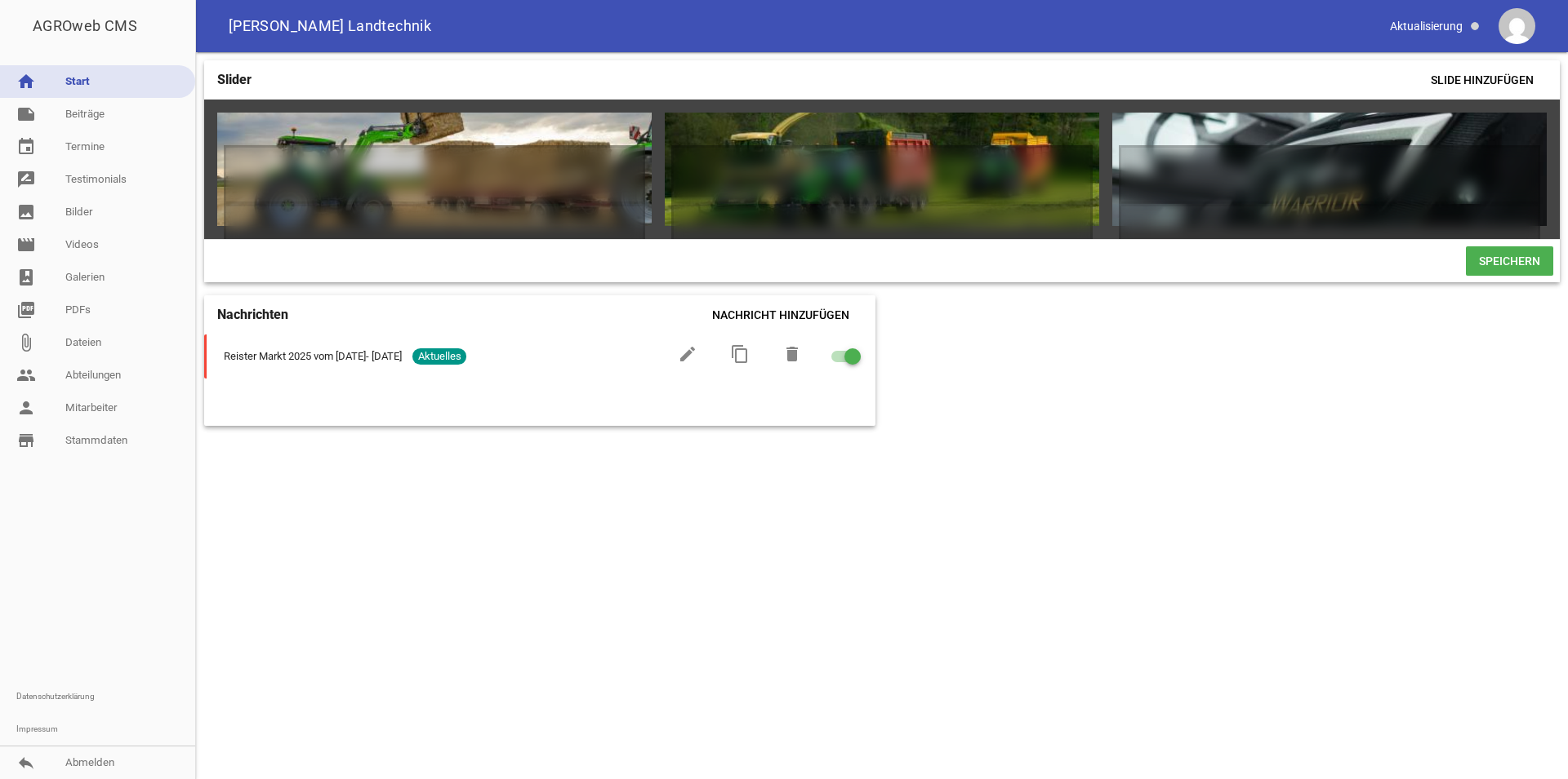
click at [1512, 276] on span "Speichern" at bounding box center [1510, 261] width 87 height 29
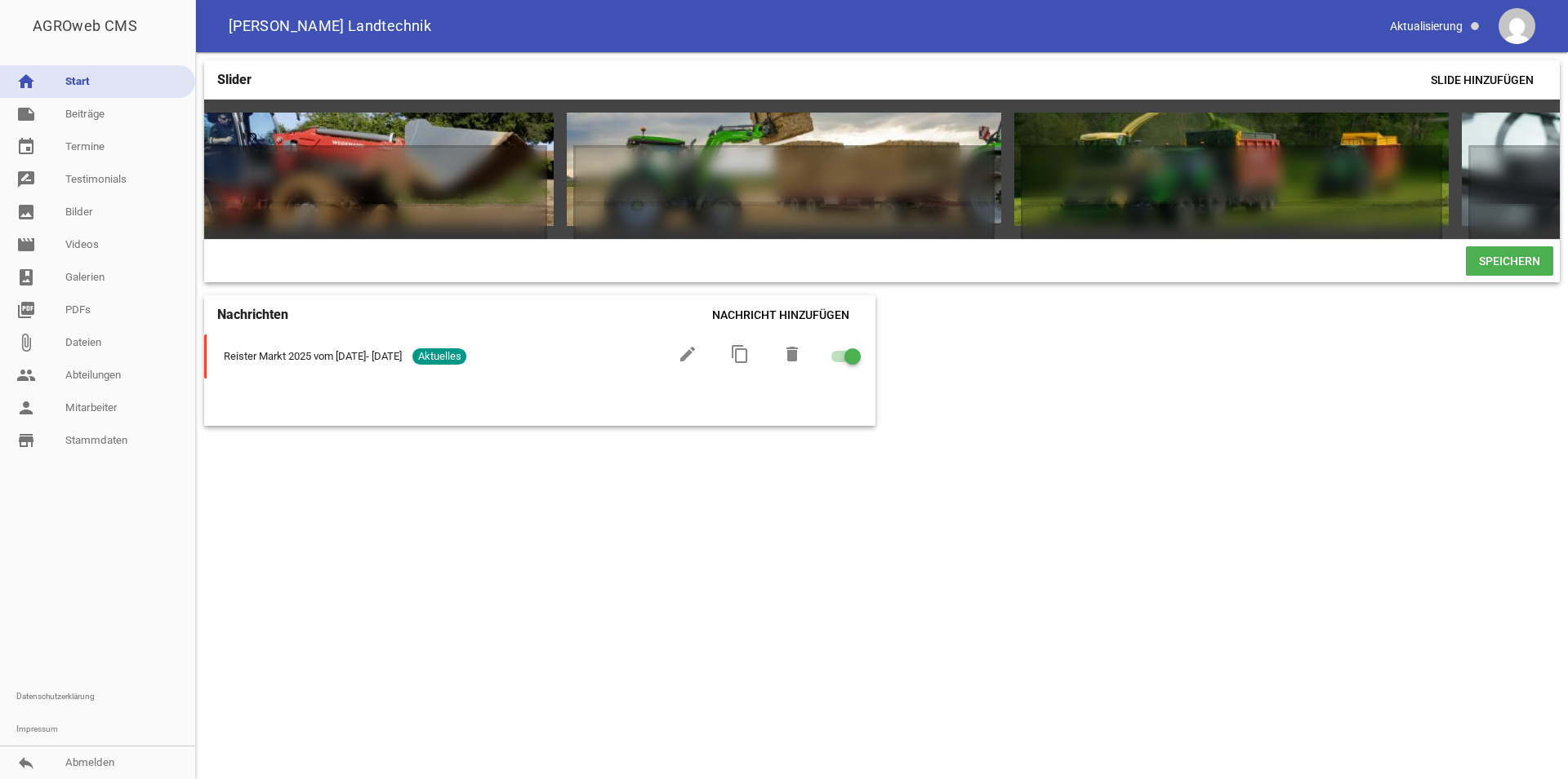
scroll to position [0, 1491]
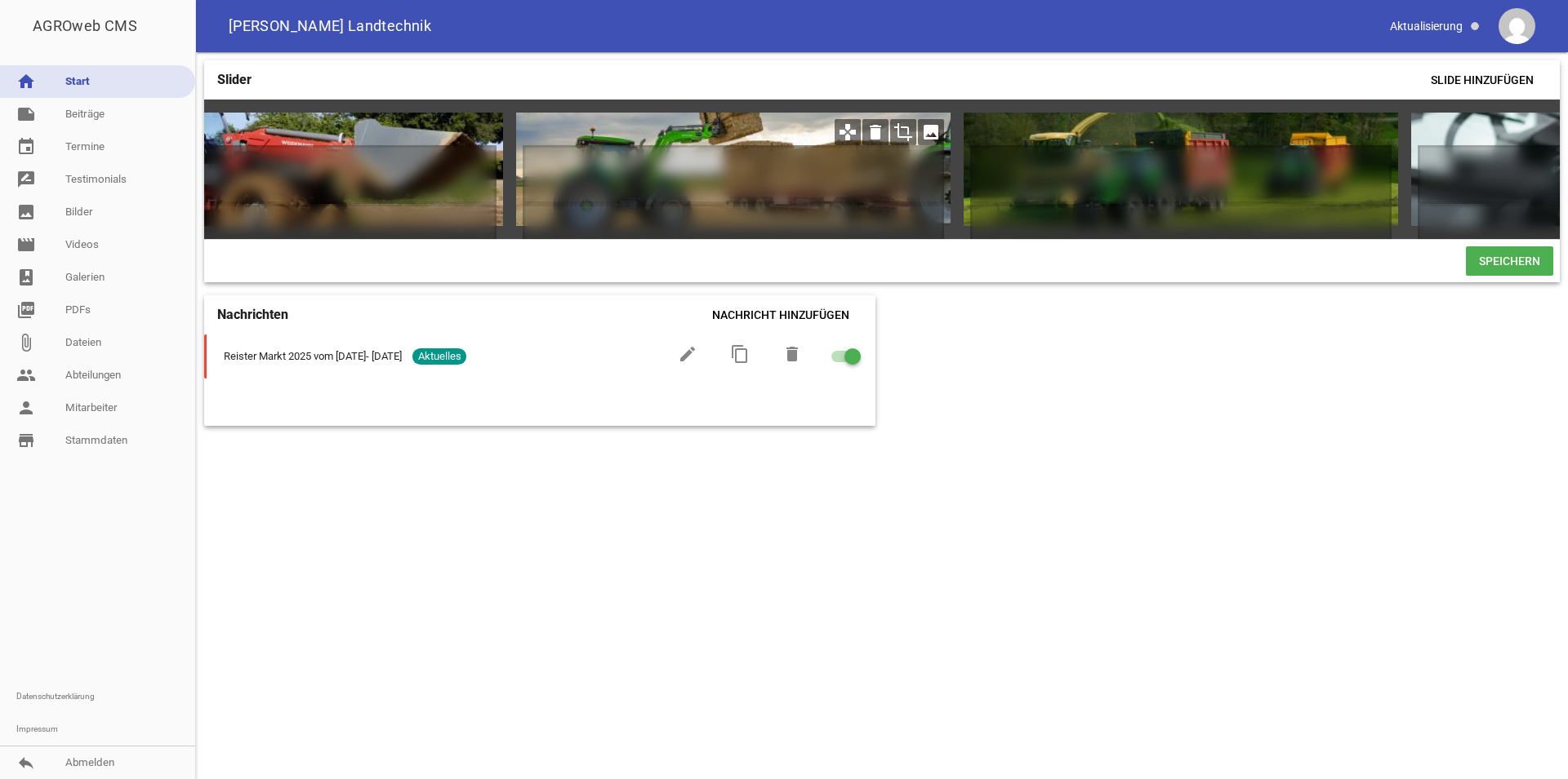
drag, startPoint x: 935, startPoint y: 134, endPoint x: 952, endPoint y: 130, distance: 17.5
click at [935, 133] on icon "image" at bounding box center [931, 132] width 26 height 26
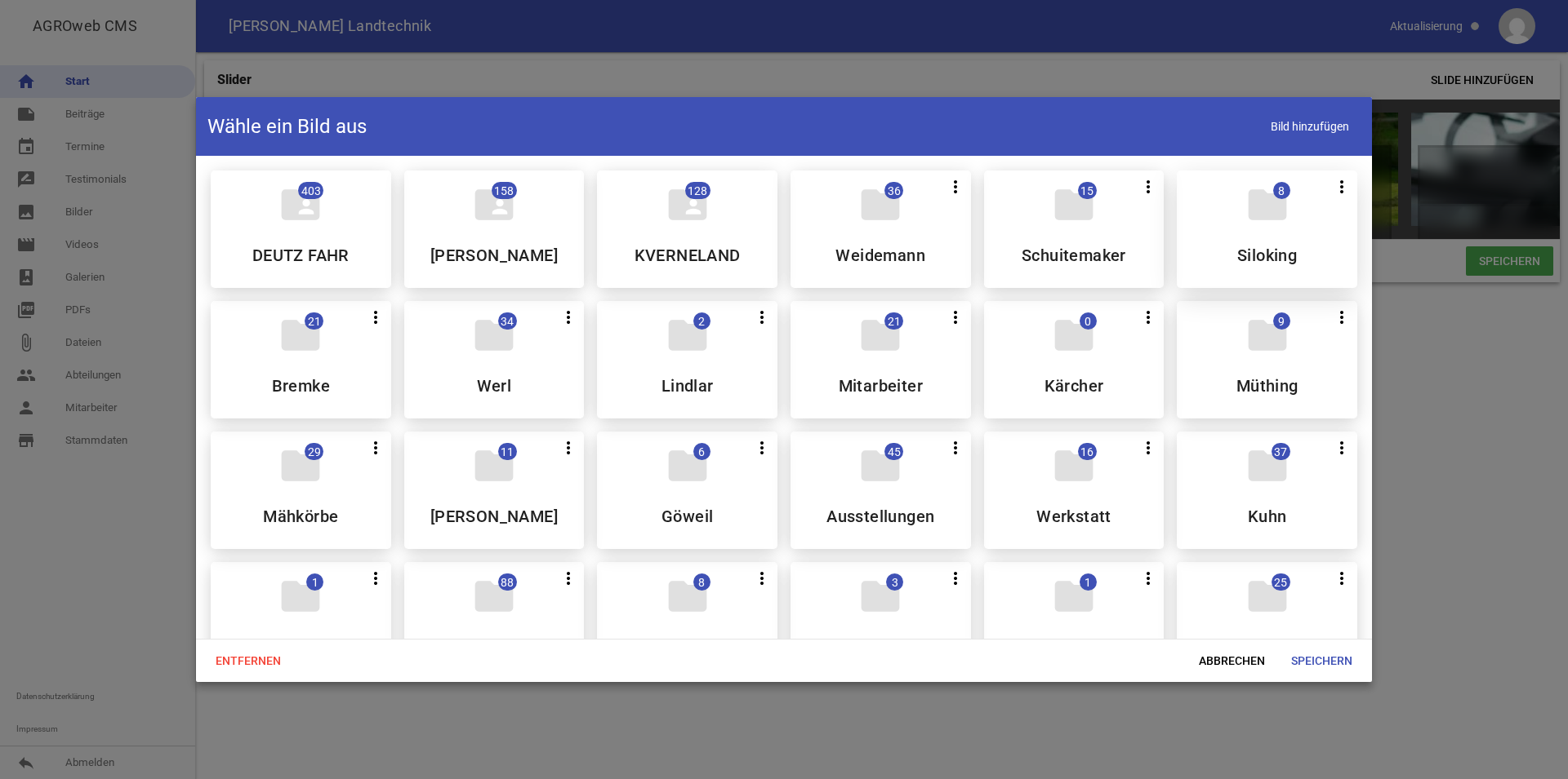
click at [1230, 227] on div "folder 8 more_vert Teilen Bearbeiten Löschen Siloking" at bounding box center [1267, 228] width 180 height 117
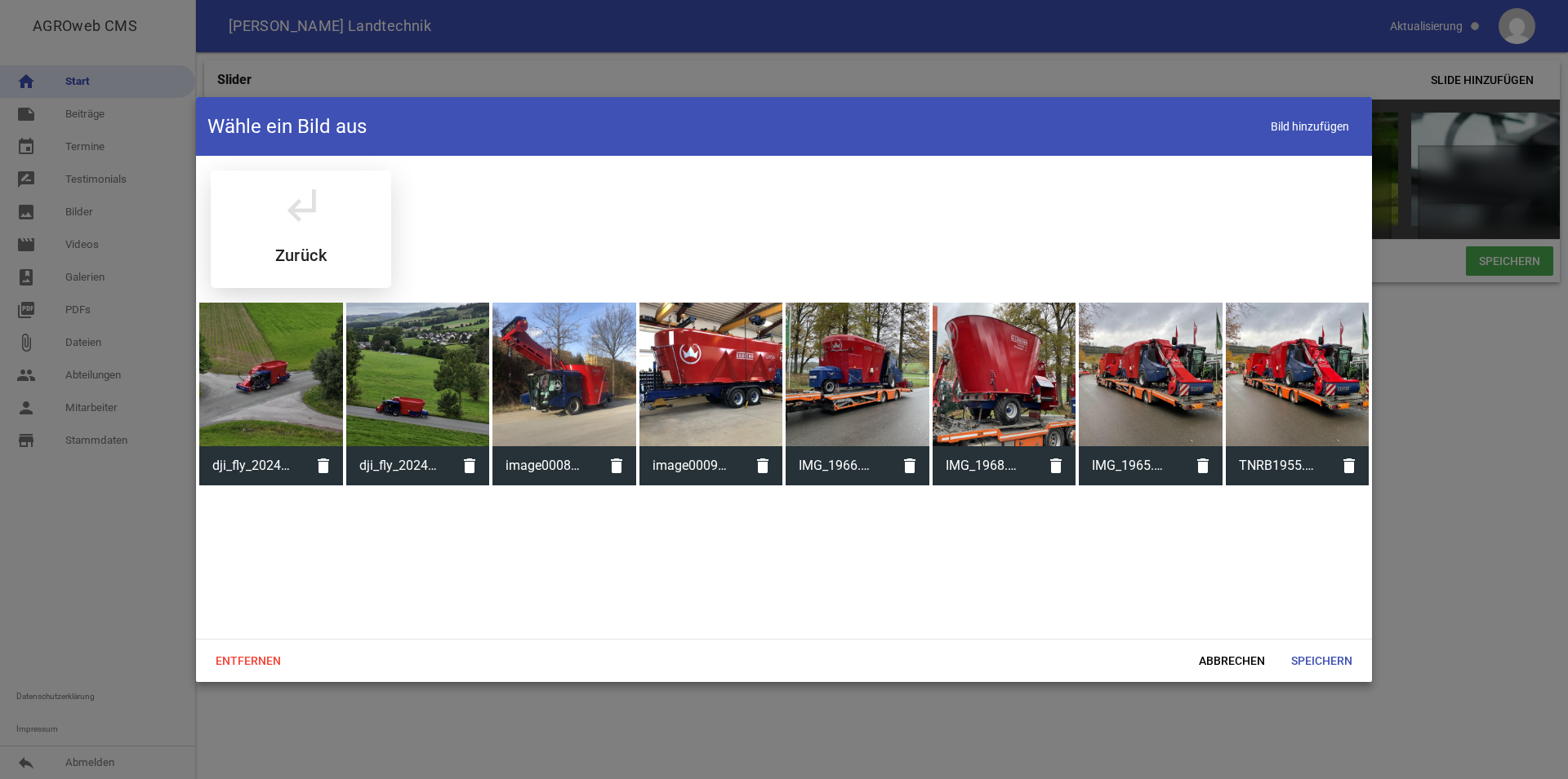
click at [291, 234] on div "subdirectory_arrow_left Zurück" at bounding box center [300, 228] width 180 height 117
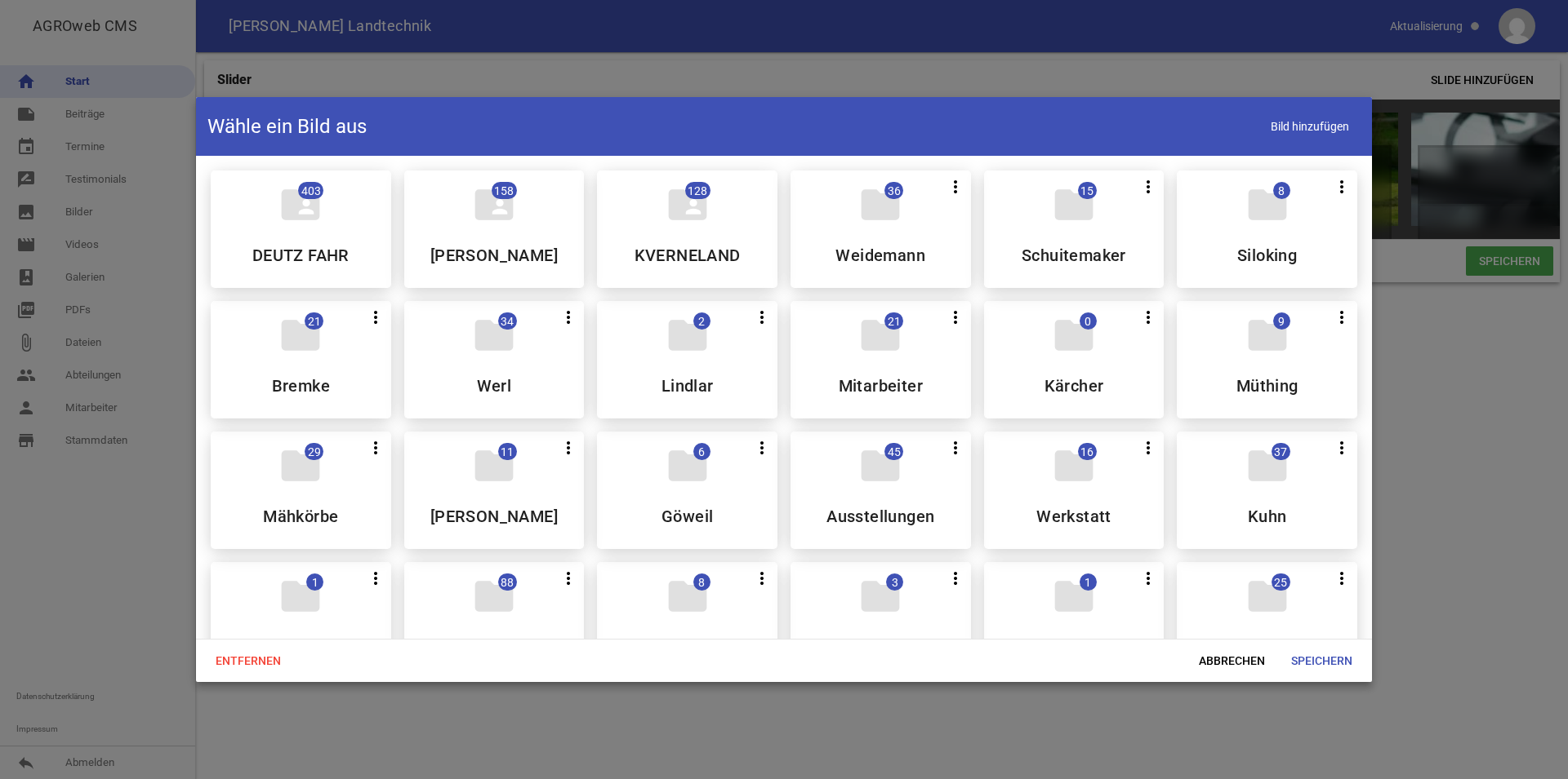
click at [1238, 654] on span "Abbrechen" at bounding box center [1231, 661] width 92 height 29
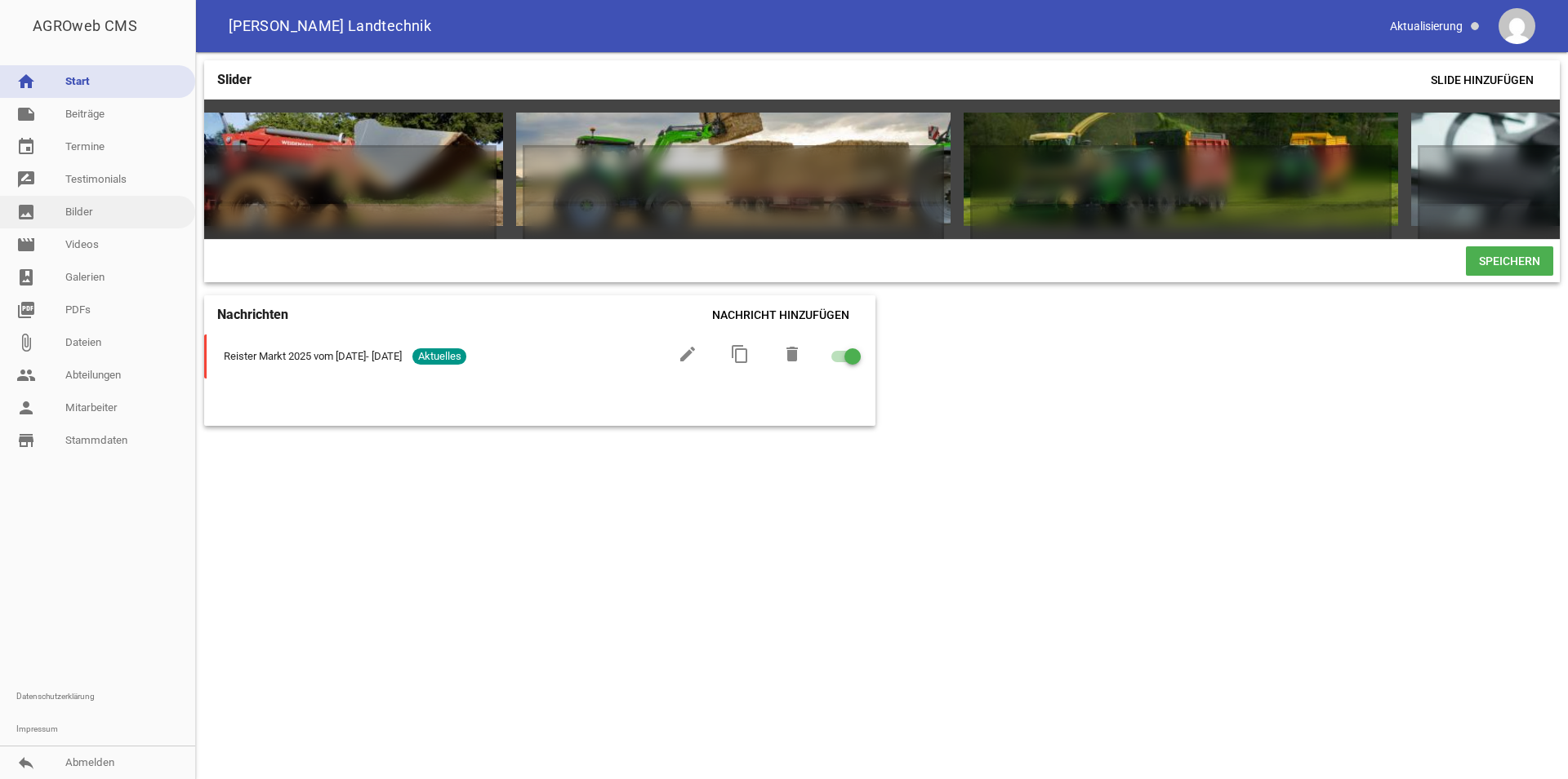
click at [125, 210] on link "image Bilder" at bounding box center [97, 212] width 195 height 33
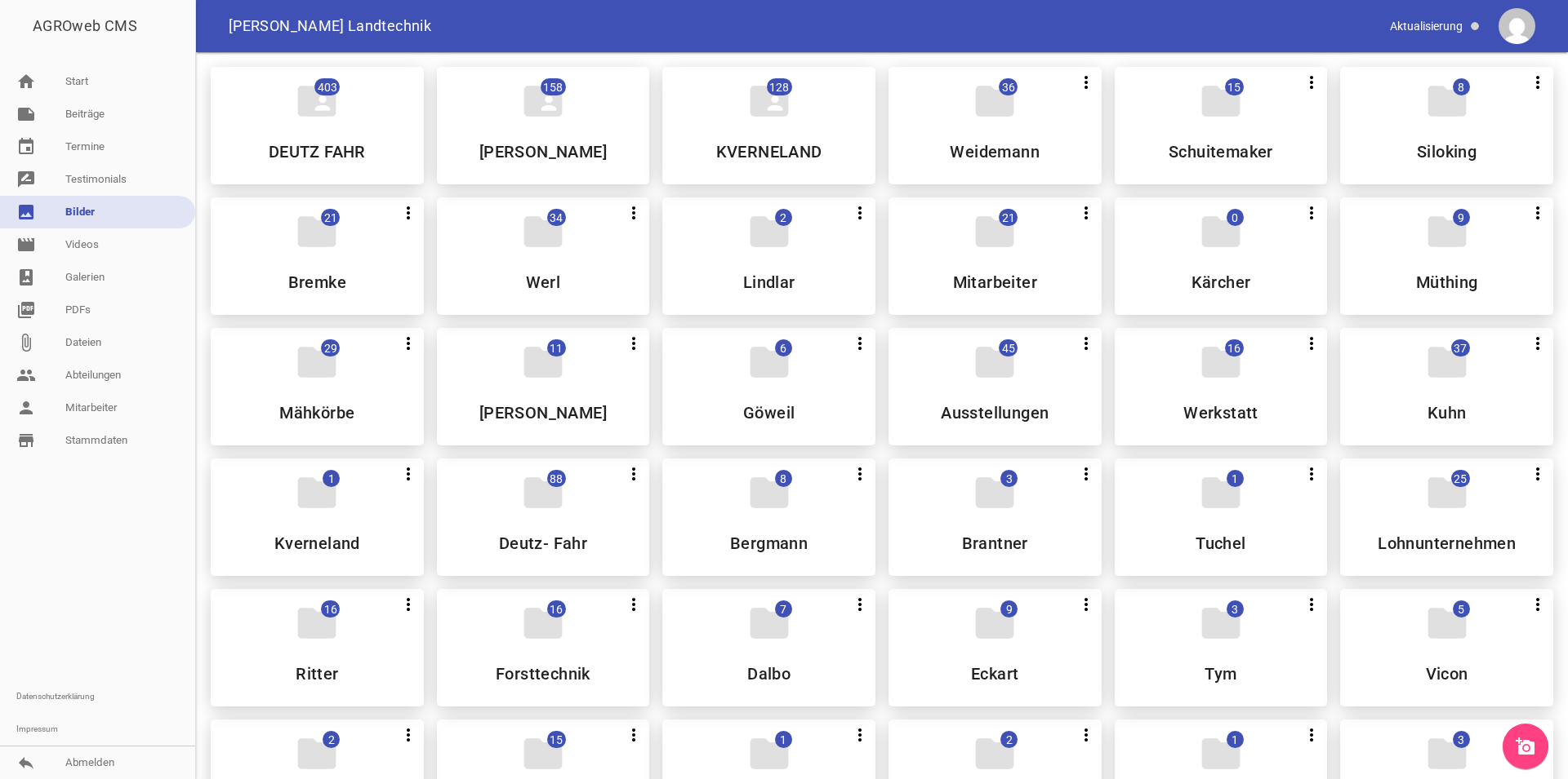
click at [1517, 751] on icon "add_a_photo" at bounding box center [1525, 747] width 20 height 20
click at [96, 76] on link "home Start" at bounding box center [97, 82] width 195 height 33
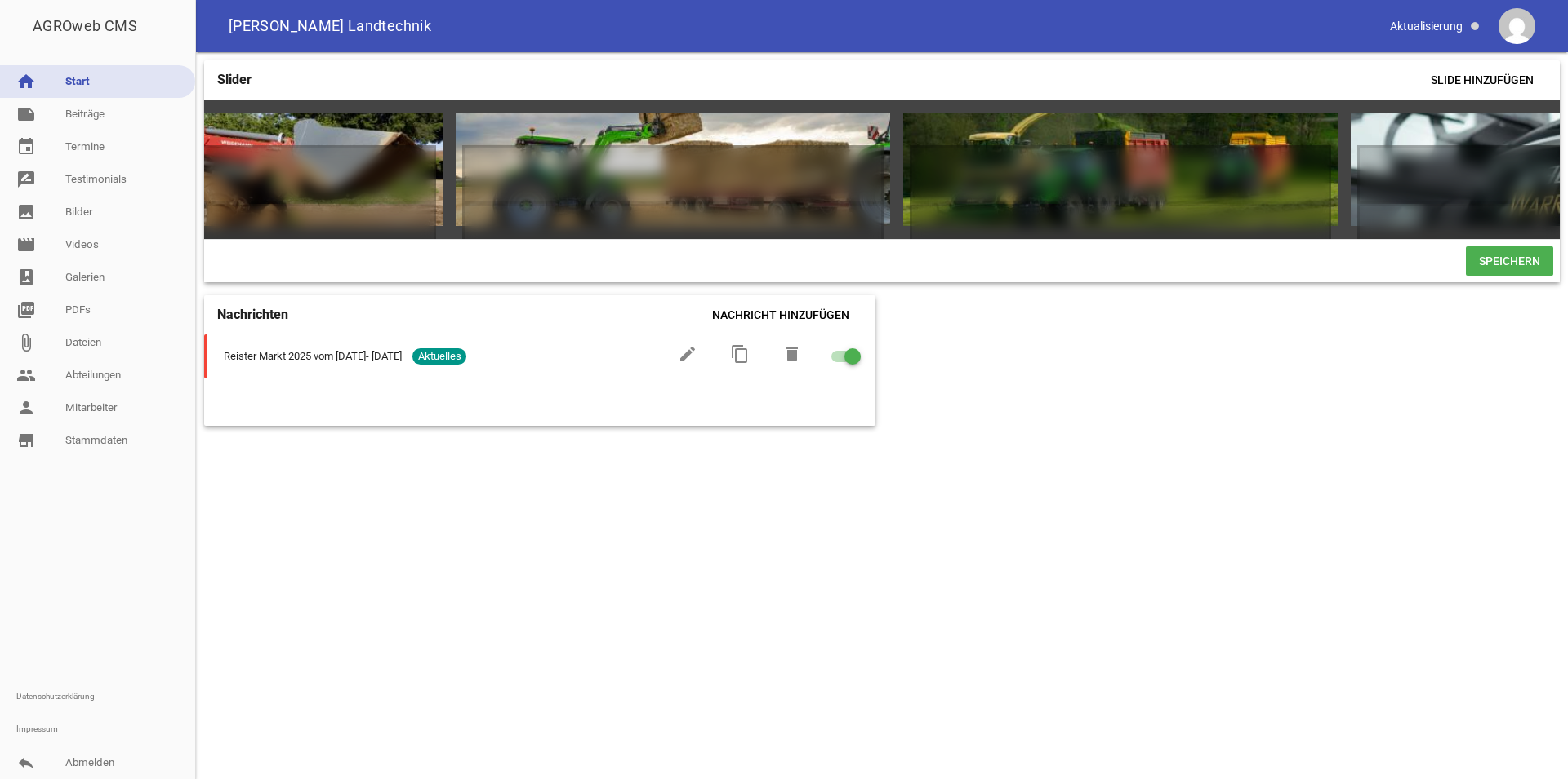
scroll to position [0, 1599]
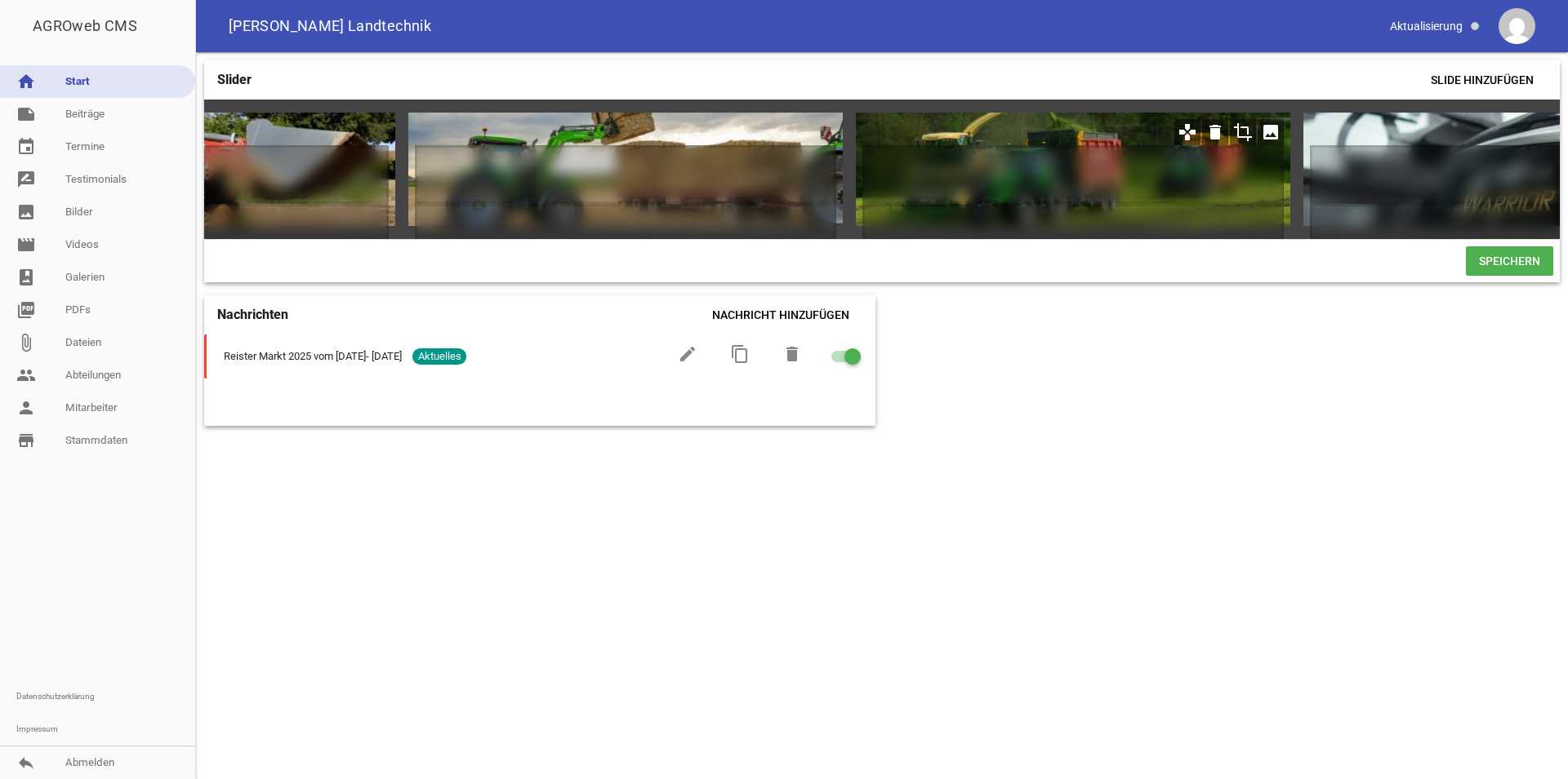
click at [1267, 135] on icon "image" at bounding box center [1270, 132] width 26 height 26
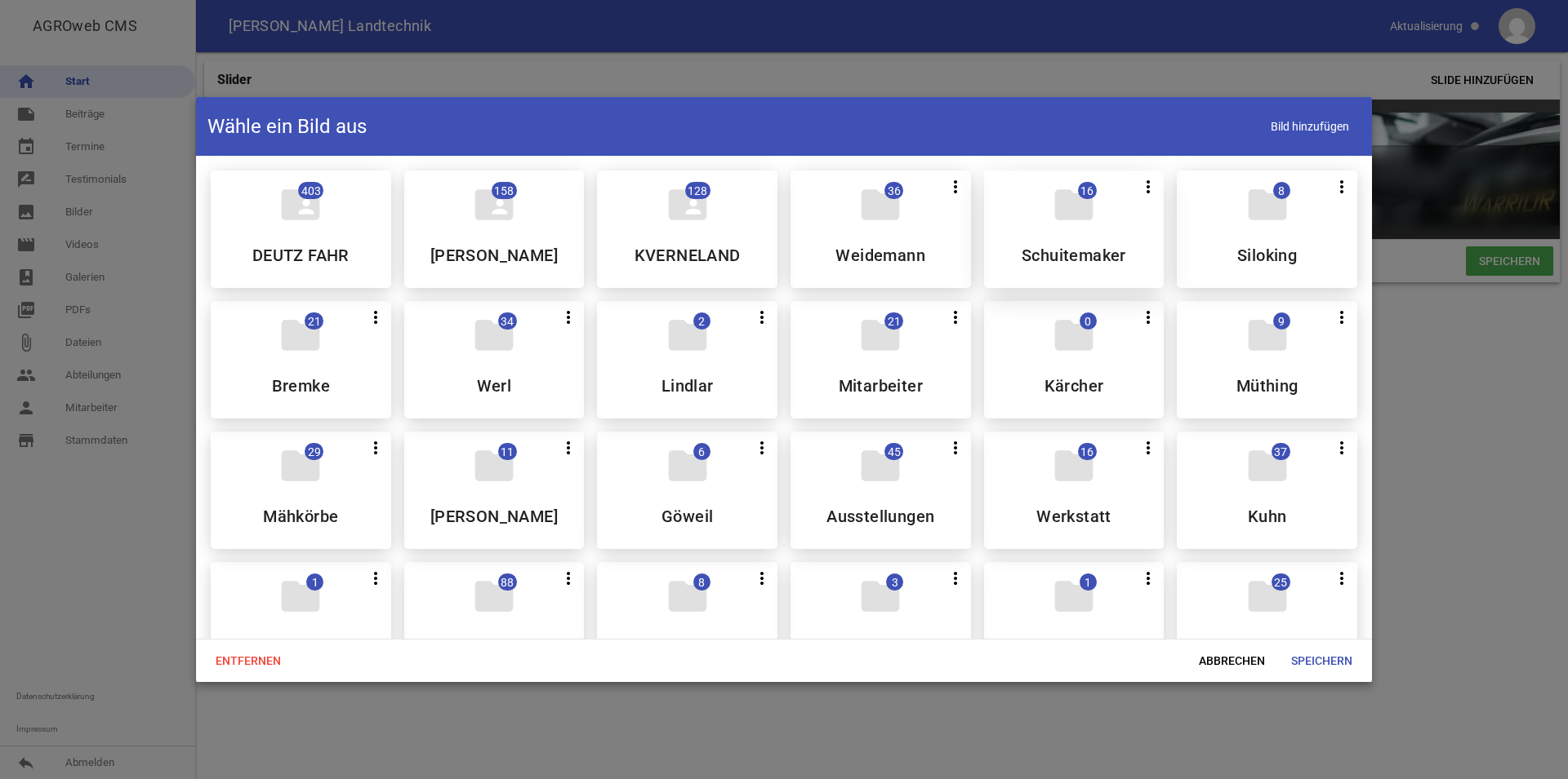
click at [1090, 235] on div "folder 16 more_vert Teilen Bearbeiten Löschen Schuitemaker" at bounding box center [1074, 228] width 180 height 117
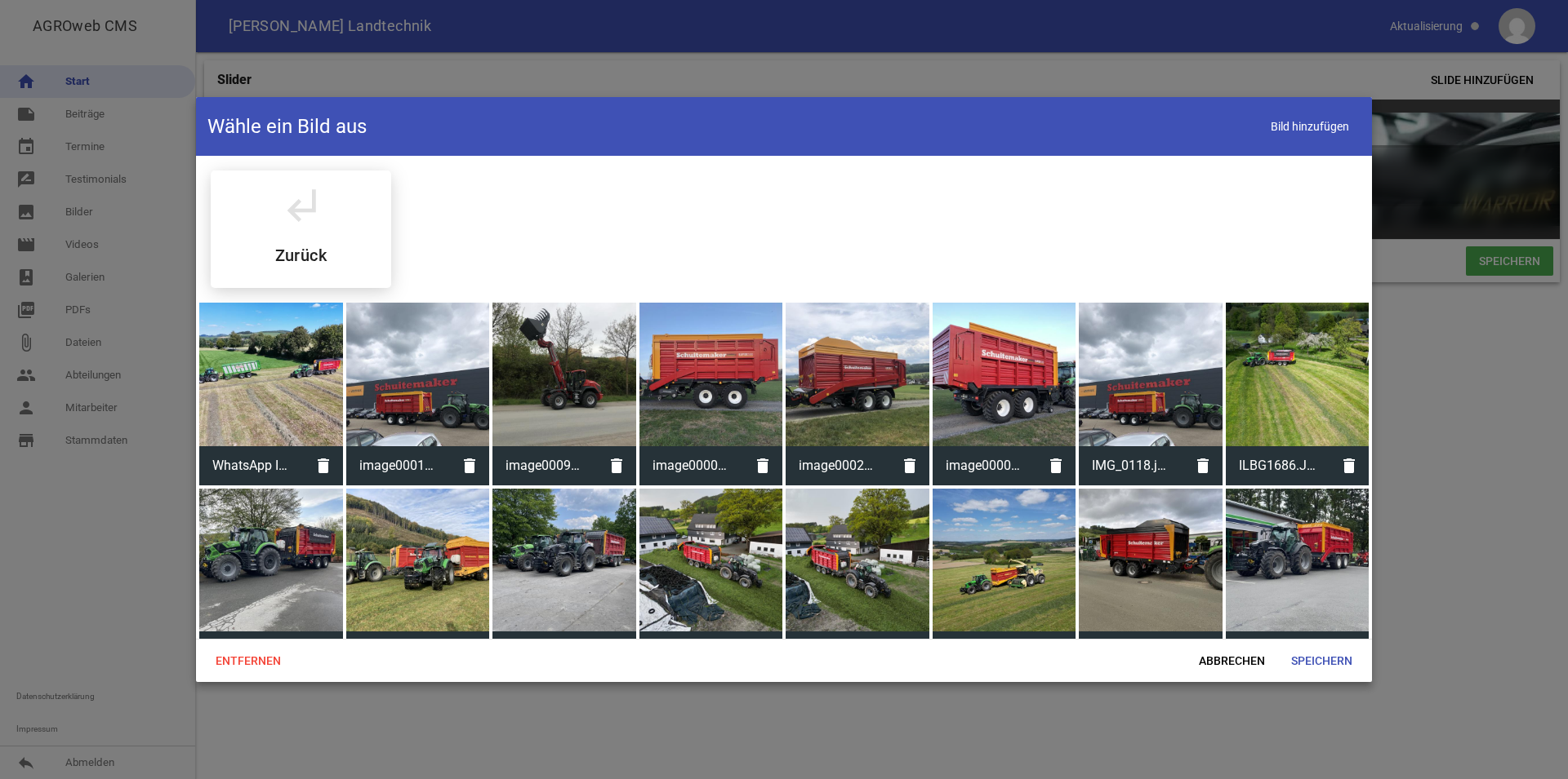
click at [289, 375] on div at bounding box center [271, 375] width 144 height 144
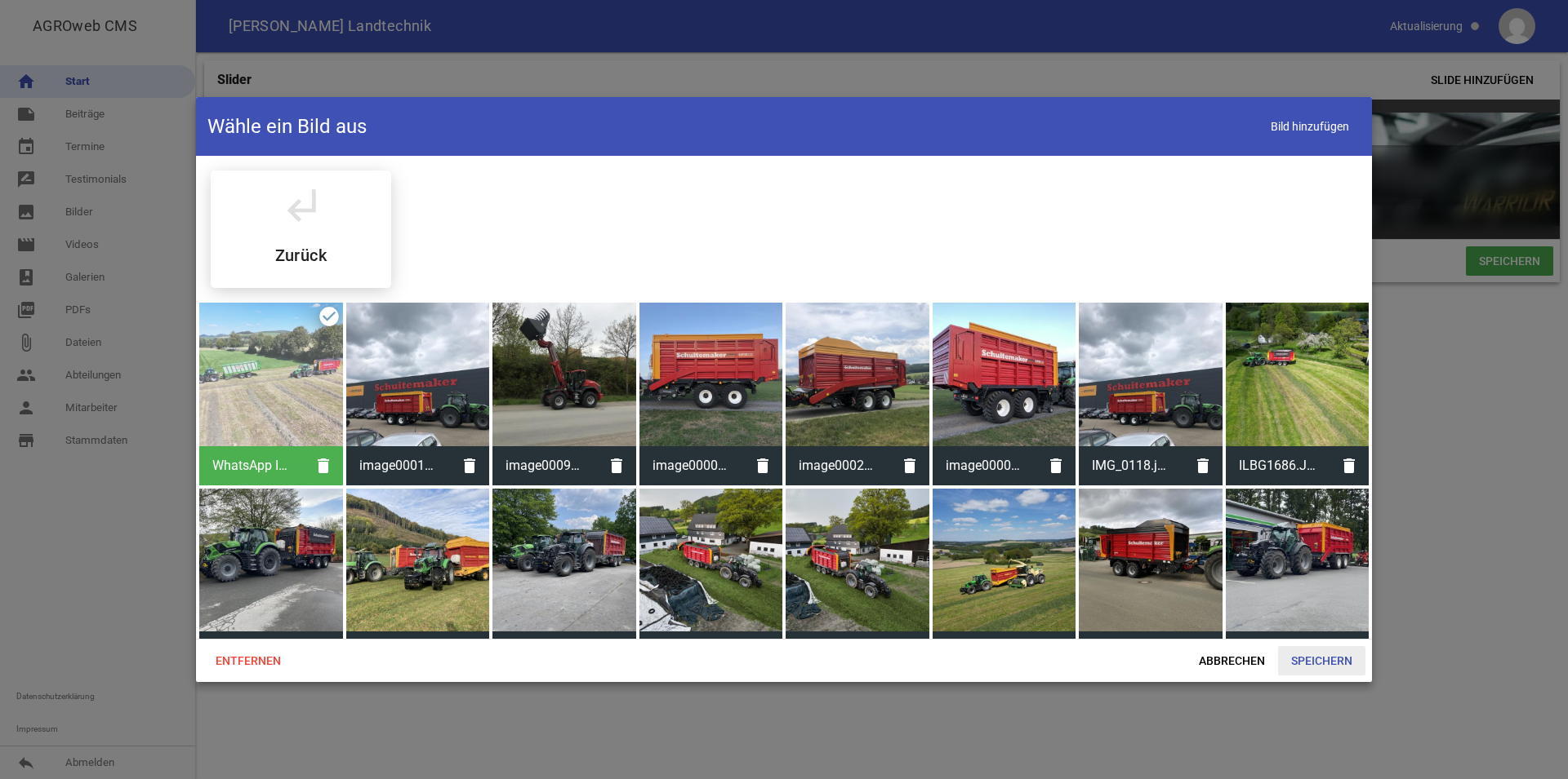
click at [1329, 663] on span "Speichern" at bounding box center [1321, 661] width 87 height 29
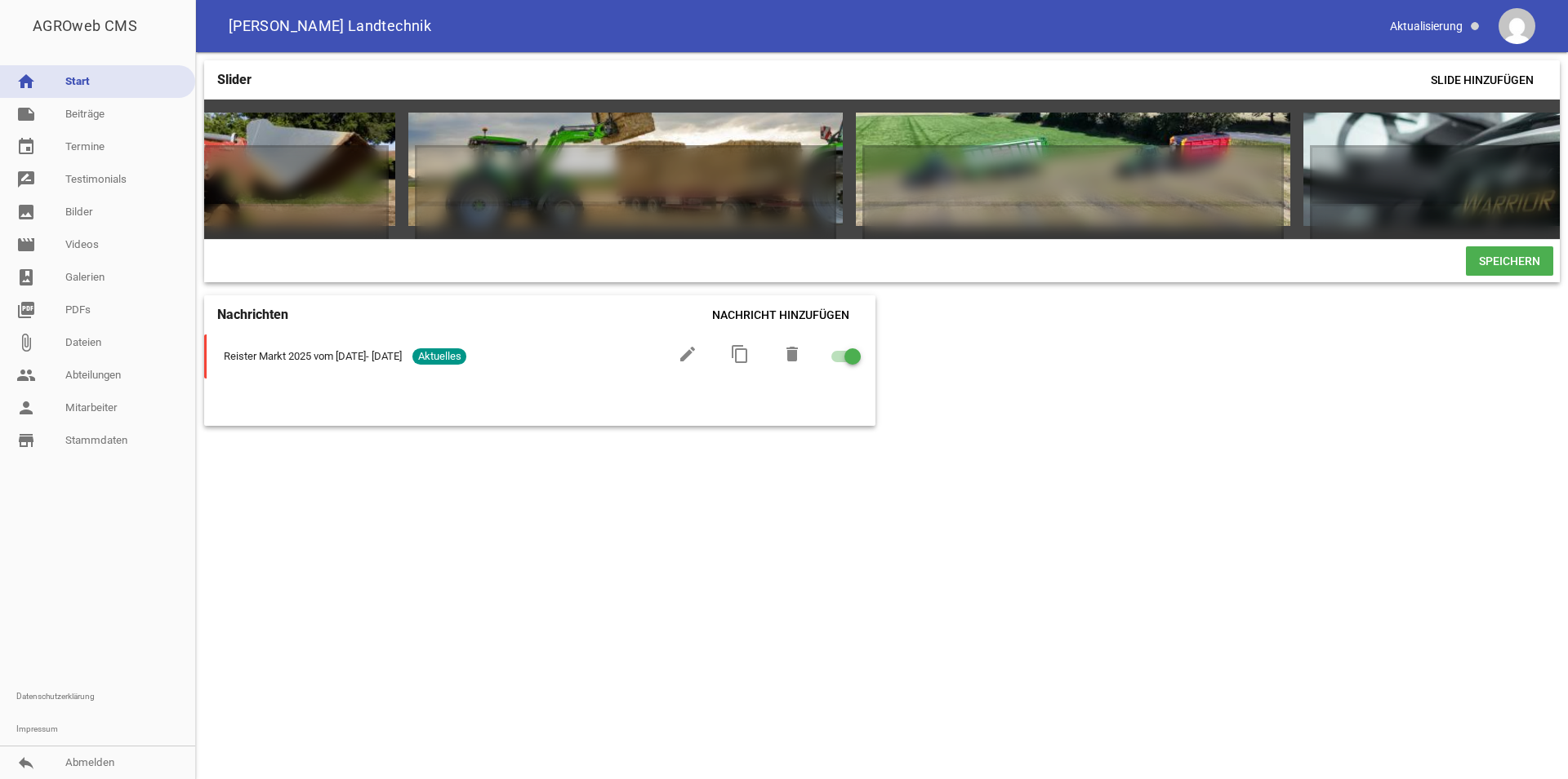
click at [1500, 269] on span "Speichern" at bounding box center [1510, 261] width 87 height 29
click at [83, 218] on link "image Bilder" at bounding box center [97, 212] width 195 height 33
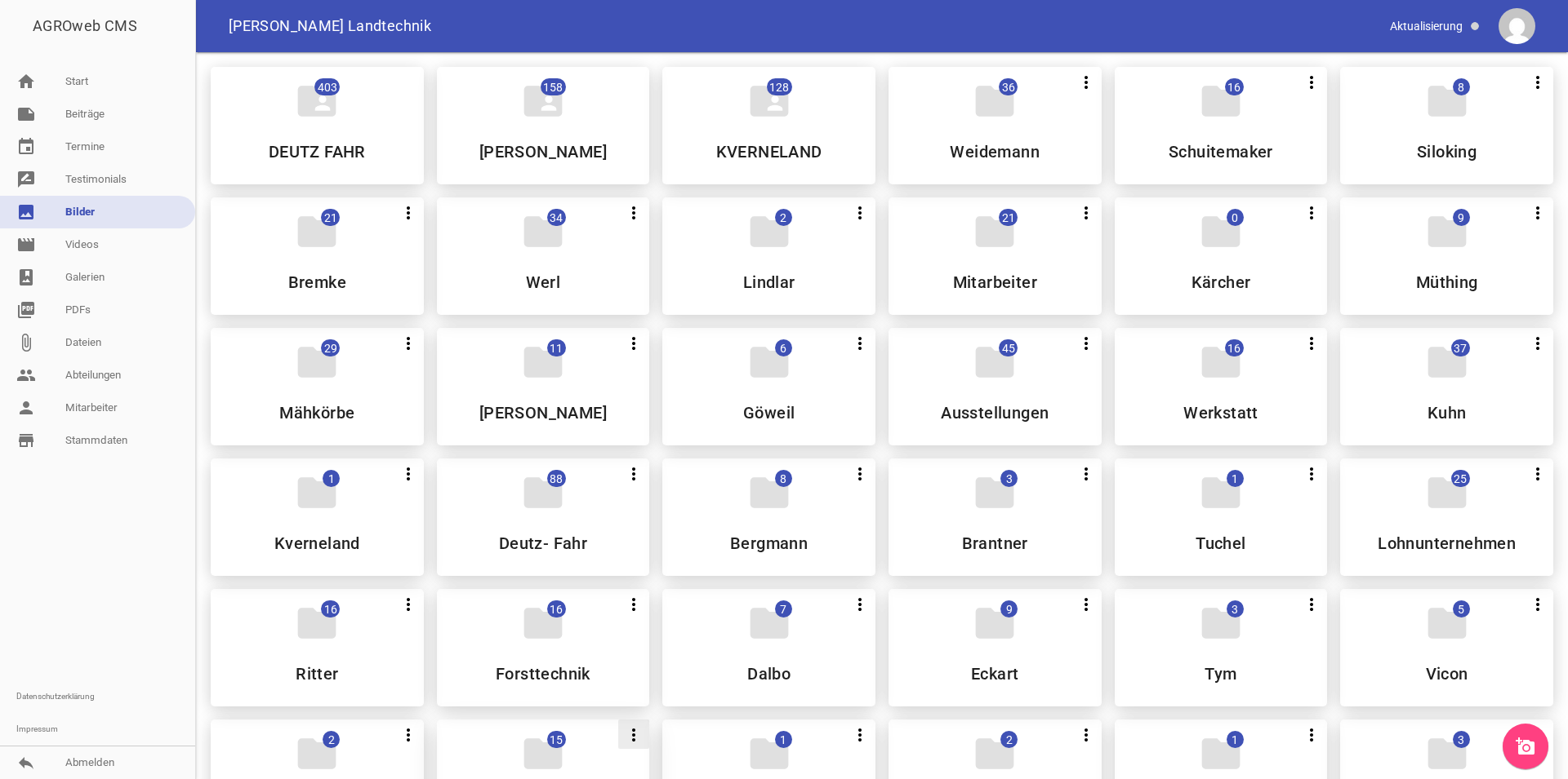
scroll to position [227, 0]
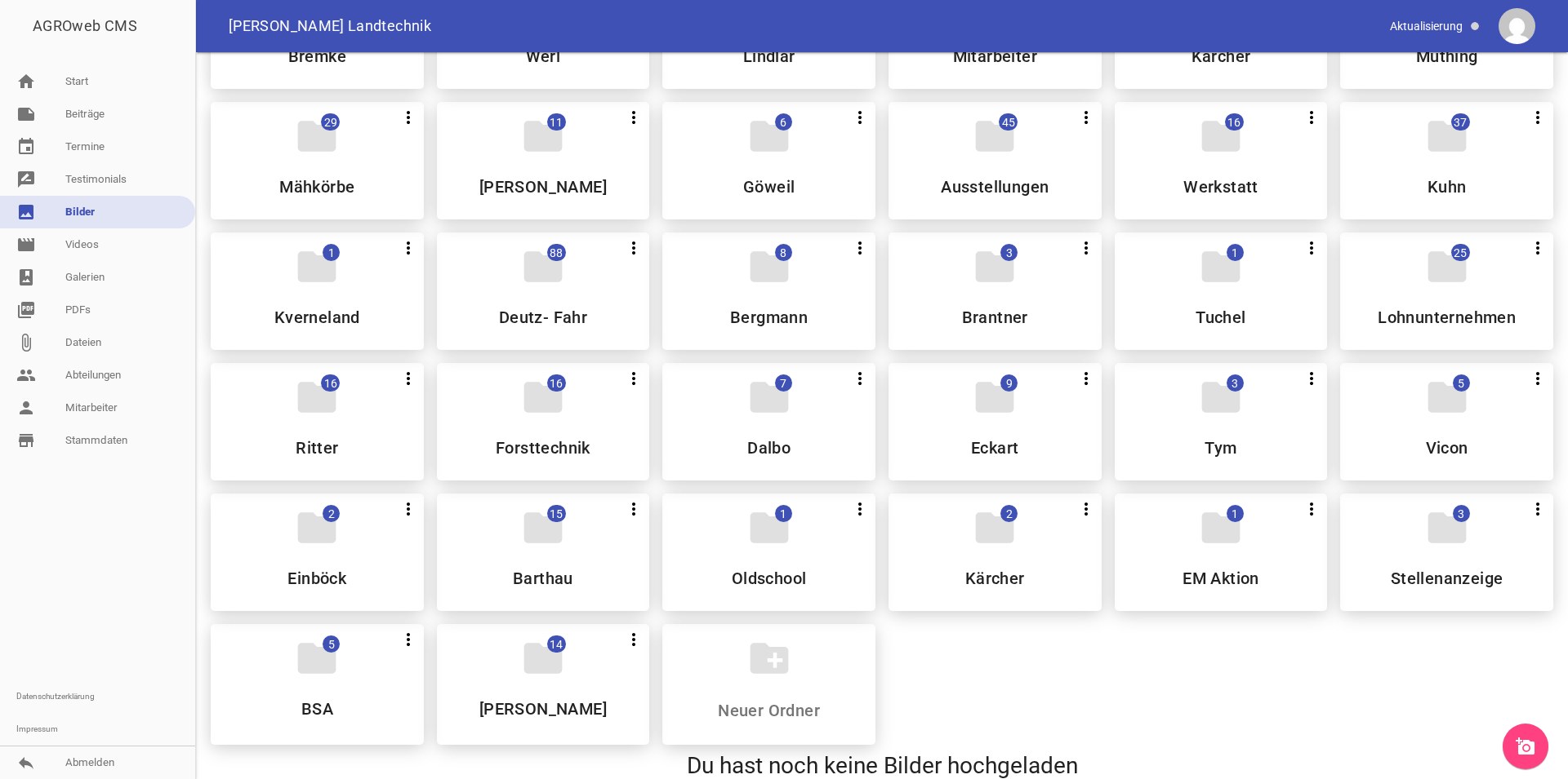
click at [1521, 738] on icon "add_a_photo" at bounding box center [1525, 747] width 20 height 20
click at [1523, 736] on link "add_a_photo" at bounding box center [1525, 746] width 46 height 46
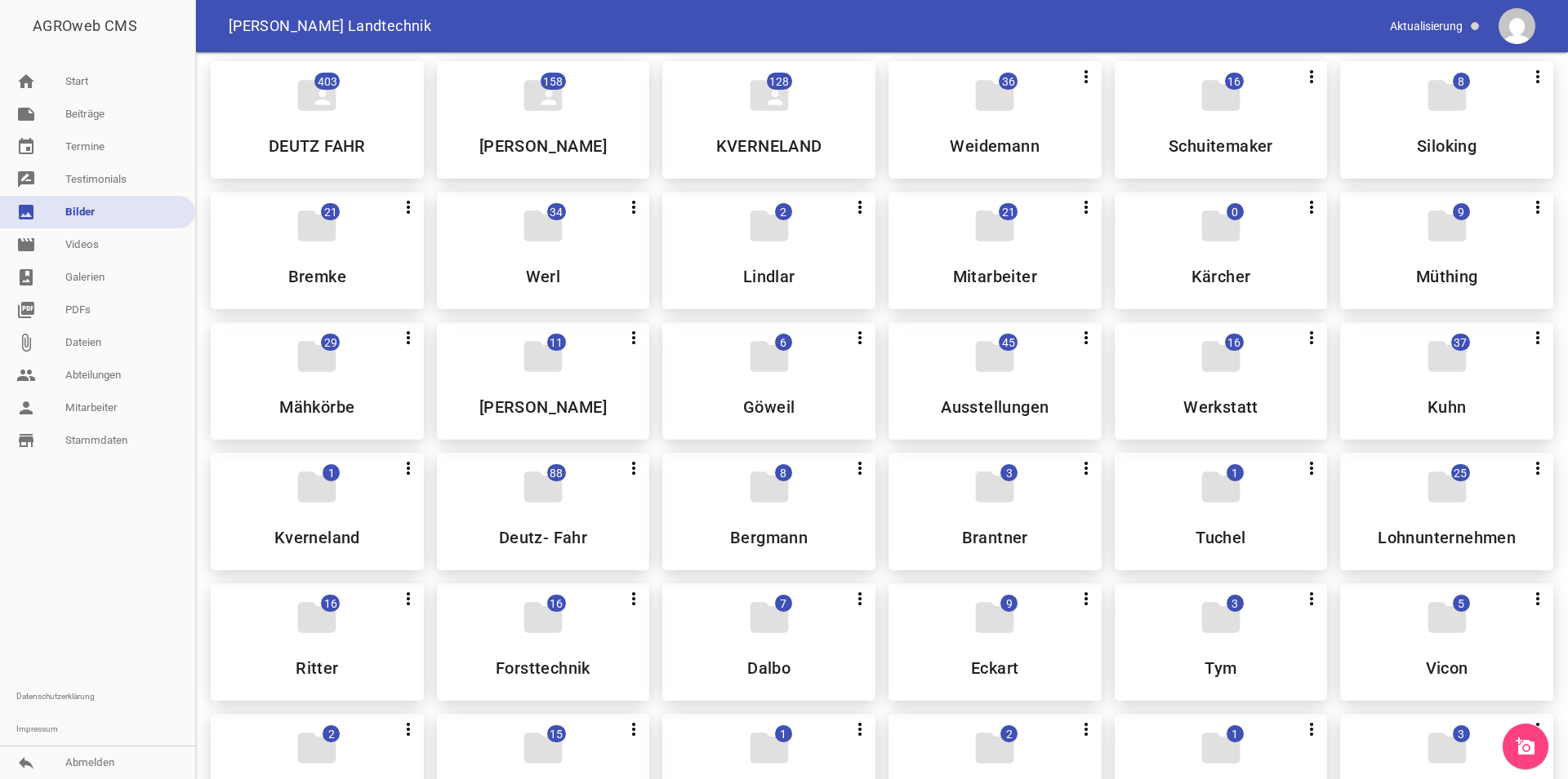
scroll to position [0, 0]
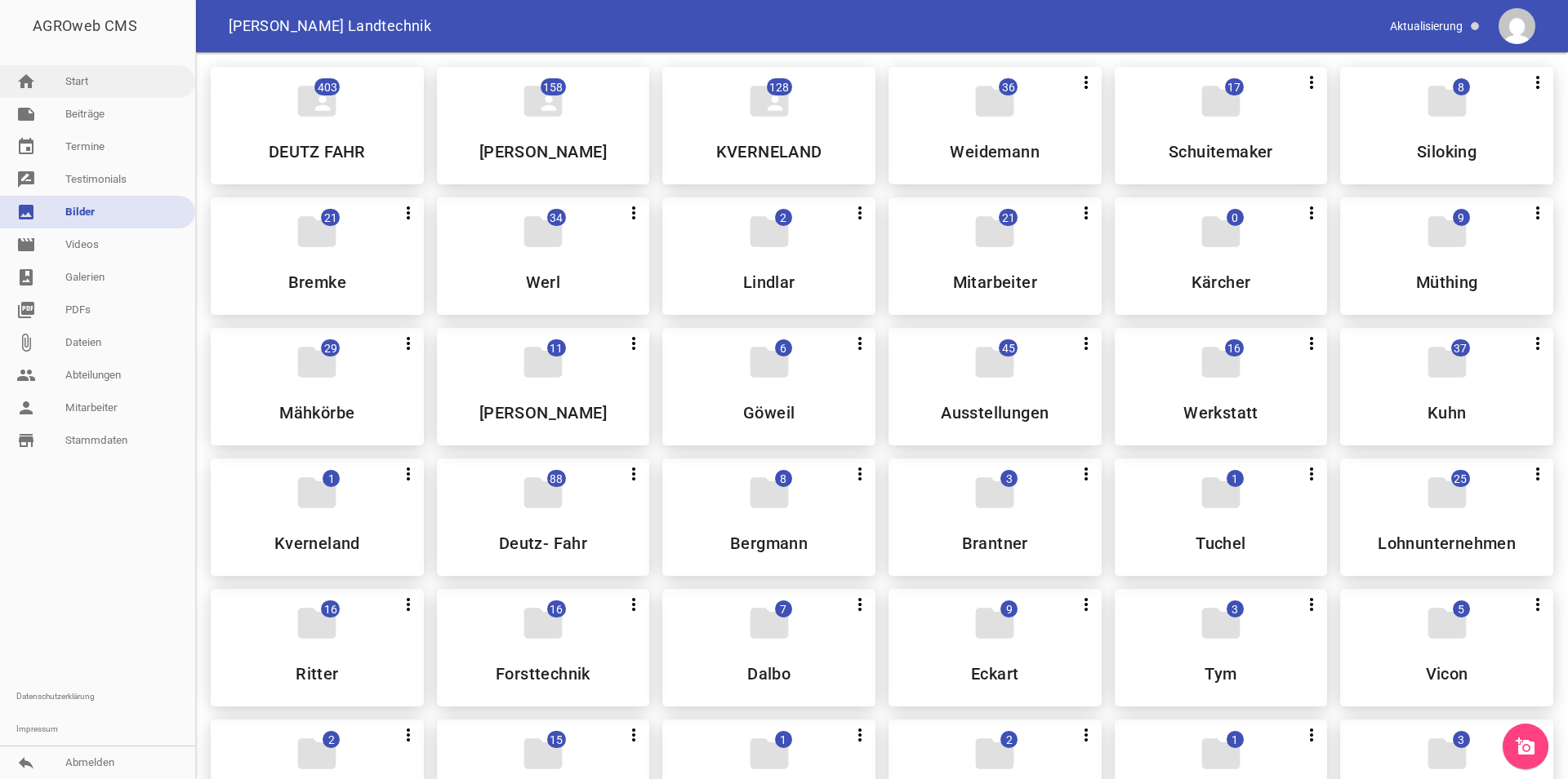
click at [101, 88] on link "home Start" at bounding box center [97, 82] width 195 height 33
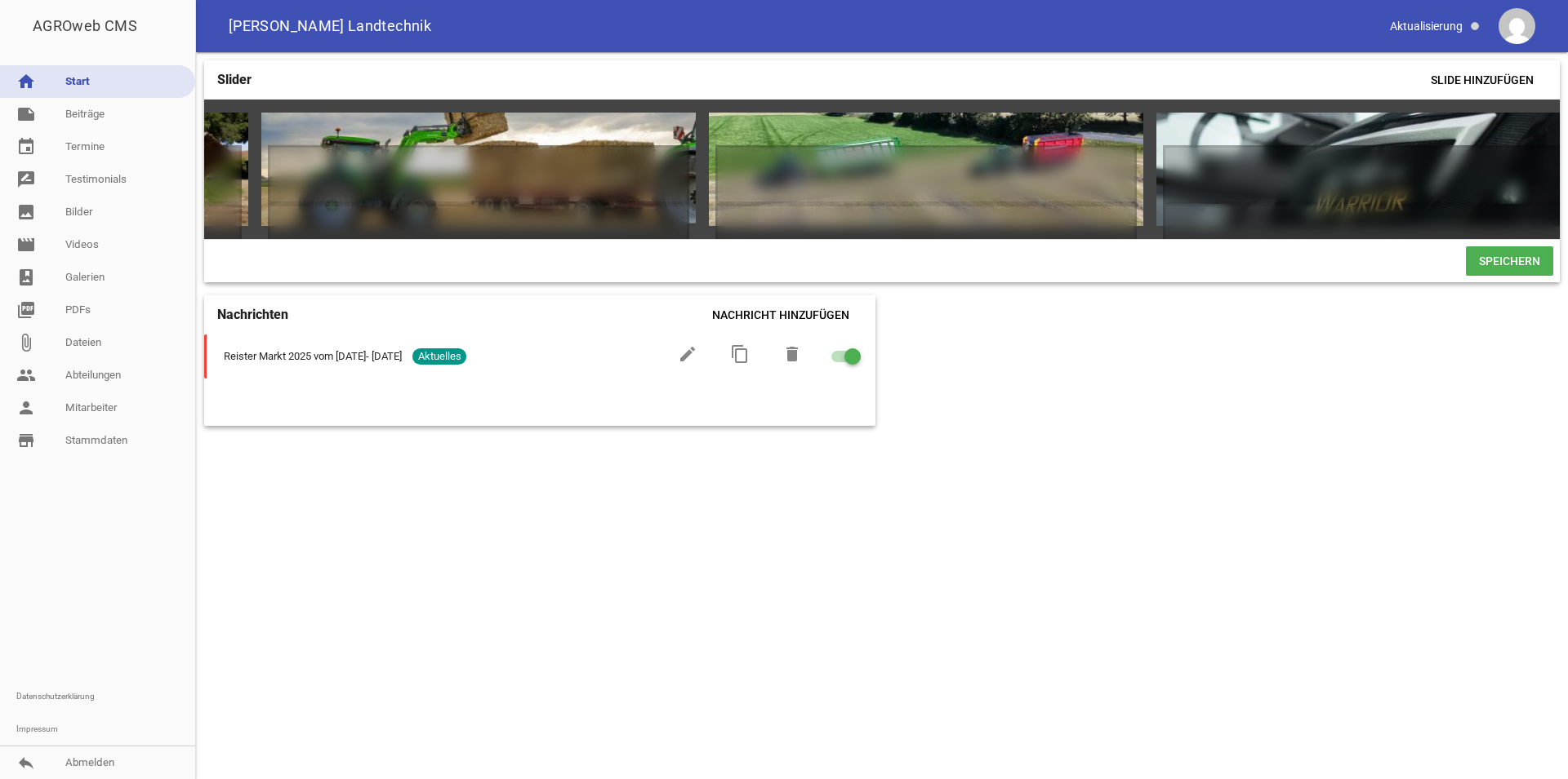
scroll to position [0, 1770]
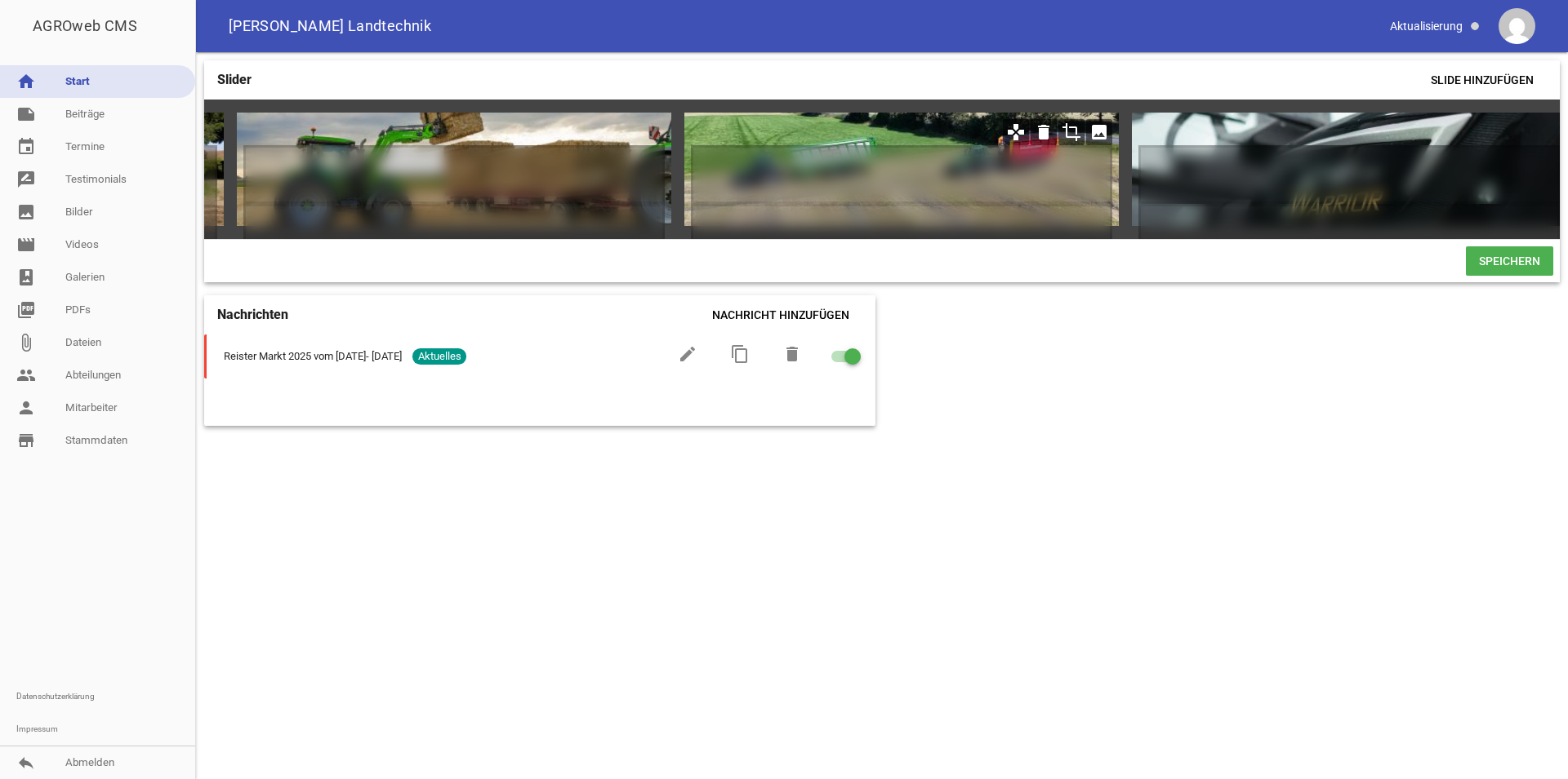
click at [1103, 127] on icon "image" at bounding box center [1099, 132] width 26 height 26
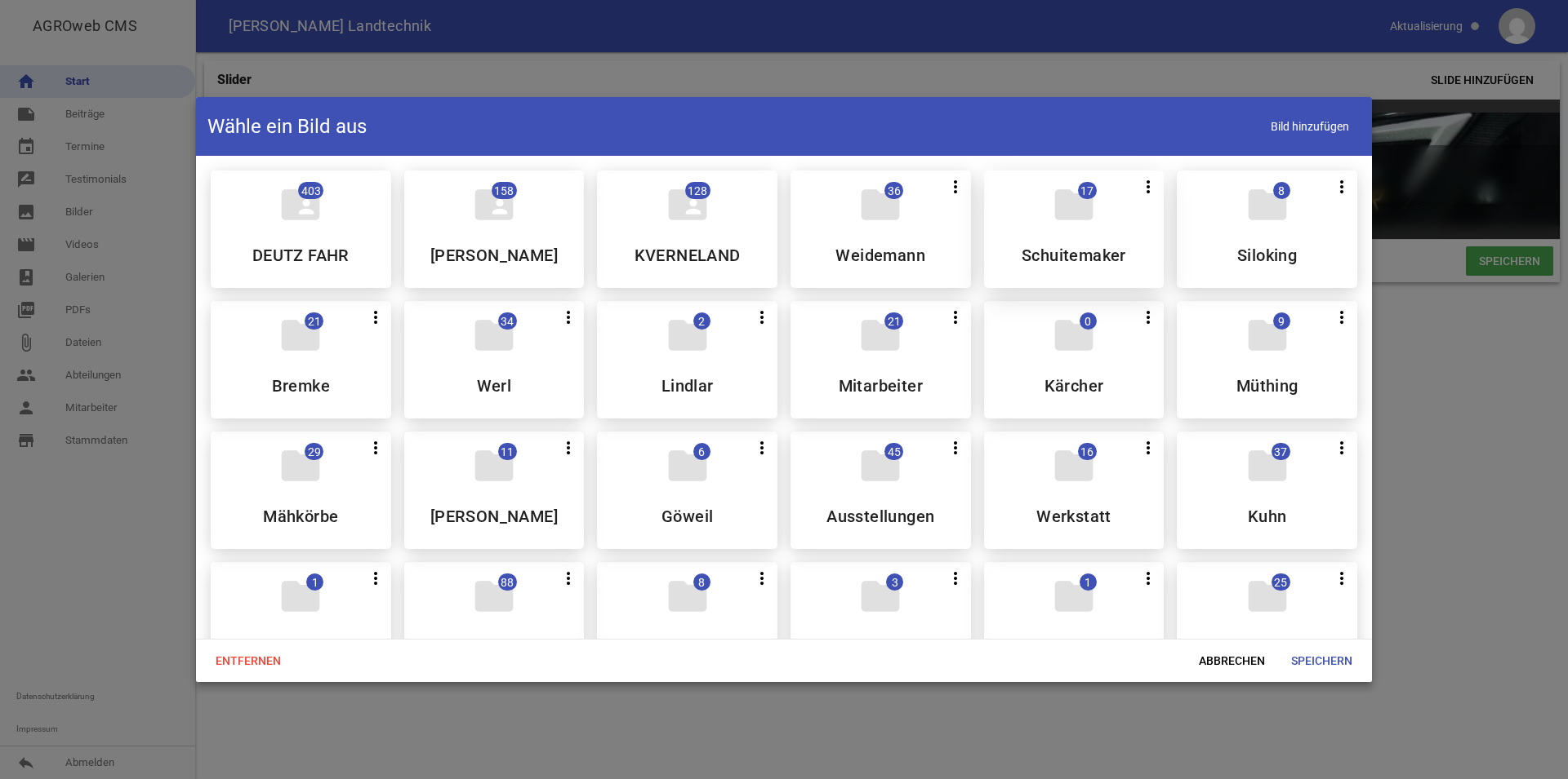
click at [1065, 241] on div "folder 17 more_vert Teilen Bearbeiten Löschen Schuitemaker" at bounding box center [1074, 228] width 180 height 117
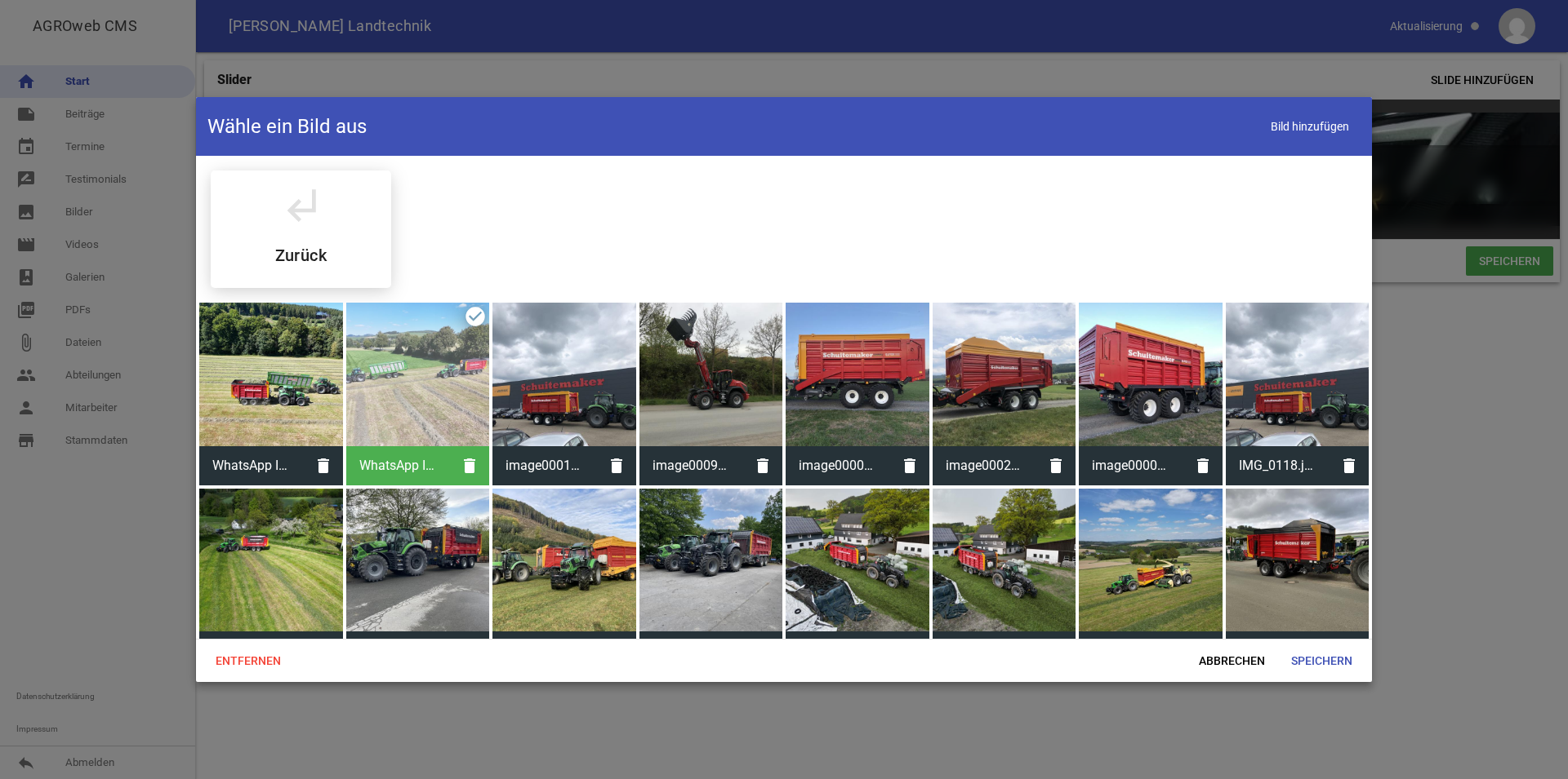
click at [279, 379] on div at bounding box center [271, 375] width 144 height 144
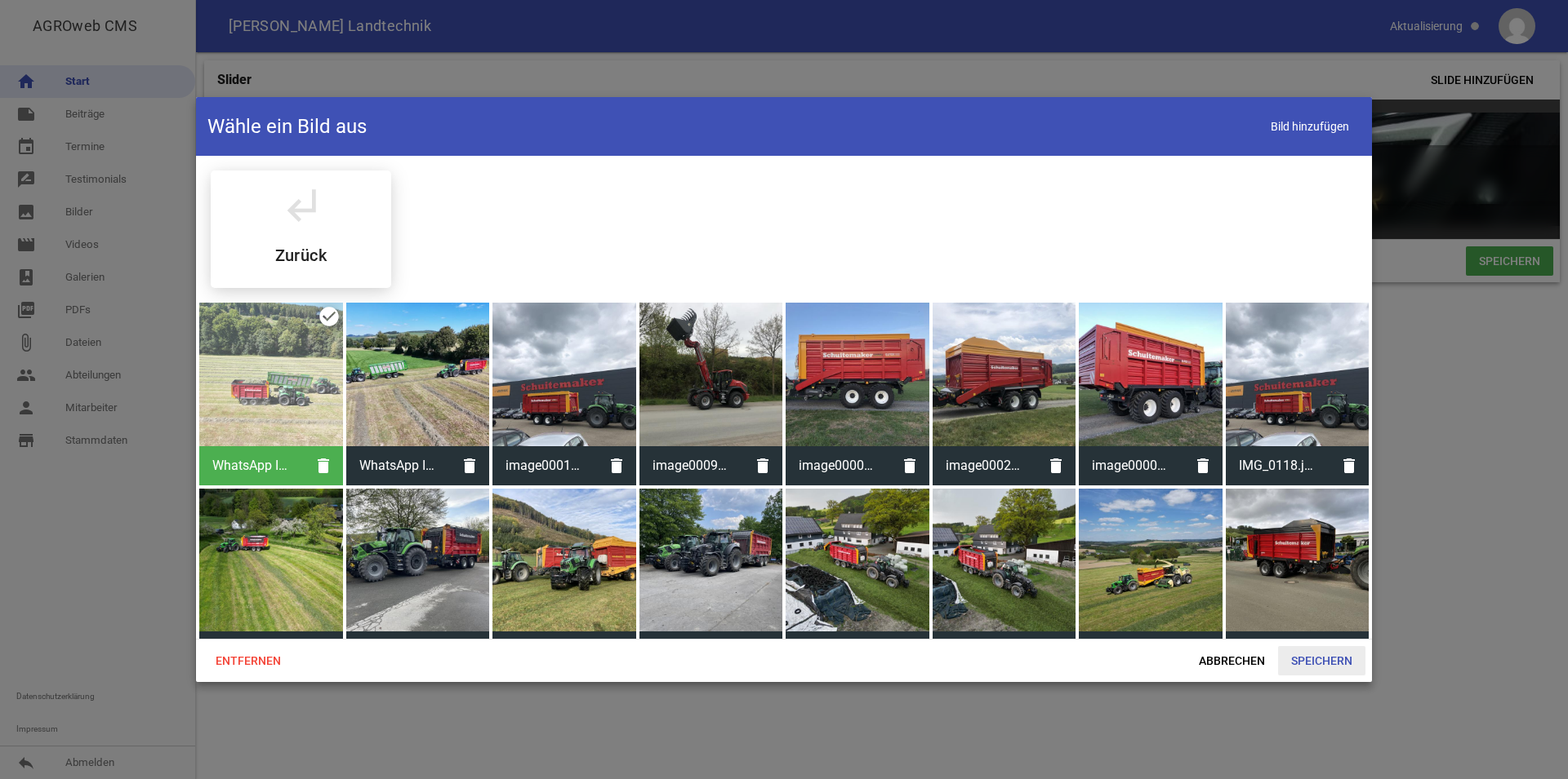
click at [1328, 659] on span "Speichern" at bounding box center [1321, 661] width 87 height 29
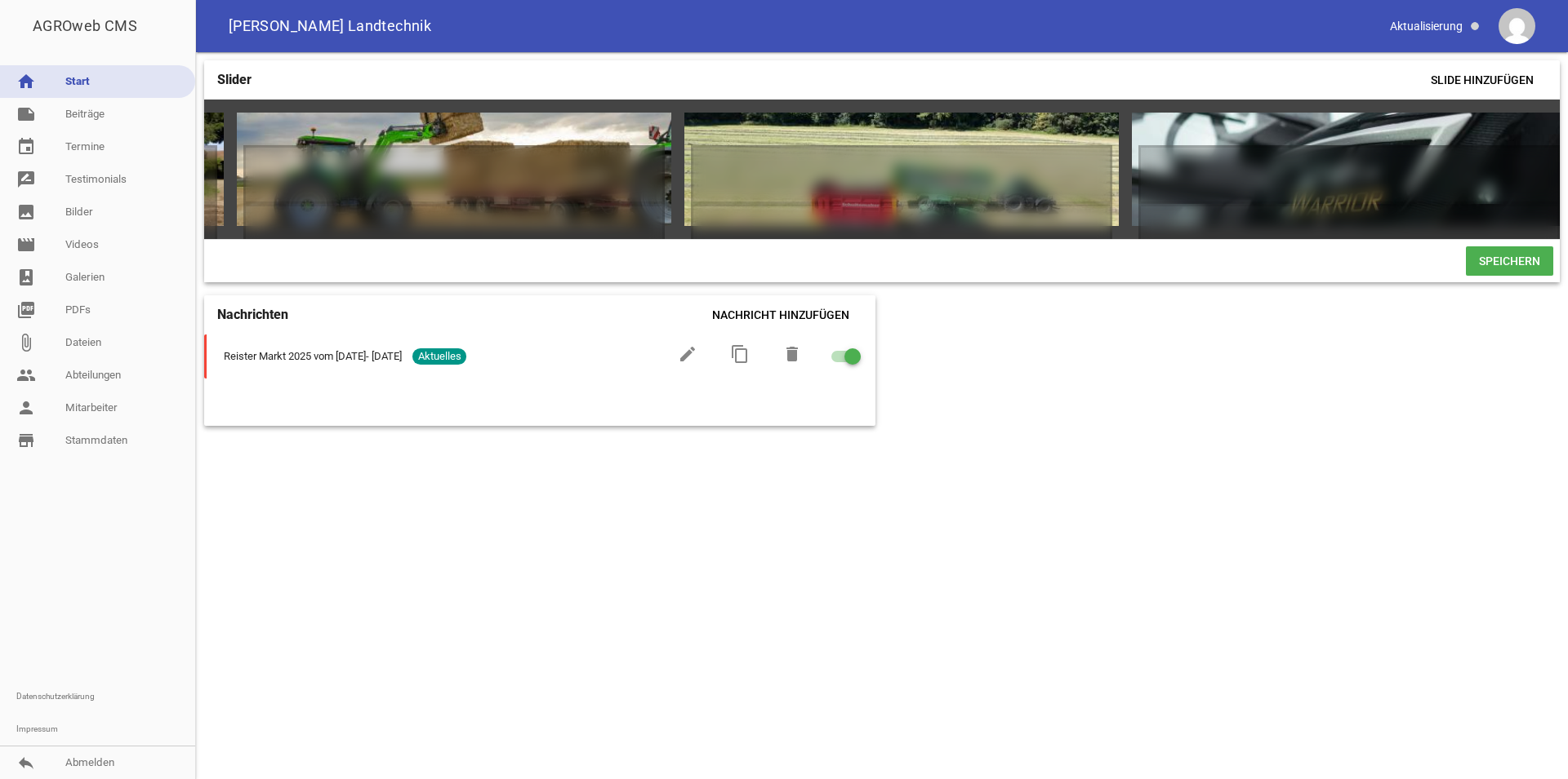
click at [1499, 274] on span "Speichern" at bounding box center [1510, 261] width 87 height 29
click at [1065, 136] on icon "crop" at bounding box center [1071, 132] width 26 height 26
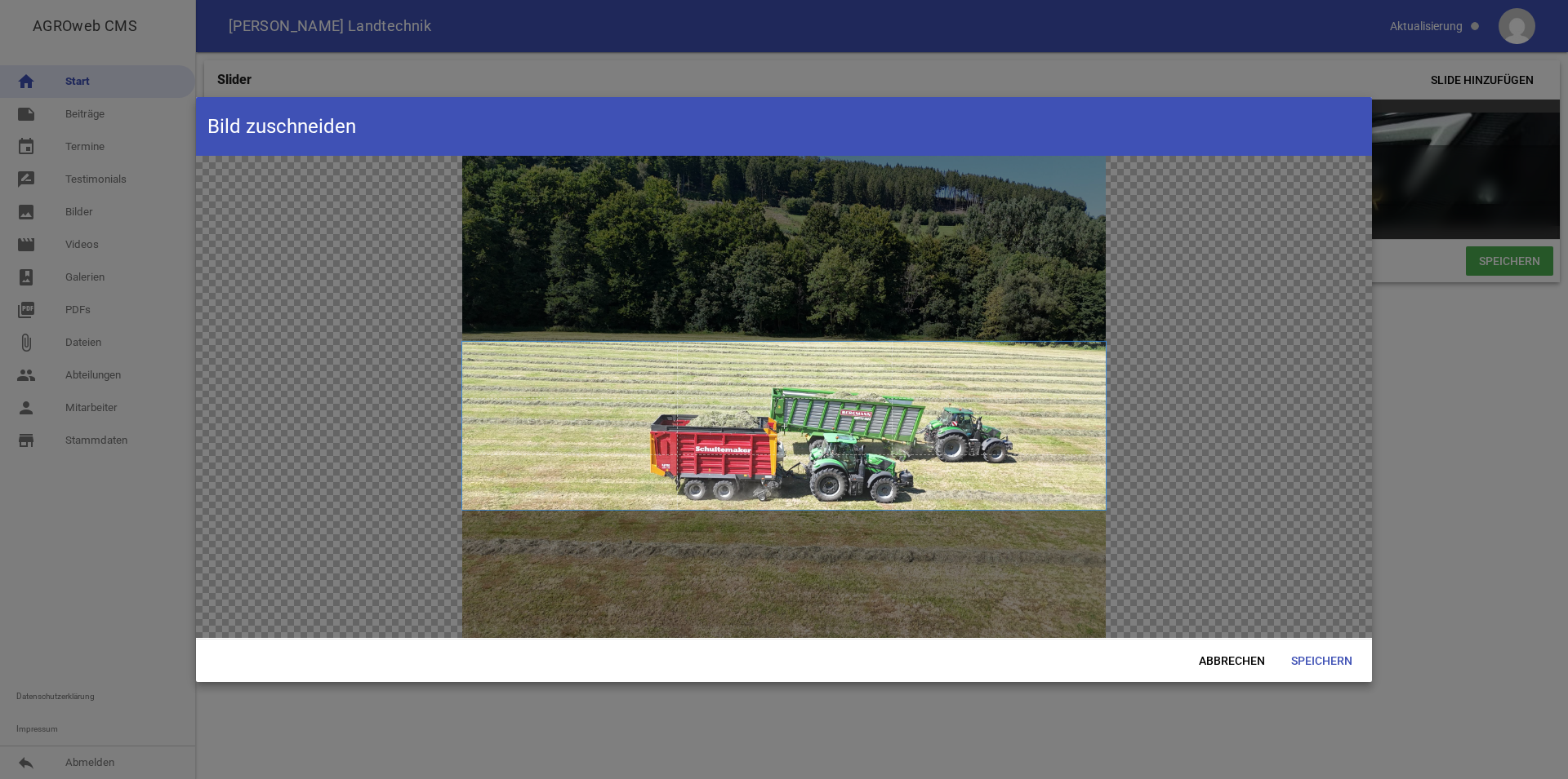
click at [856, 428] on span at bounding box center [784, 426] width 644 height 167
click at [1309, 648] on span "Speichern" at bounding box center [1321, 661] width 87 height 29
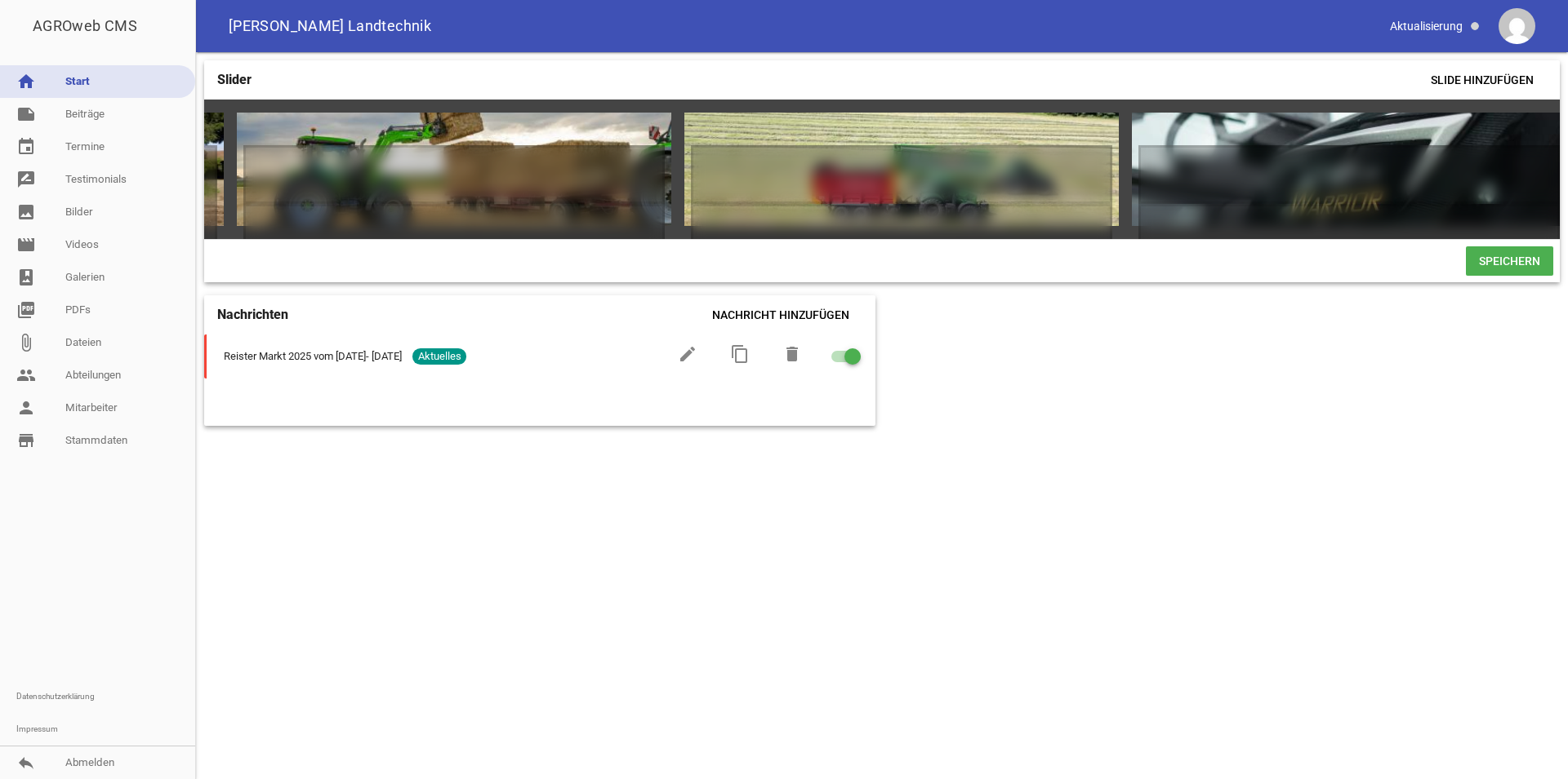
click at [1517, 276] on span "Speichern" at bounding box center [1510, 261] width 87 height 29
